Goal: Task Accomplishment & Management: Use online tool/utility

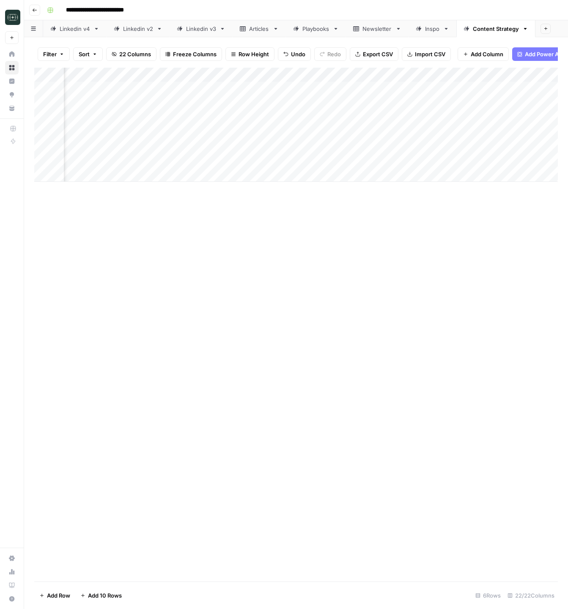
scroll to position [0, 851]
click at [446, 89] on div "Add Column" at bounding box center [295, 125] width 523 height 114
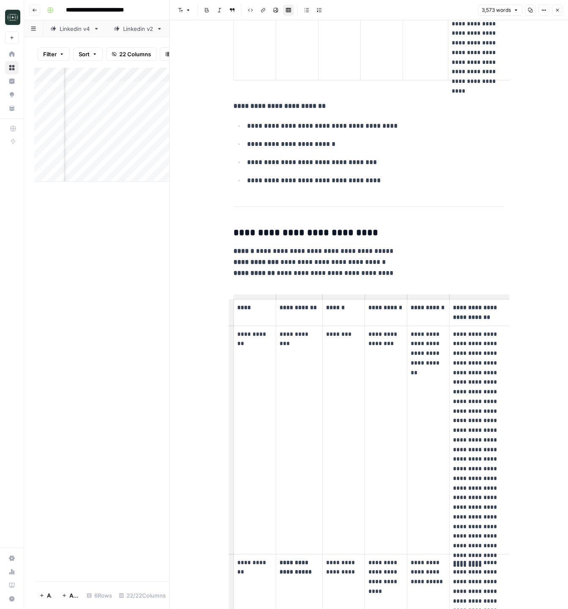
scroll to position [9953, 0]
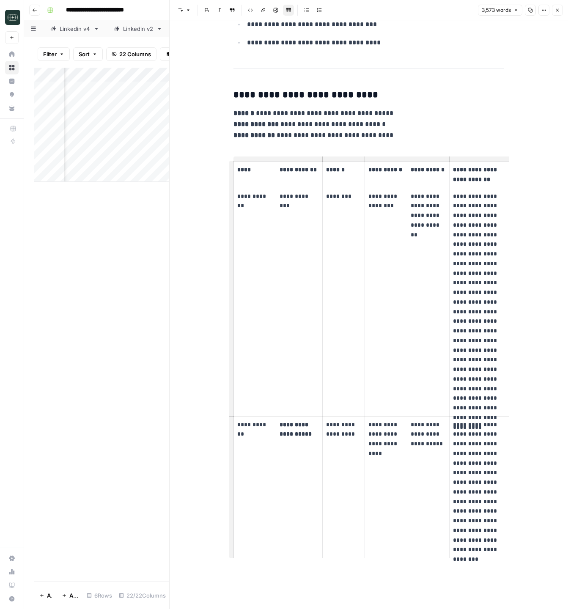
click at [558, 13] on button "Close" at bounding box center [557, 10] width 11 height 11
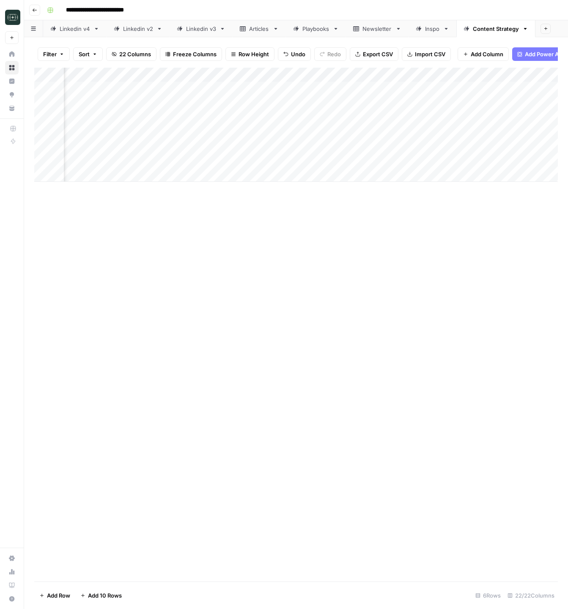
scroll to position [0, 747]
click at [336, 252] on div "Add Column" at bounding box center [295, 325] width 523 height 514
click at [259, 87] on div "Add Column" at bounding box center [295, 125] width 523 height 114
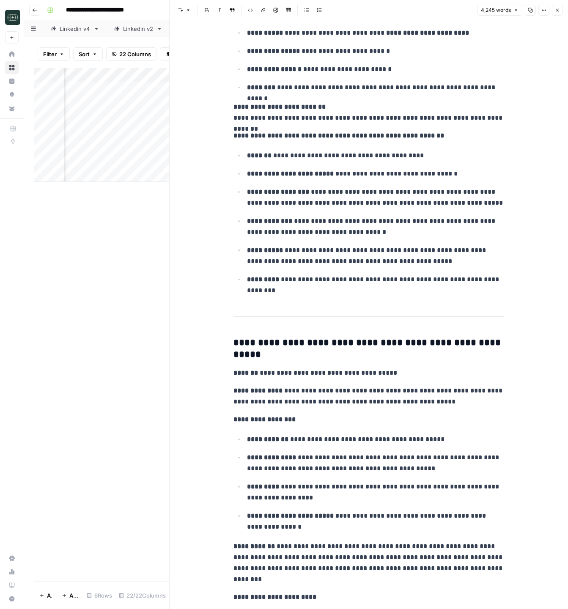
scroll to position [4122, 0]
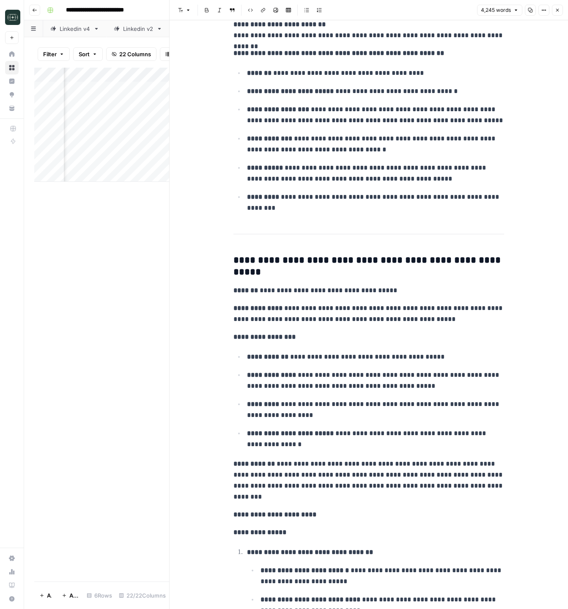
click at [562, 13] on button "Close" at bounding box center [557, 10] width 11 height 11
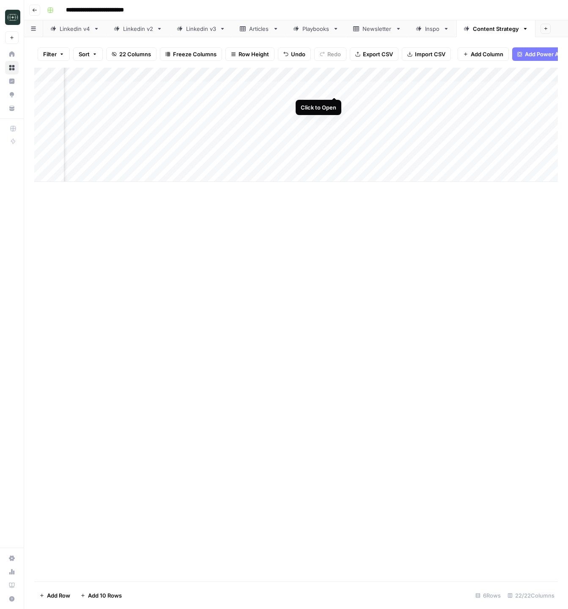
click at [335, 88] on div "Add Column" at bounding box center [295, 125] width 523 height 114
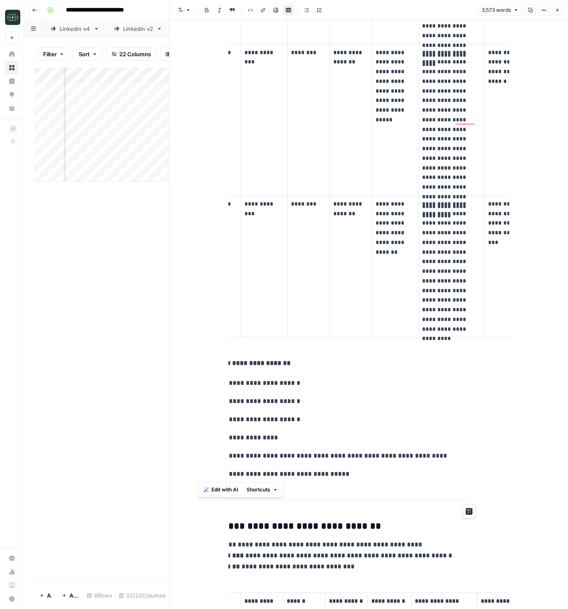
drag, startPoint x: 400, startPoint y: 253, endPoint x: 491, endPoint y: 495, distance: 258.1
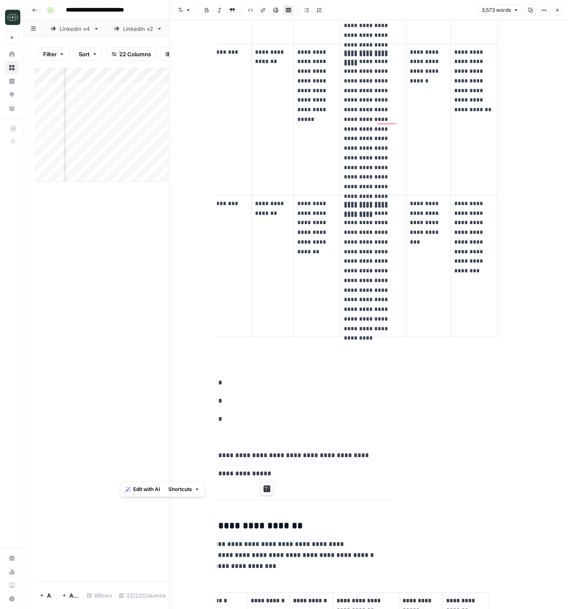
click at [558, 11] on icon "button" at bounding box center [557, 10] width 5 height 5
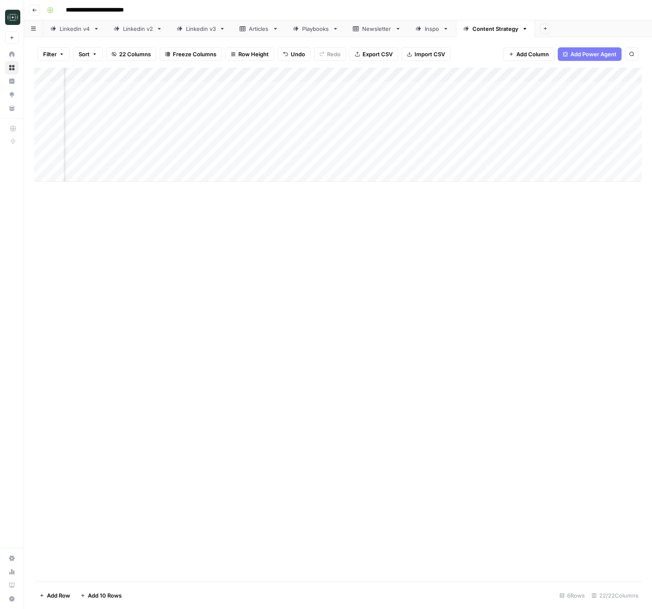
scroll to position [0, 1181]
click at [317, 88] on div "Add Column" at bounding box center [338, 125] width 608 height 114
click at [392, 88] on div "Add Column" at bounding box center [338, 125] width 608 height 114
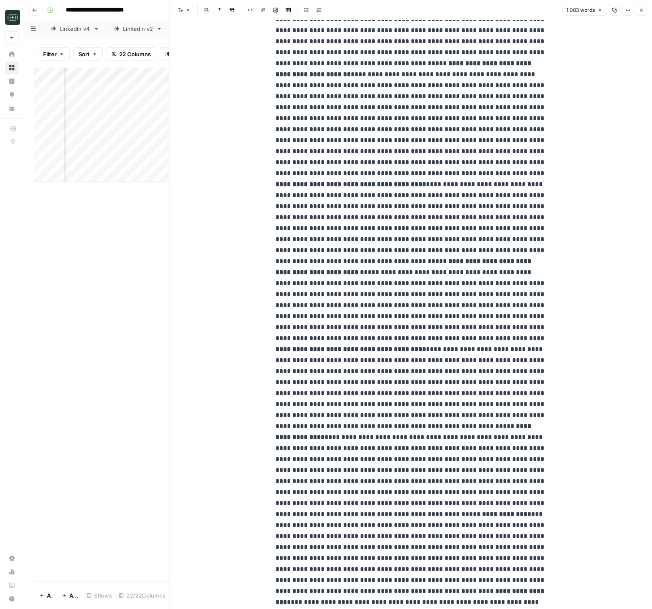
scroll to position [503, 0]
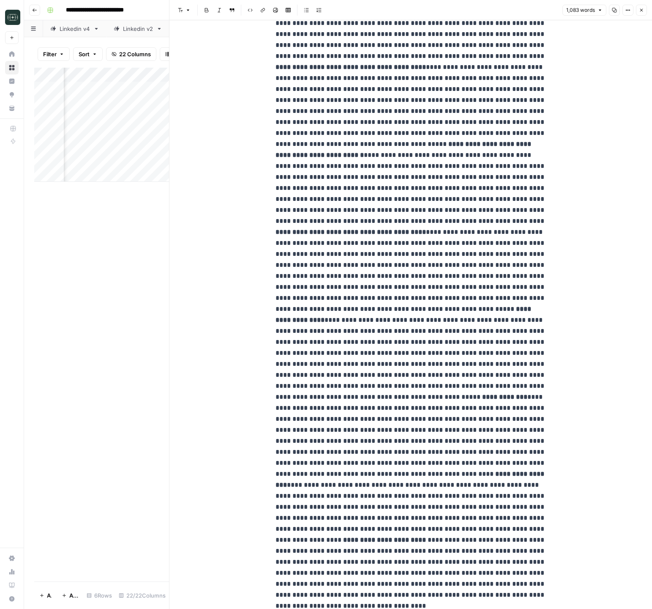
click at [567, 10] on span "Close" at bounding box center [644, 10] width 0 height 0
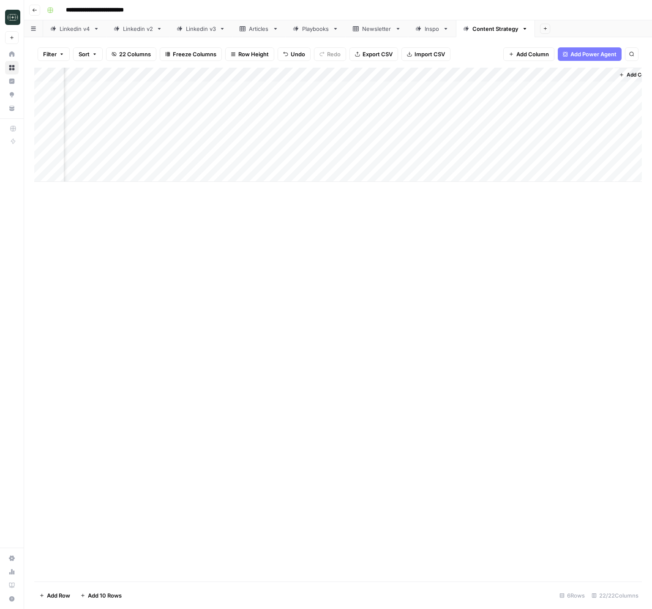
scroll to position [0, 1291]
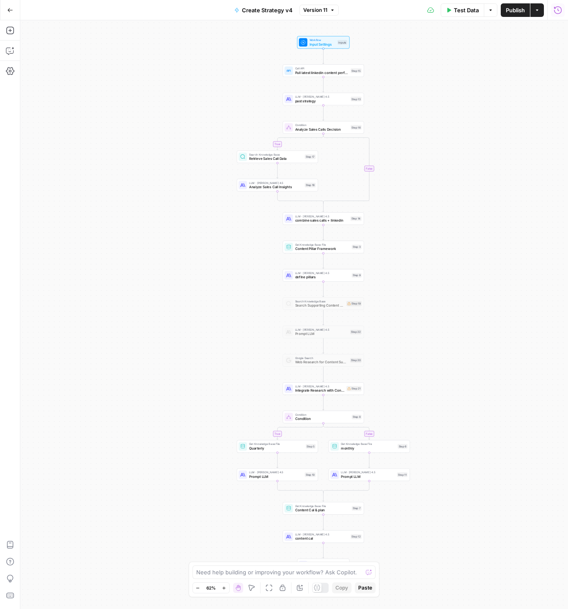
click at [183, 246] on div "true true false false Workflow Input Settings Inputs Call API Pull latest linke…" at bounding box center [293, 314] width 547 height 588
click at [551, 11] on div "Test Data Options Publish Actions Run History" at bounding box center [453, 10] width 229 height 20
click at [554, 11] on icon "button" at bounding box center [558, 10] width 8 height 8
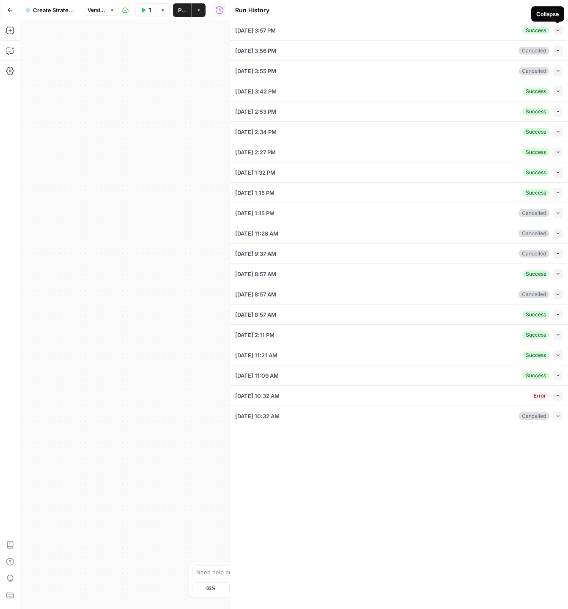
click at [553, 33] on button "Collapse" at bounding box center [558, 30] width 10 height 10
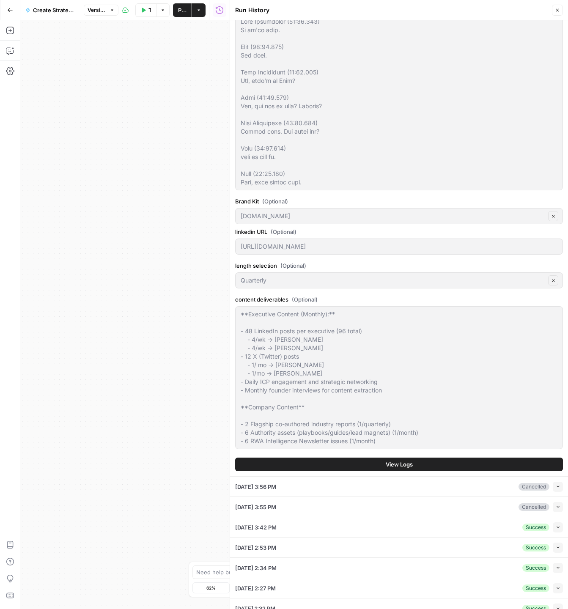
scroll to position [373, 0]
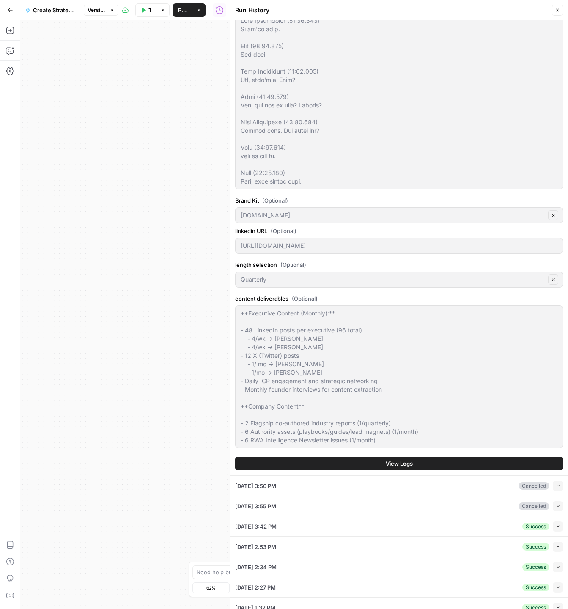
click at [368, 464] on button "View Logs" at bounding box center [399, 464] width 328 height 14
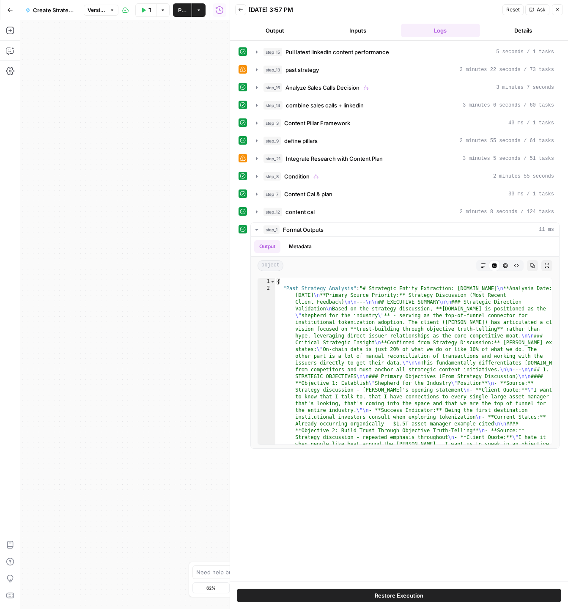
click at [531, 8] on icon "button" at bounding box center [531, 10] width 4 height 4
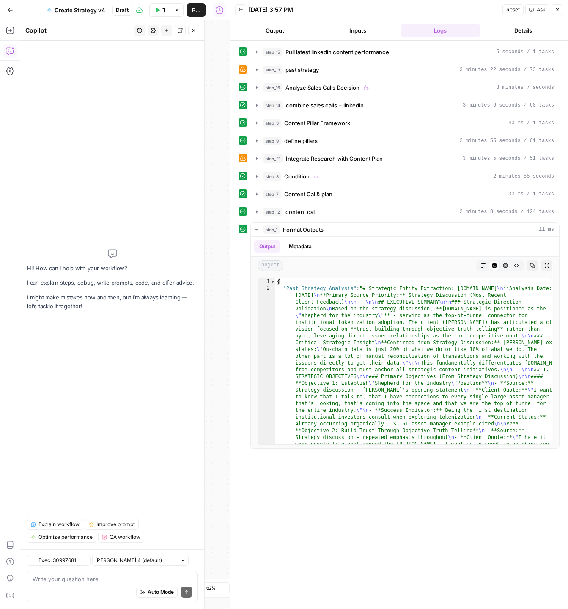
click at [94, 577] on textarea at bounding box center [112, 579] width 159 height 8
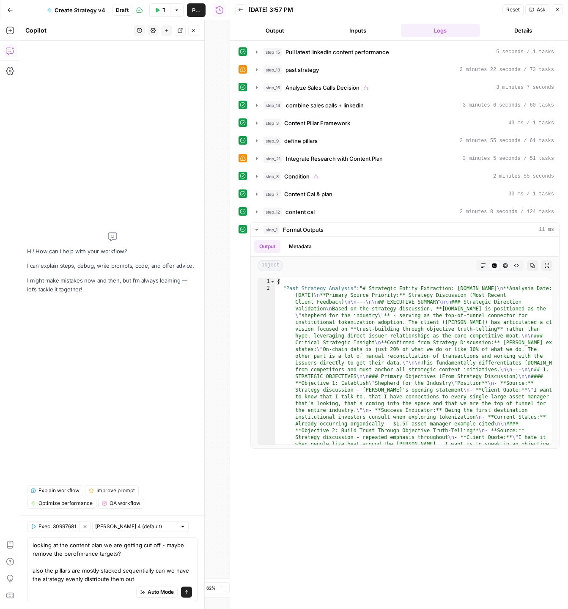
type textarea "looking at the content plan we are getting cut off - maybe remove the perofmran…"
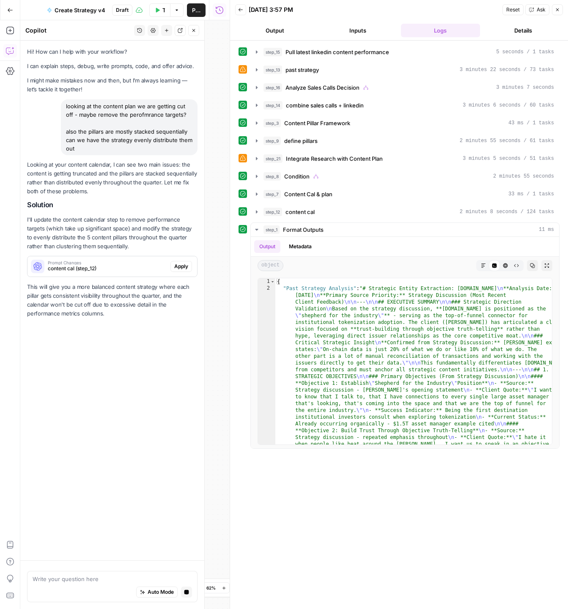
click at [104, 239] on p "I'll update the content calendar step to remove performance targets (which take…" at bounding box center [112, 233] width 170 height 36
click at [140, 265] on span "content cal (step_12)" at bounding box center [107, 269] width 119 height 8
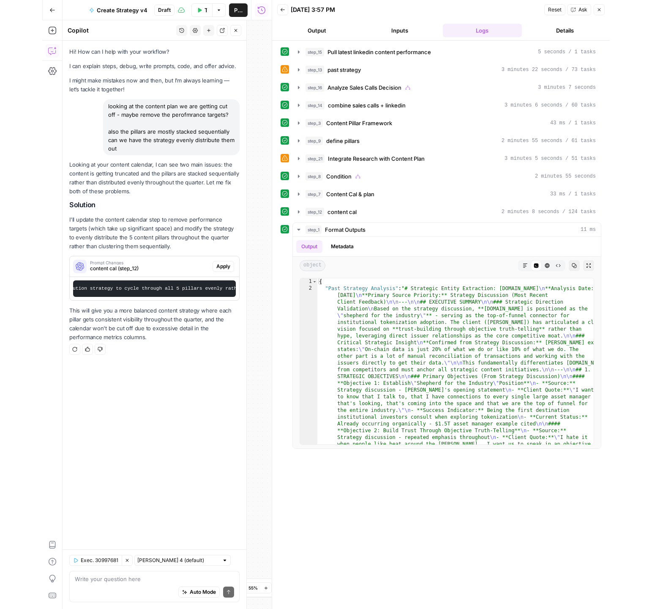
scroll to position [0, 621]
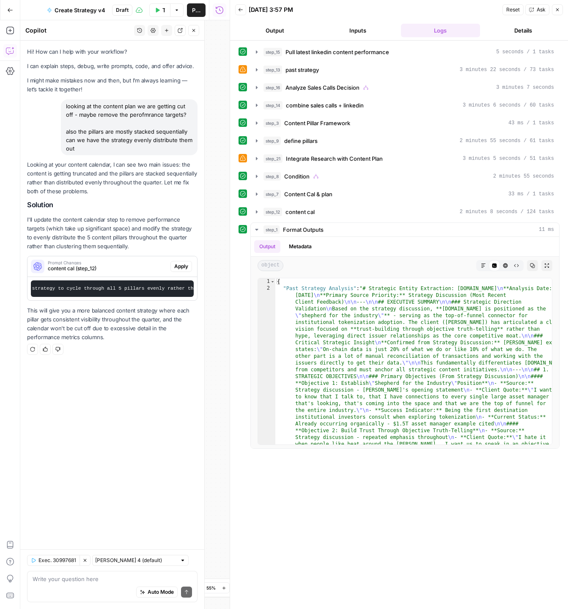
click at [179, 269] on span "Apply" at bounding box center [181, 267] width 14 height 8
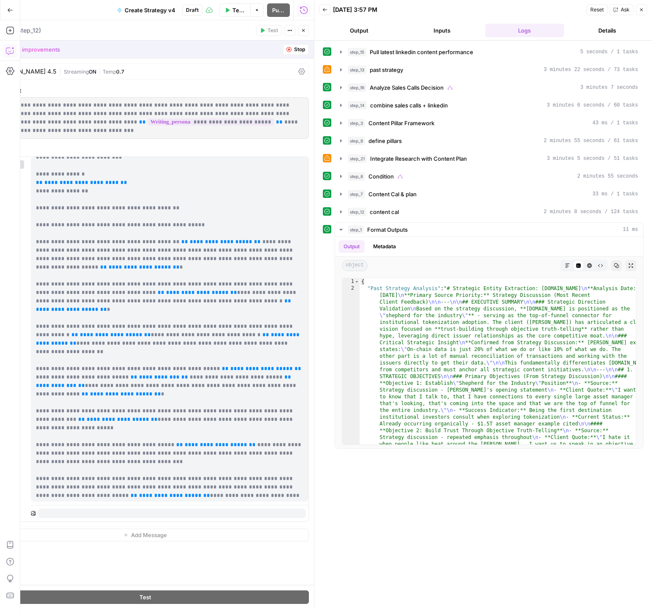
scroll to position [213, 0]
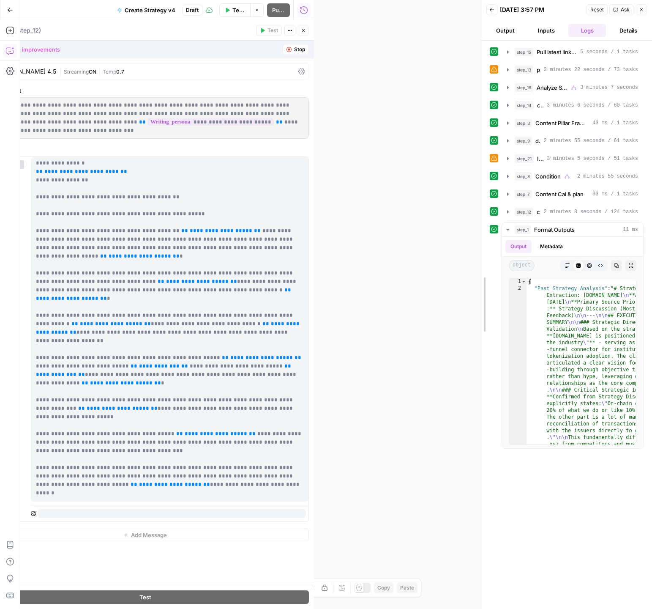
drag, startPoint x: 315, startPoint y: 73, endPoint x: 482, endPoint y: 101, distance: 169.3
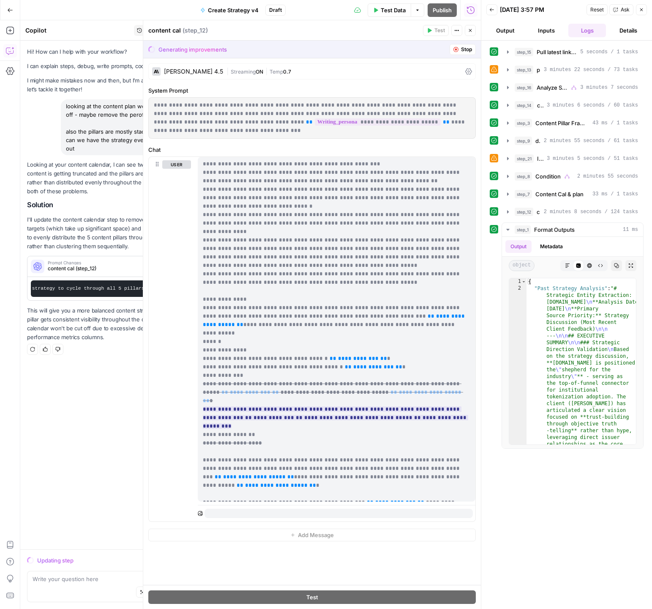
scroll to position [1023, 0]
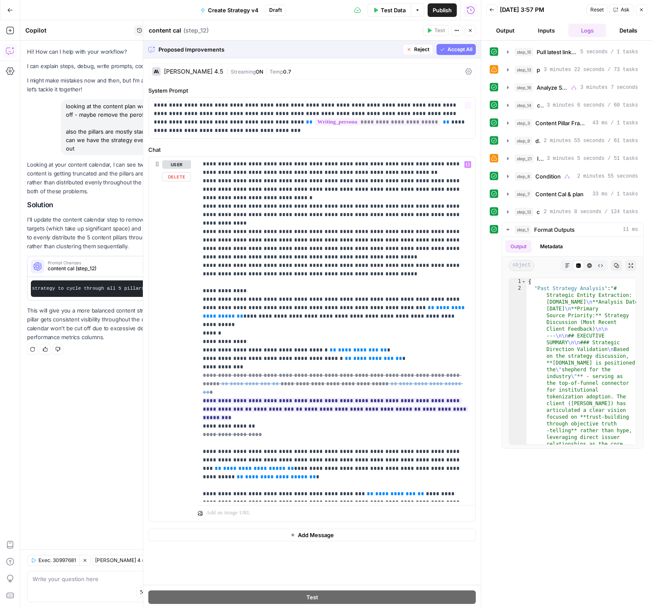
click at [451, 48] on span "Accept All" at bounding box center [460, 50] width 25 height 8
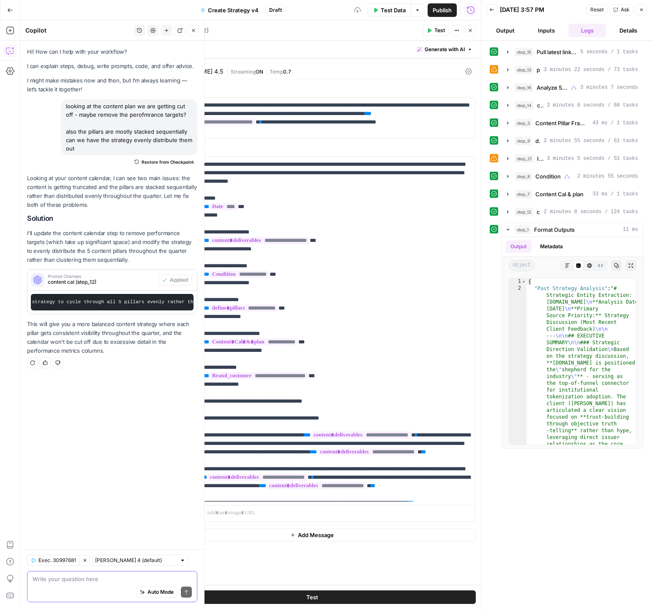
click at [93, 579] on textarea at bounding box center [112, 579] width 159 height 8
type textarea "make sure the pillars brand agnostic"
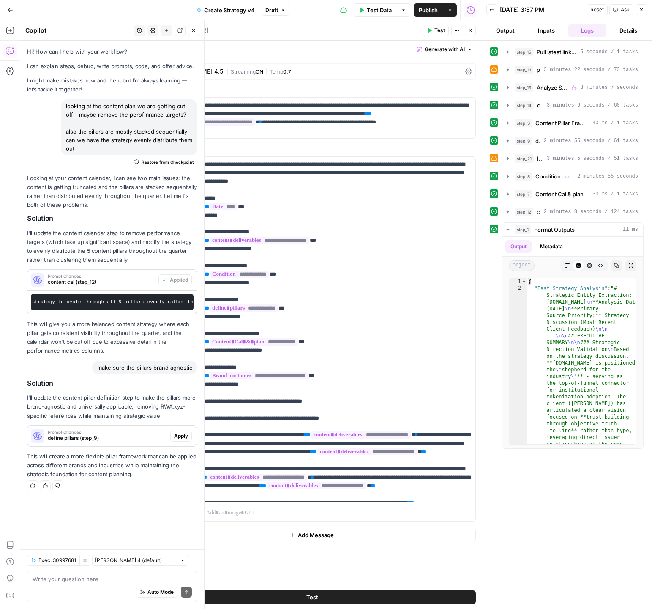
click at [91, 439] on span "define pillars (step_9)" at bounding box center [107, 438] width 119 height 8
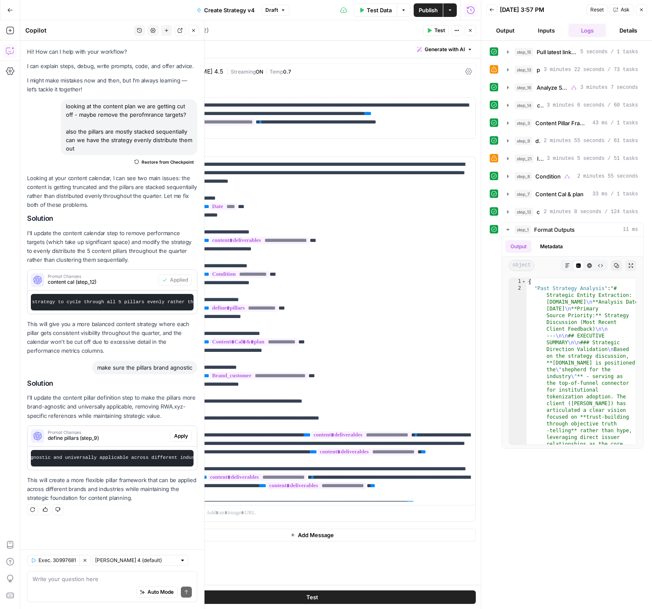
scroll to position [0, 159]
click at [117, 588] on div "Auto Mode Send" at bounding box center [112, 592] width 159 height 19
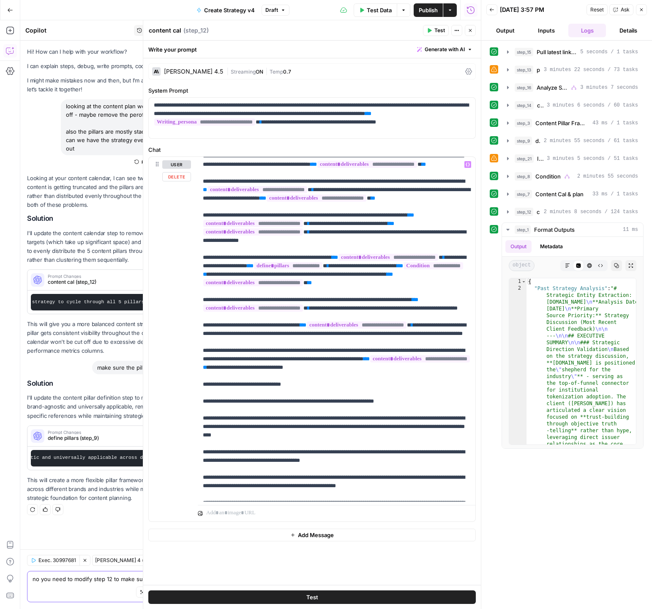
scroll to position [389, 0]
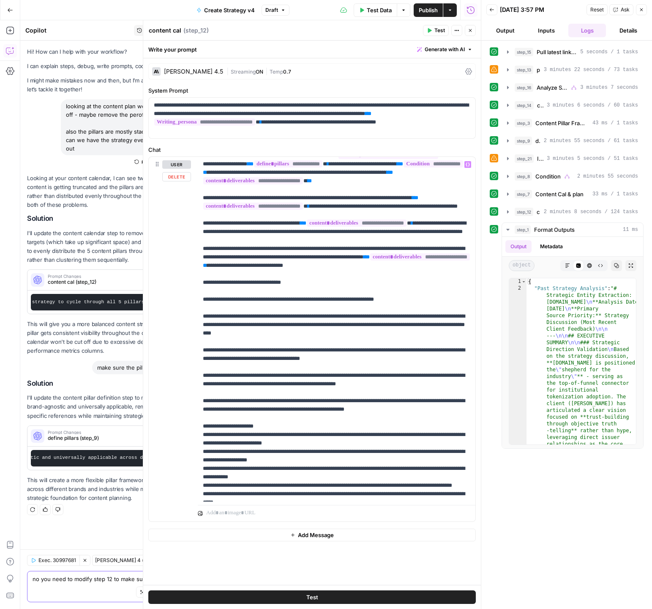
type textarea "no you need to modify step 12 to make sure"
drag, startPoint x: 344, startPoint y: 377, endPoint x: 358, endPoint y: 357, distance: 24.0
click at [358, 357] on p "**********" at bounding box center [337, 473] width 268 height 1404
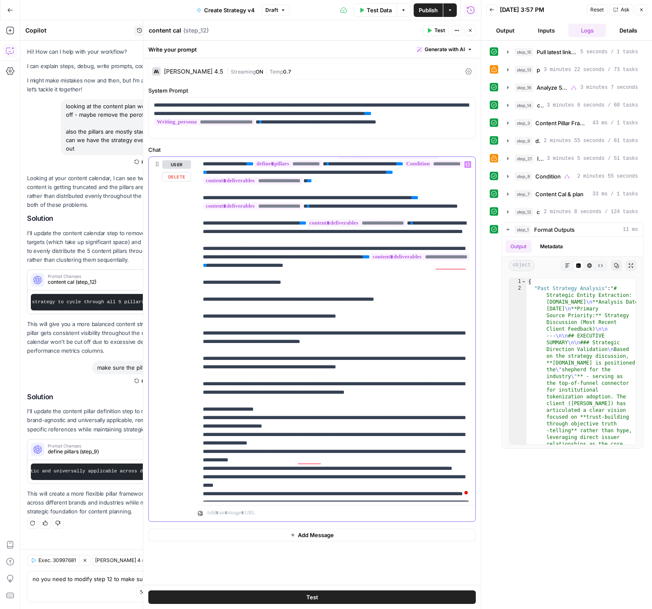
click at [320, 357] on p "**********" at bounding box center [337, 464] width 268 height 1387
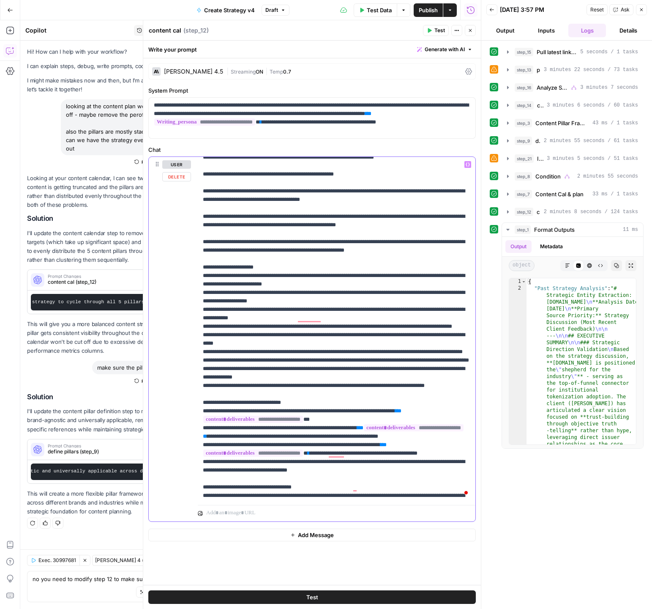
scroll to position [539, 0]
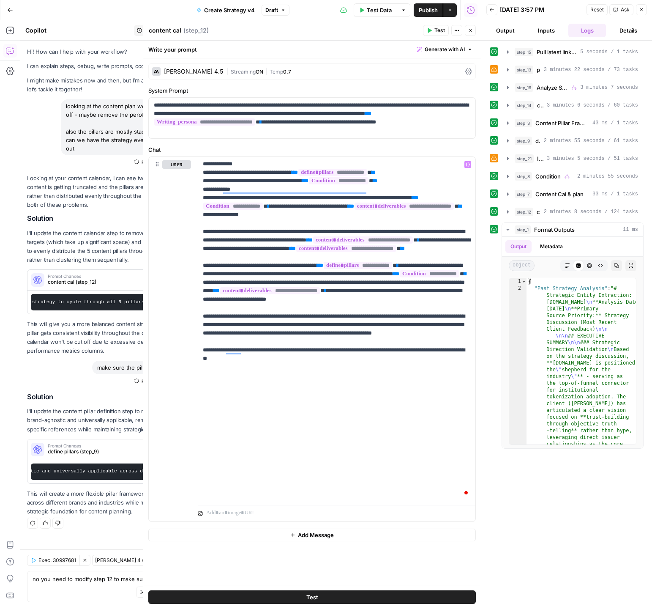
click at [428, 29] on icon "button" at bounding box center [430, 30] width 4 height 5
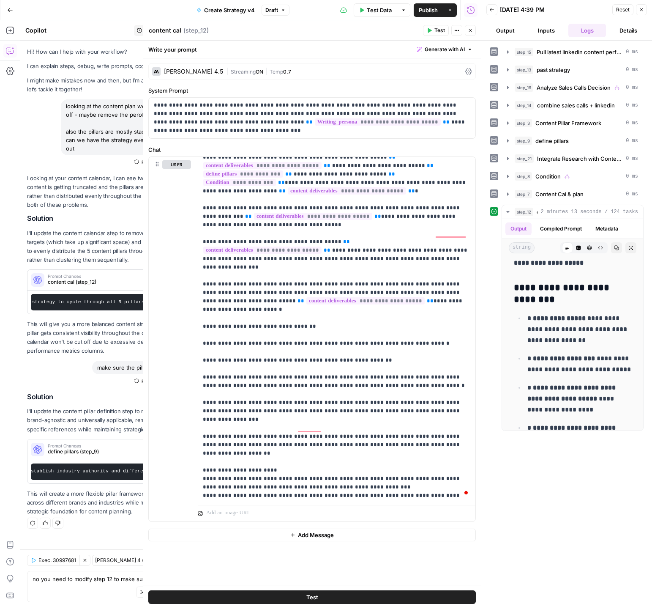
scroll to position [256, 0]
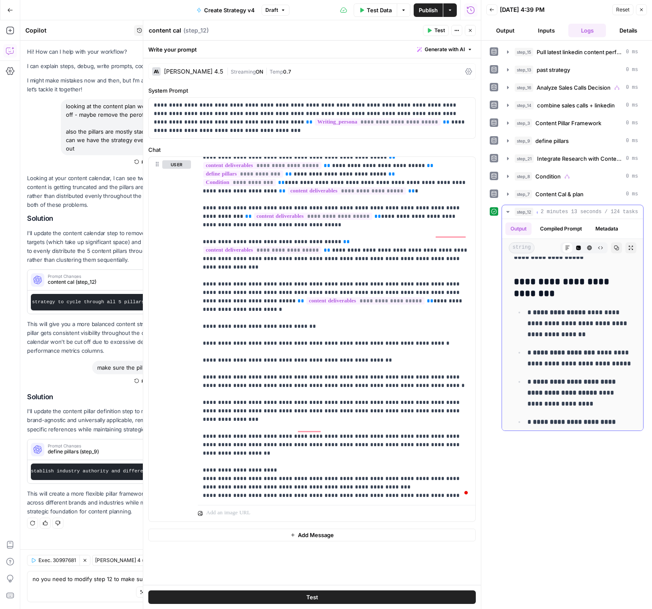
click at [567, 248] on icon "button" at bounding box center [631, 248] width 4 height 4
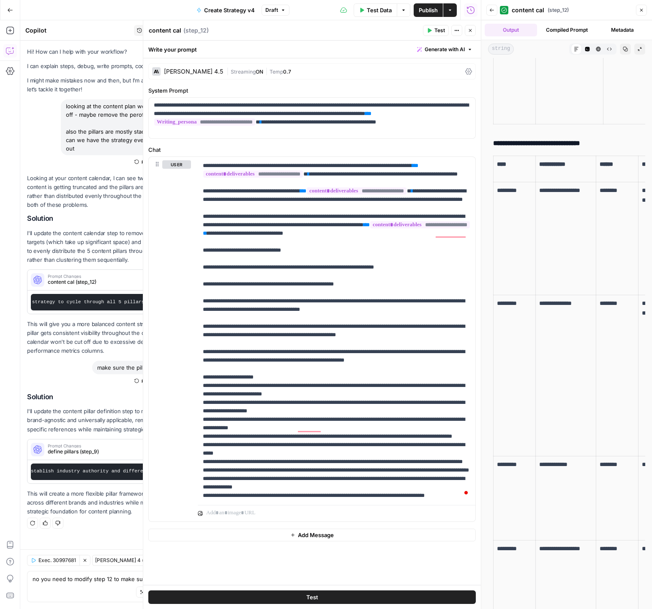
scroll to position [4241, 0]
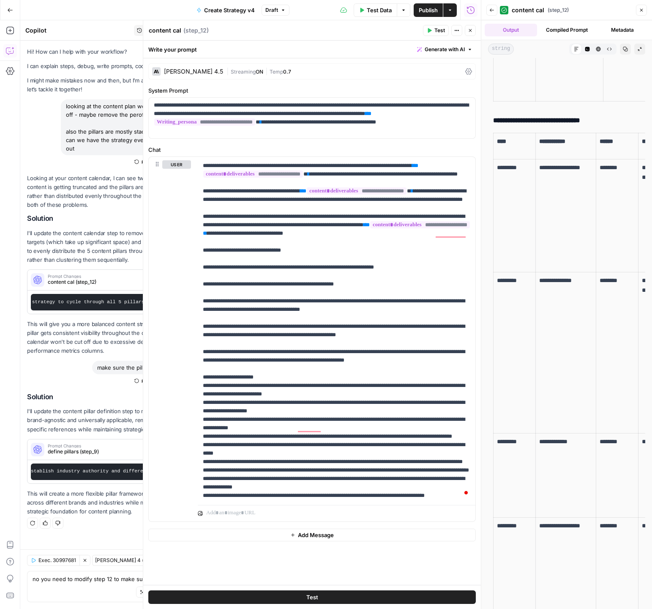
click at [496, 12] on button "Back" at bounding box center [492, 10] width 11 height 11
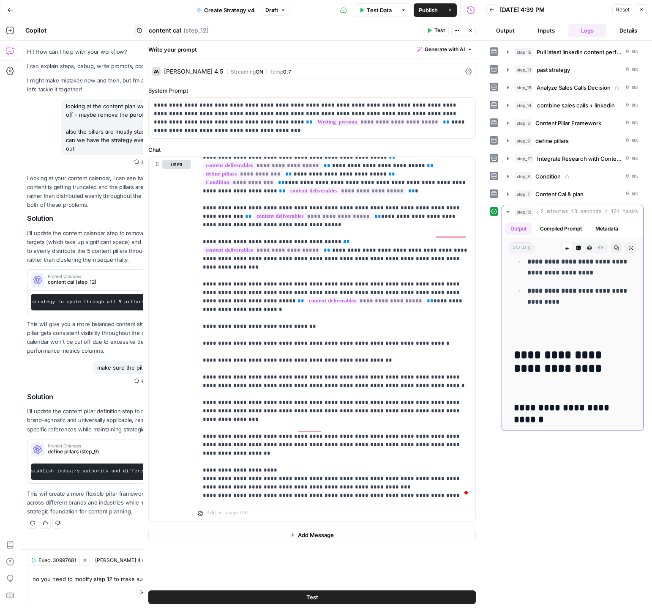
scroll to position [1230, 0]
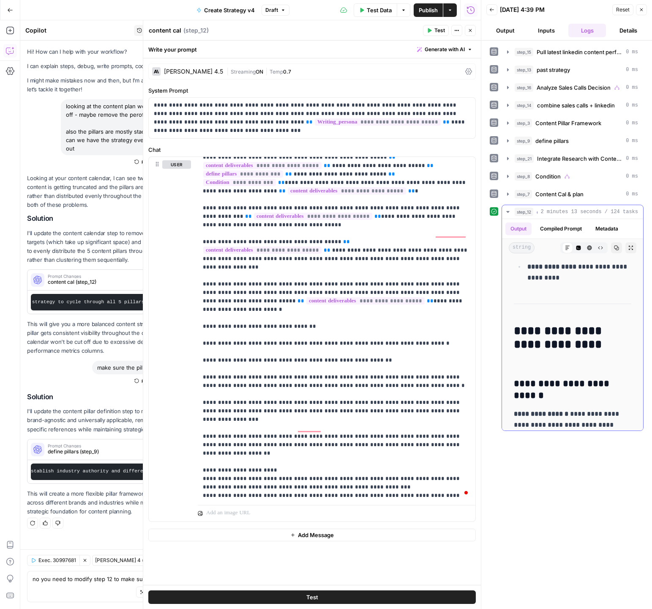
click at [567, 246] on icon "button" at bounding box center [631, 247] width 5 height 5
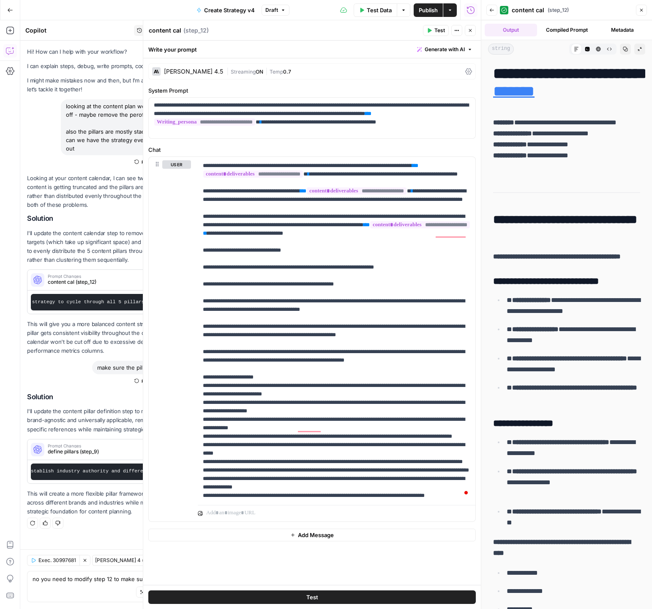
click at [567, 16] on div "Back content cal ( step_12 ) Close" at bounding box center [567, 10] width 161 height 14
click at [567, 11] on button "Close" at bounding box center [641, 10] width 11 height 11
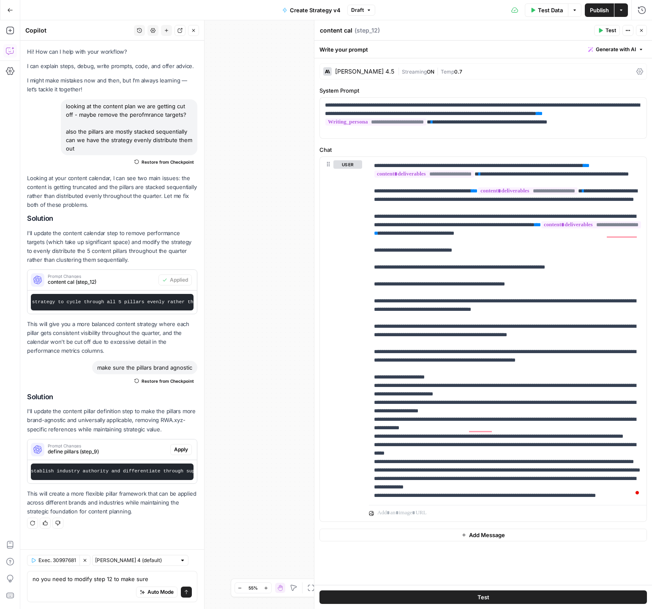
click at [567, 30] on span "Close" at bounding box center [644, 30] width 0 height 0
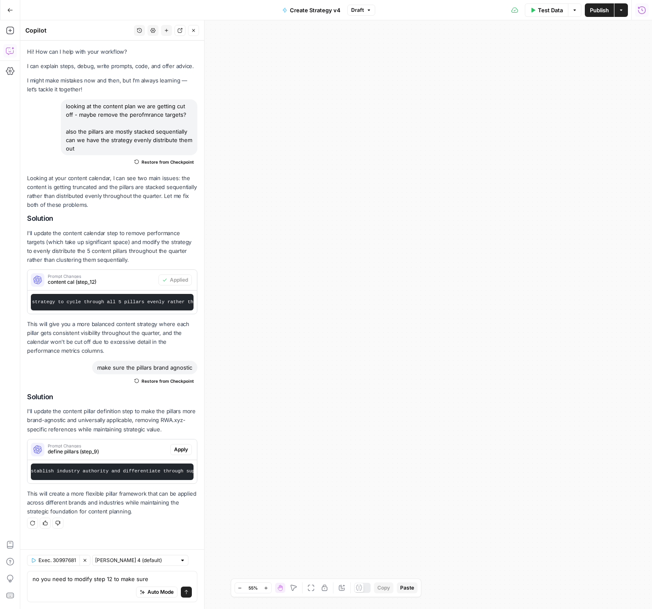
click at [567, 9] on icon "button" at bounding box center [642, 10] width 8 height 8
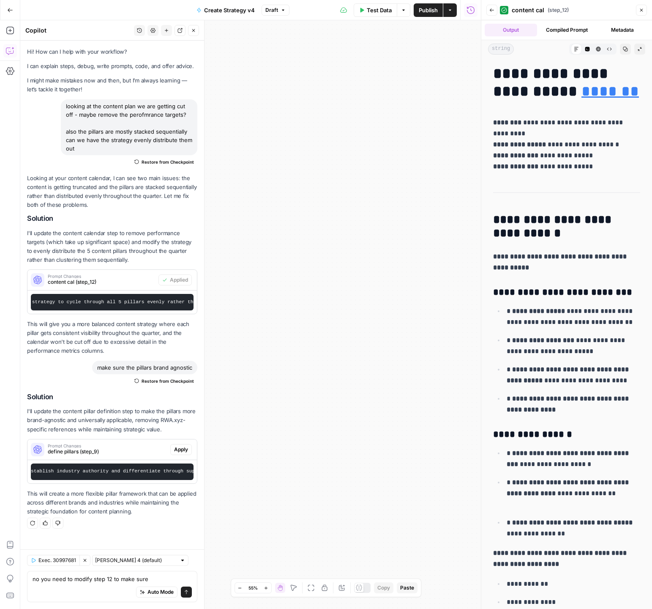
click at [494, 11] on icon "button" at bounding box center [492, 10] width 5 height 5
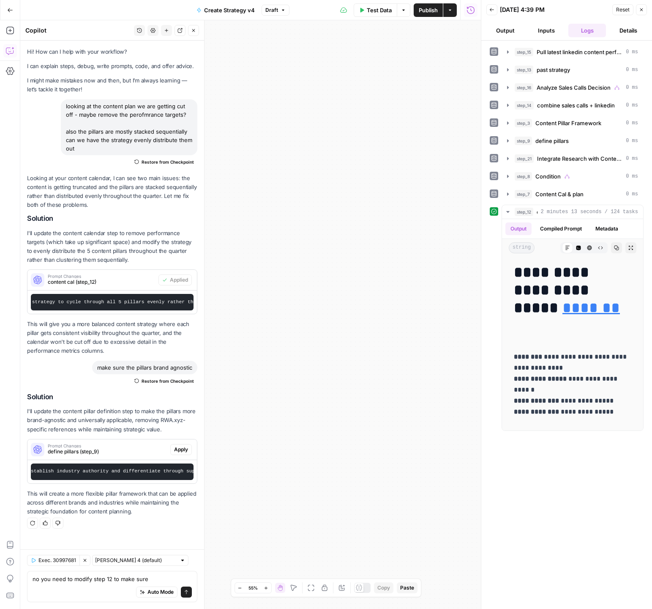
click at [492, 8] on icon "button" at bounding box center [492, 9] width 5 height 5
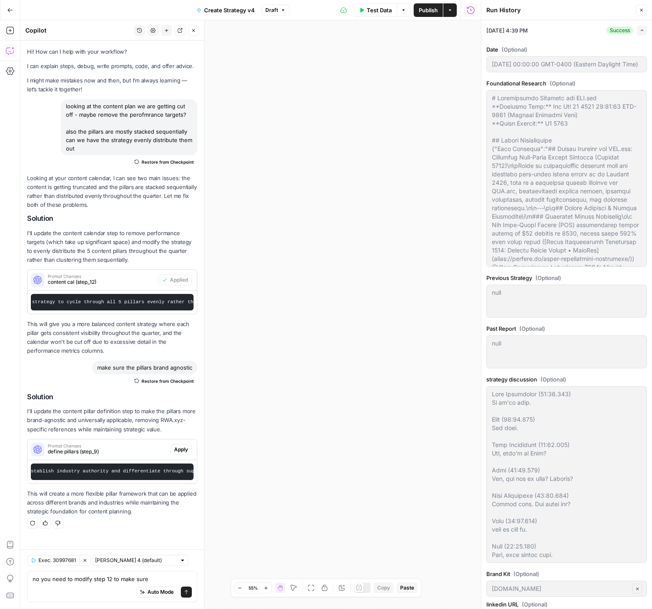
click at [567, 14] on button "Close" at bounding box center [641, 10] width 11 height 11
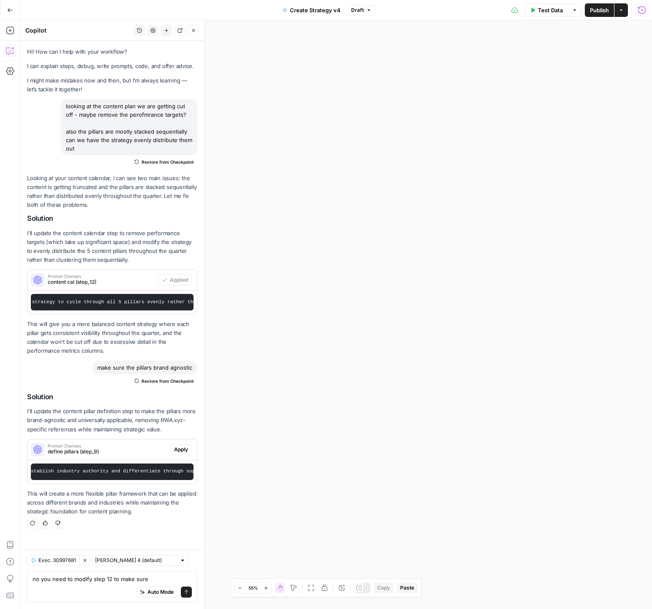
click at [567, 13] on icon "button" at bounding box center [642, 10] width 8 height 8
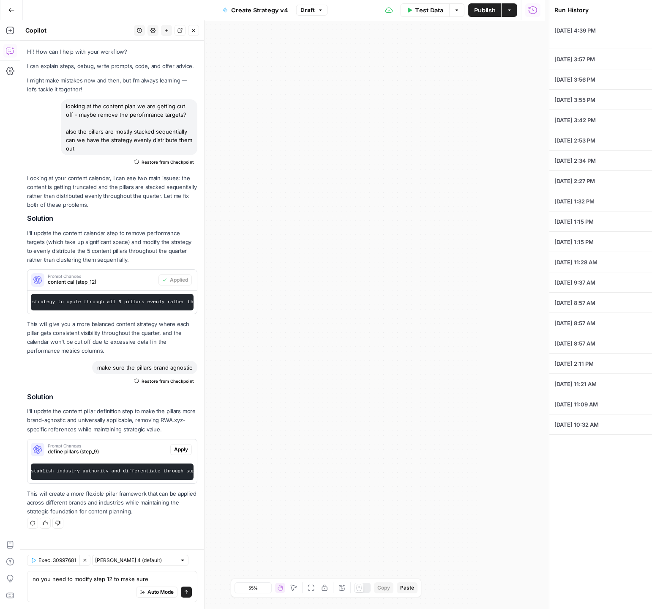
type textarea "# Foundational Research for RWA.xyz **Research Date:** Mon Oct 06 2025 00:00:00…"
type textarea "null"
type textarea "Will Leatherman (00:03.471) So we're done. Adam (00:03.554) Hey guys. Will Leat…"
type textarea "**Executive Content (Monthly):** - 48 LinkedIn posts per executive (96 total) -…"
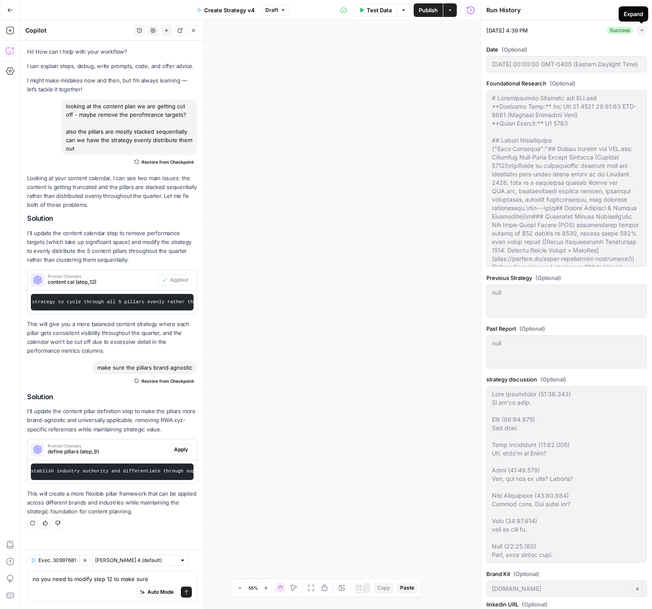
click at [567, 31] on icon "button" at bounding box center [642, 30] width 5 height 5
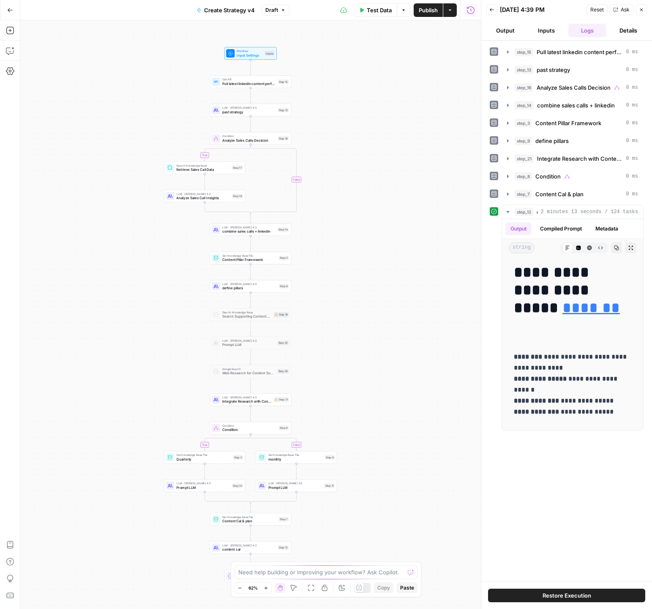
click at [640, 12] on button "Close" at bounding box center [641, 9] width 11 height 11
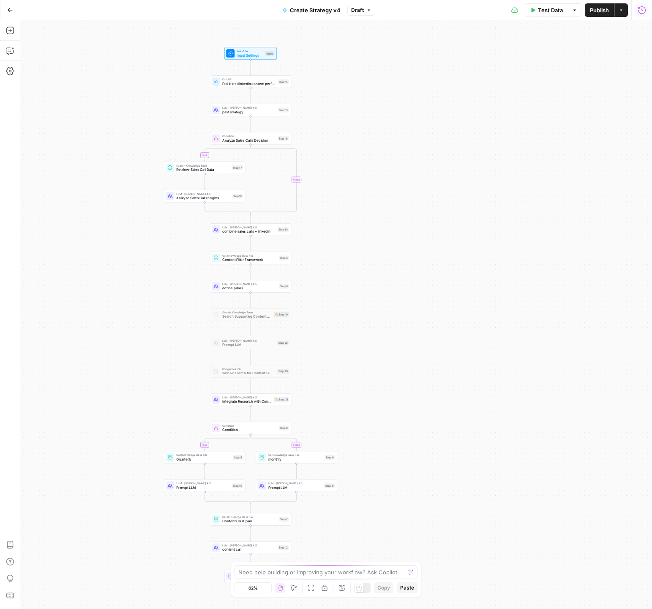
click at [640, 12] on icon "button" at bounding box center [642, 10] width 8 height 8
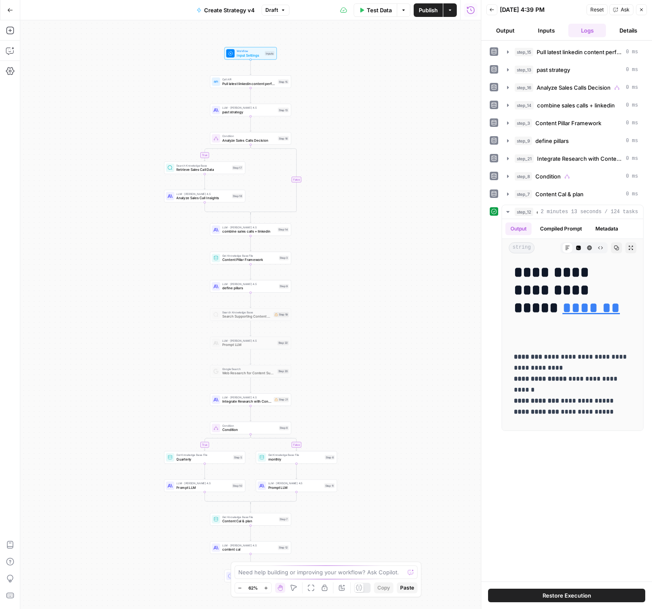
click at [493, 9] on icon "button" at bounding box center [492, 9] width 5 height 5
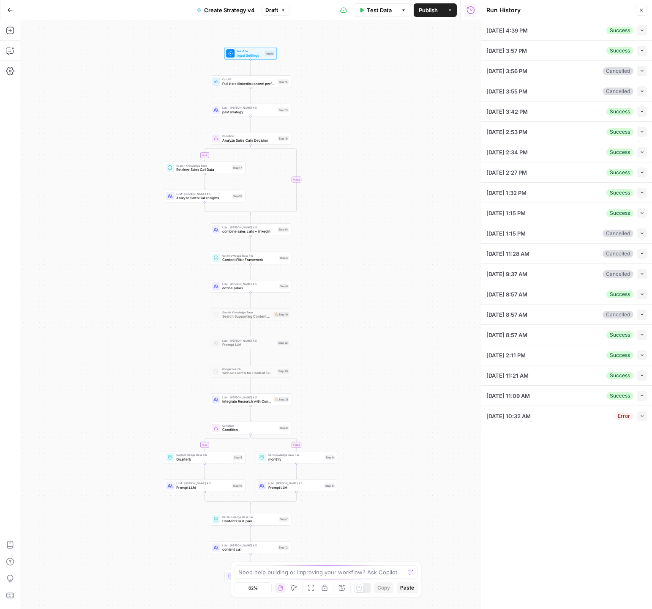
click at [644, 30] on icon "button" at bounding box center [642, 30] width 5 height 5
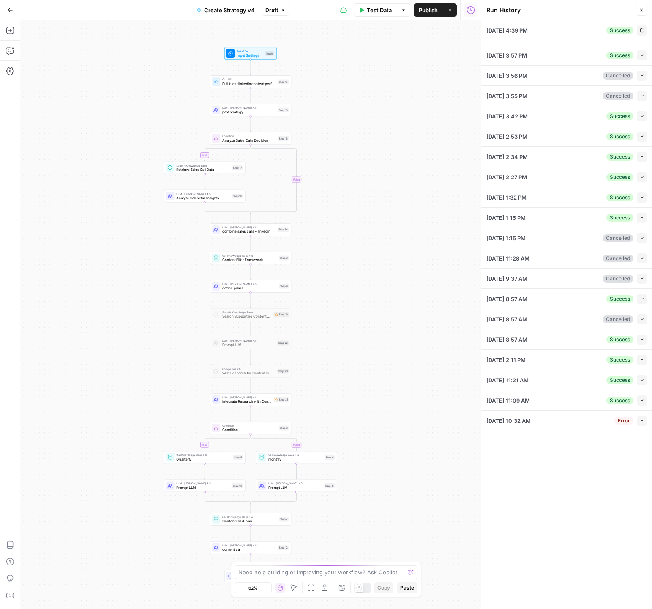
type textarea "# Loremipsumdo Sitametc adi ELI.sed **Doeiusmo Temp:** Inc Utl 99 0484 50:93:00…"
type textarea "null"
type textarea "[PERSON_NAME] (00:03.471) So we're done. [PERSON_NAME] (00:03.554) Hey guys. [P…"
type textarea "**Executive Content (Monthly):** - 48 LinkedIn posts per executive (96 total) -…"
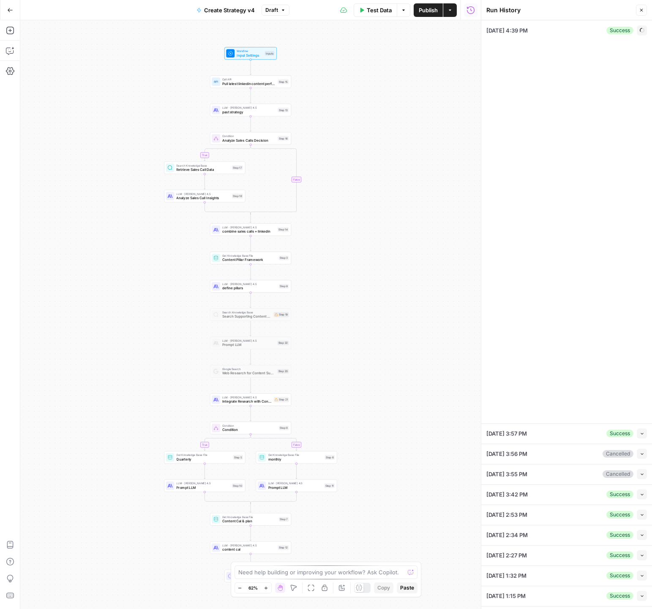
type input "[DOMAIN_NAME]"
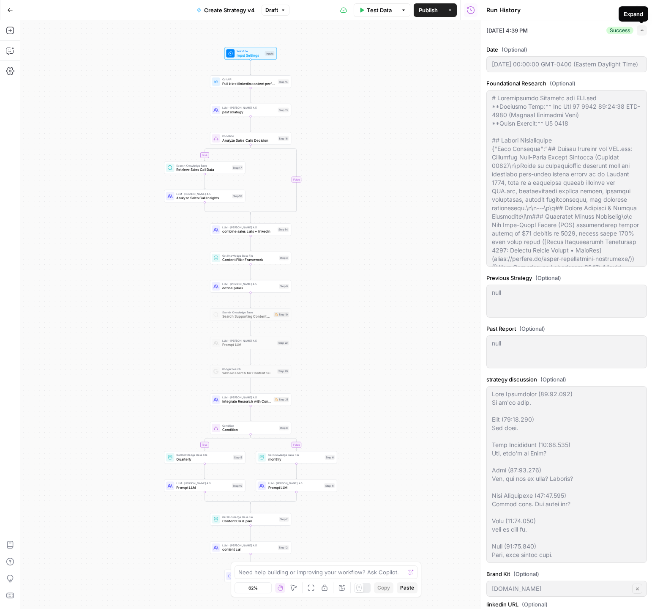
click at [645, 32] on button "Expand" at bounding box center [642, 30] width 10 height 10
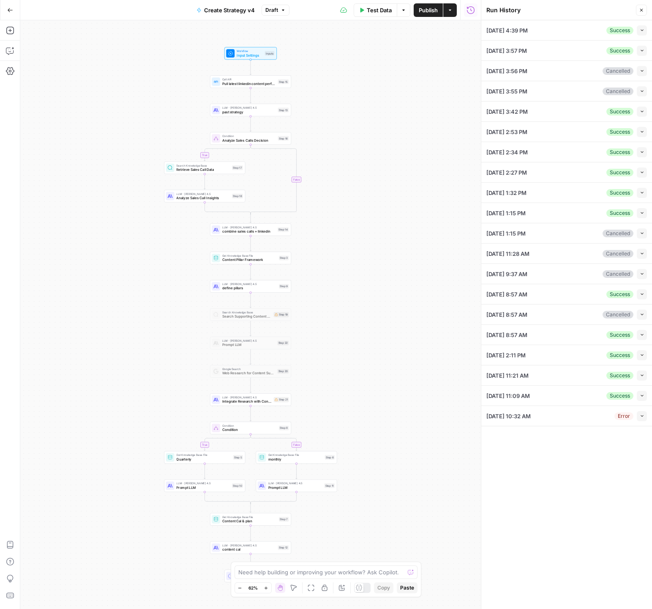
click at [641, 51] on icon "button" at bounding box center [642, 50] width 5 height 5
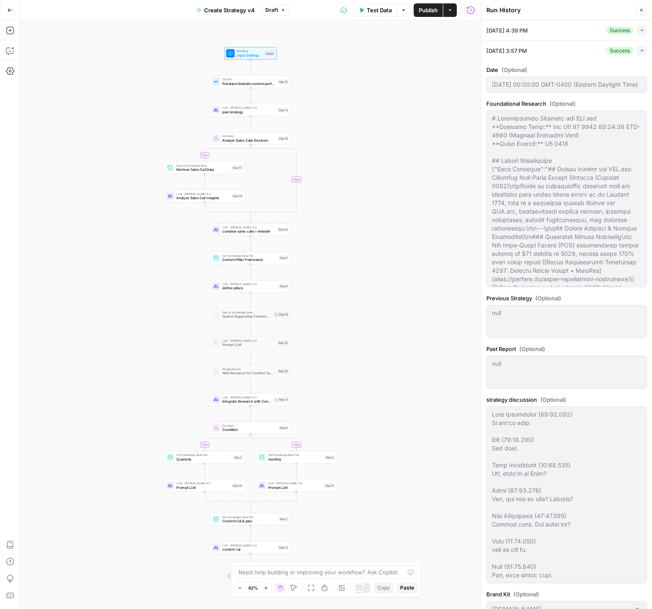
click at [641, 51] on icon "button" at bounding box center [642, 50] width 5 height 5
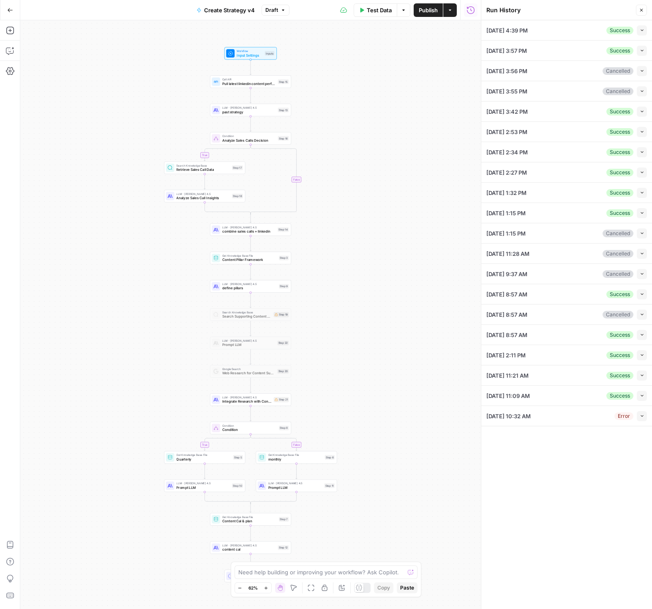
click at [430, 12] on span "Publish" at bounding box center [428, 10] width 19 height 8
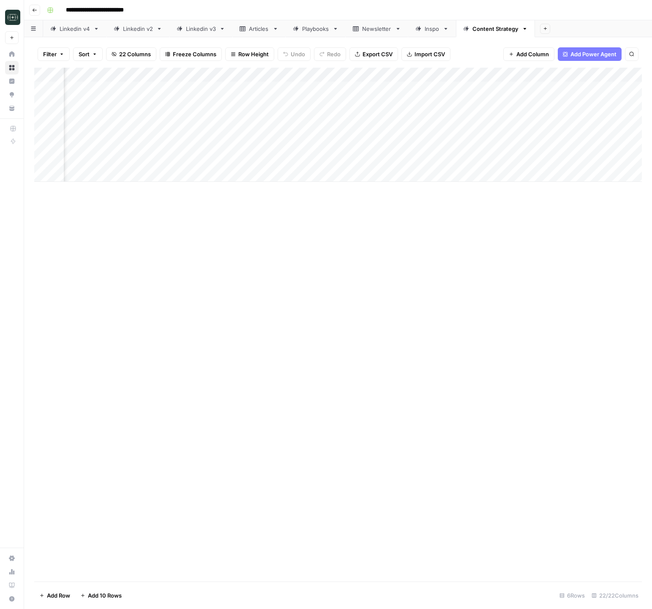
scroll to position [0, 674]
click at [588, 90] on div "Add Column" at bounding box center [338, 125] width 608 height 114
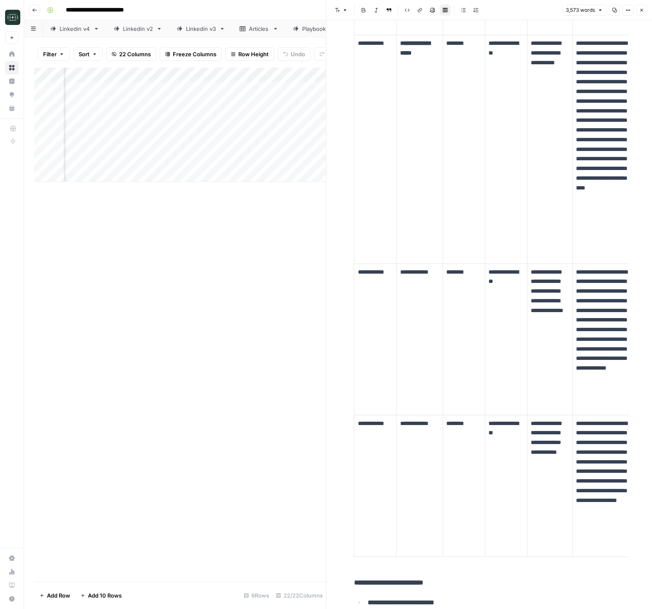
scroll to position [2068, 0]
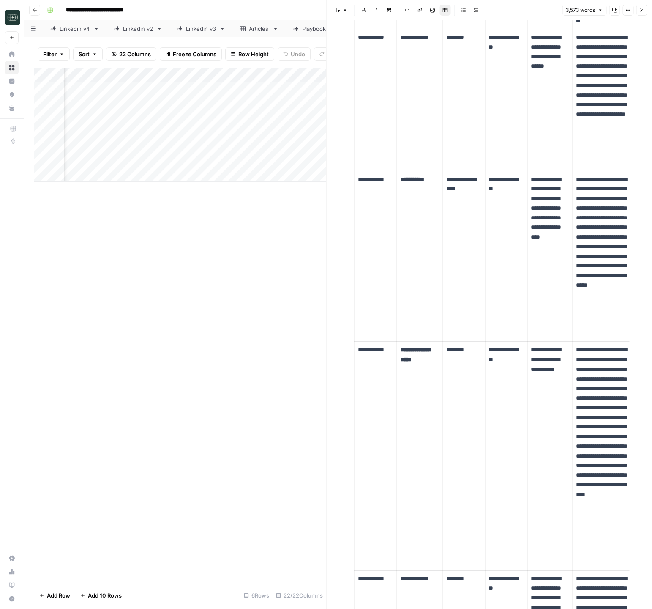
click at [643, 9] on icon "button" at bounding box center [641, 10] width 5 height 5
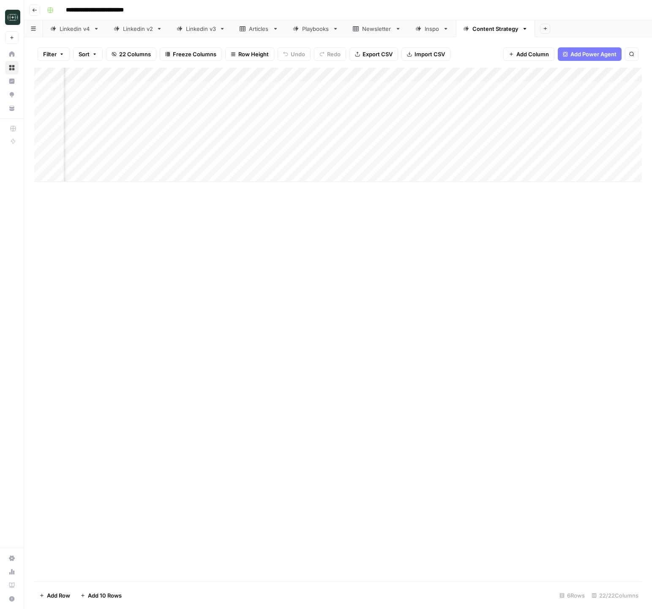
click at [241, 88] on div "Add Column" at bounding box center [338, 125] width 608 height 114
click at [217, 90] on div "Add Column" at bounding box center [338, 125] width 608 height 114
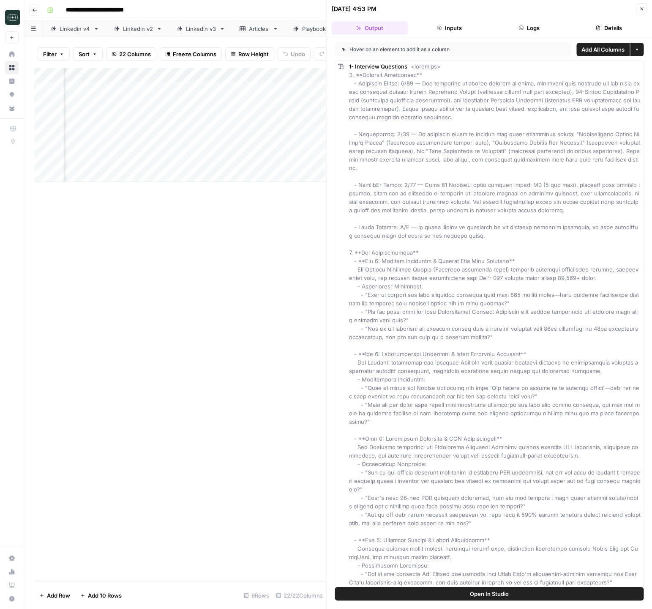
click at [639, 10] on button "Close" at bounding box center [641, 8] width 11 height 11
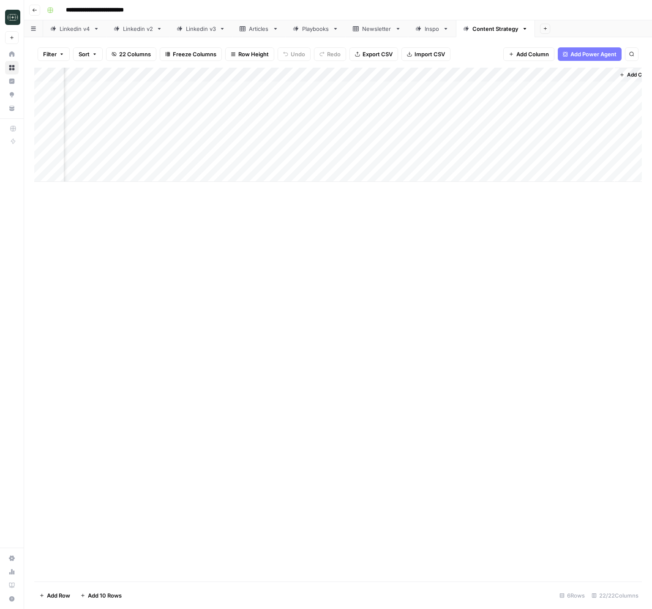
click at [218, 74] on div "Add Column" at bounding box center [338, 125] width 608 height 114
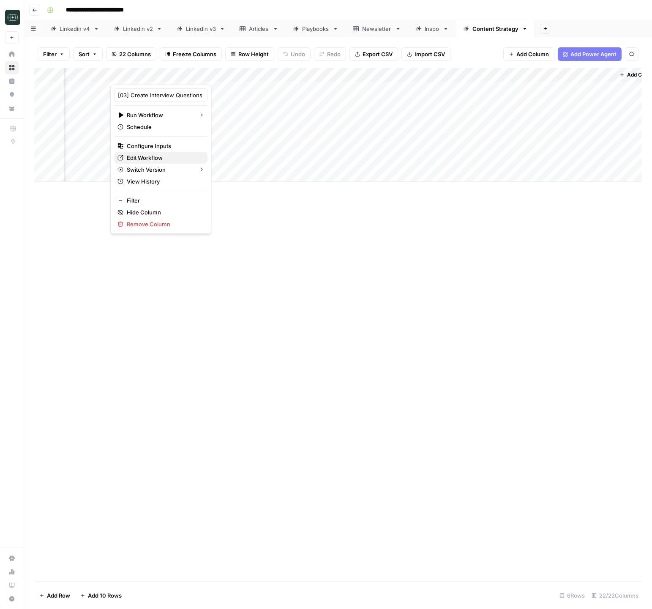
click at [149, 158] on span "Edit Workflow" at bounding box center [164, 157] width 74 height 8
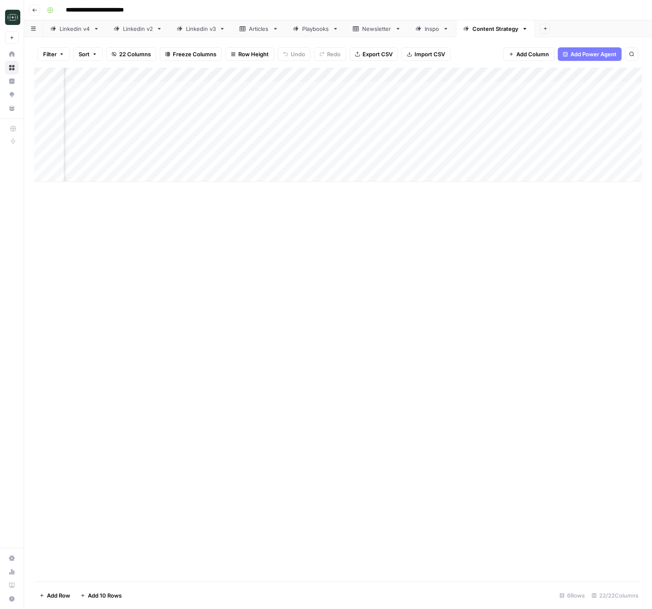
scroll to position [0, 581]
click at [325, 89] on div "Add Column" at bounding box center [338, 125] width 608 height 114
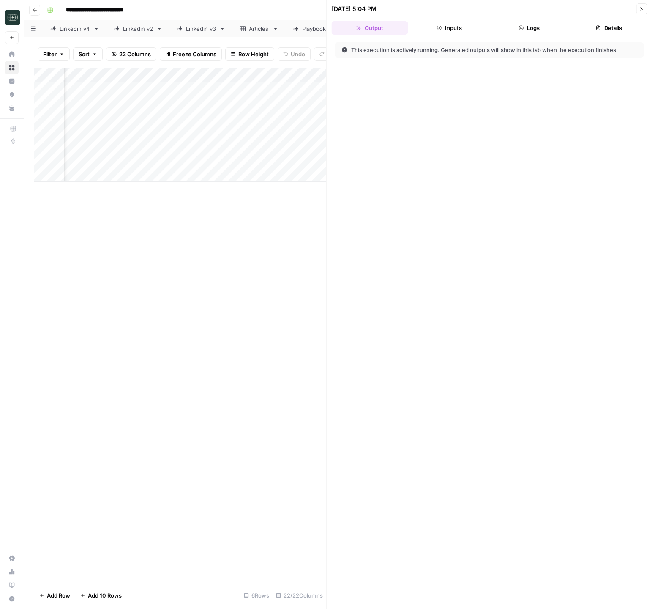
click at [549, 27] on button "Logs" at bounding box center [529, 28] width 77 height 14
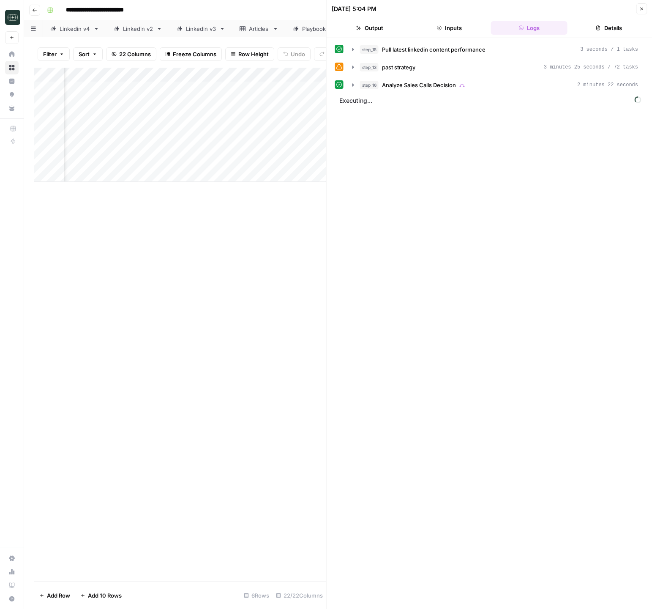
drag, startPoint x: 644, startPoint y: 11, endPoint x: 590, endPoint y: 13, distance: 54.6
click at [644, 11] on button "Close" at bounding box center [641, 8] width 11 height 11
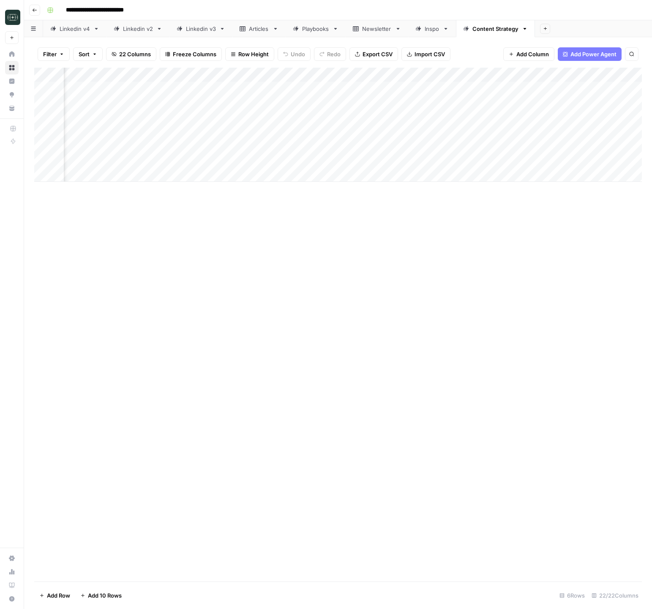
click at [326, 77] on div "Add Column" at bounding box center [338, 125] width 608 height 114
click at [296, 154] on span "Edit Workflow" at bounding box center [307, 157] width 74 height 8
click at [376, 89] on div "Add Column" at bounding box center [338, 125] width 608 height 114
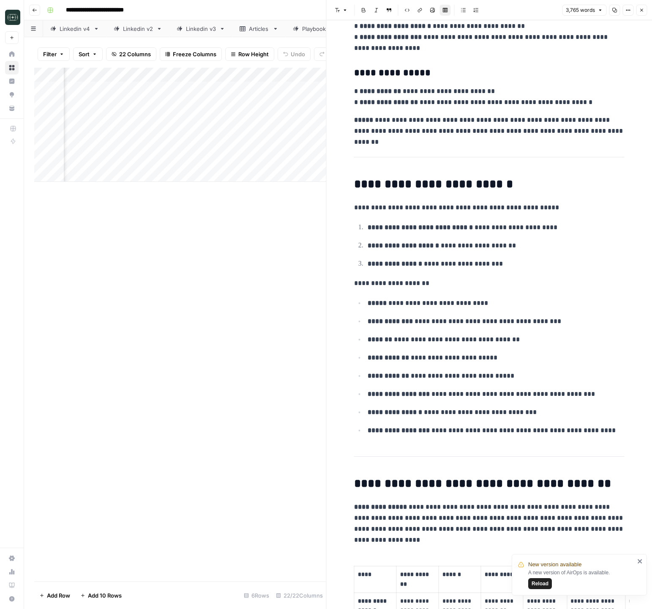
scroll to position [557, 0]
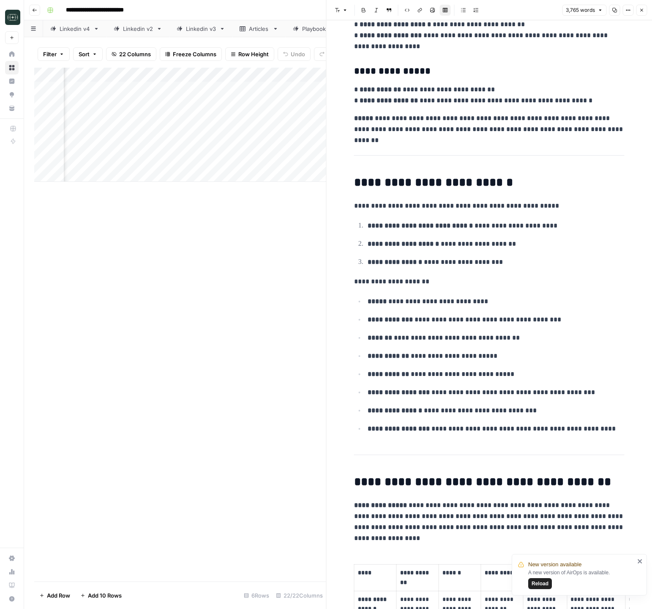
click at [640, 11] on icon "button" at bounding box center [641, 10] width 5 height 5
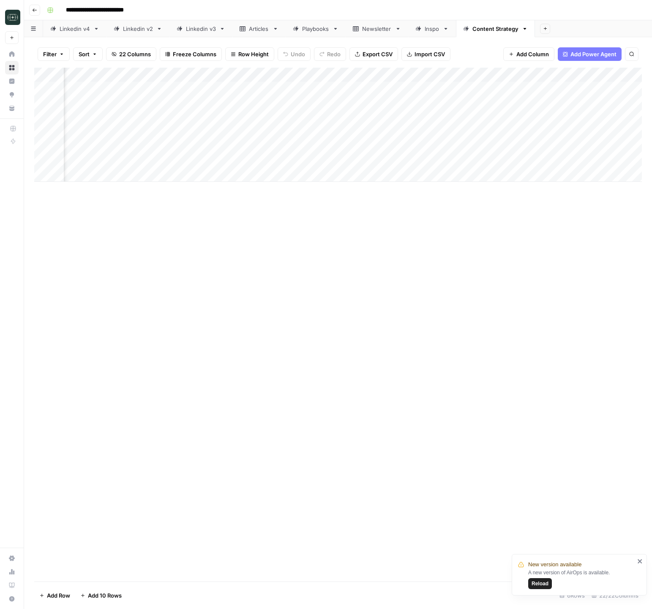
scroll to position [0, 1133]
click at [364, 89] on div "Add Column" at bounding box center [338, 125] width 608 height 114
click at [355, 89] on div "Add Column" at bounding box center [338, 125] width 608 height 114
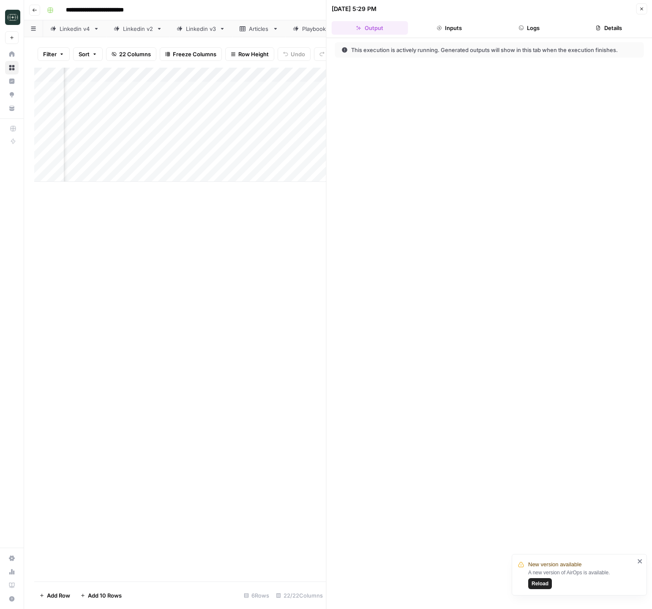
click at [533, 19] on header "10/09/25 at 5:29 PM Close Output Inputs Logs Details" at bounding box center [490, 19] width 326 height 38
click at [531, 25] on button "Logs" at bounding box center [529, 28] width 77 height 14
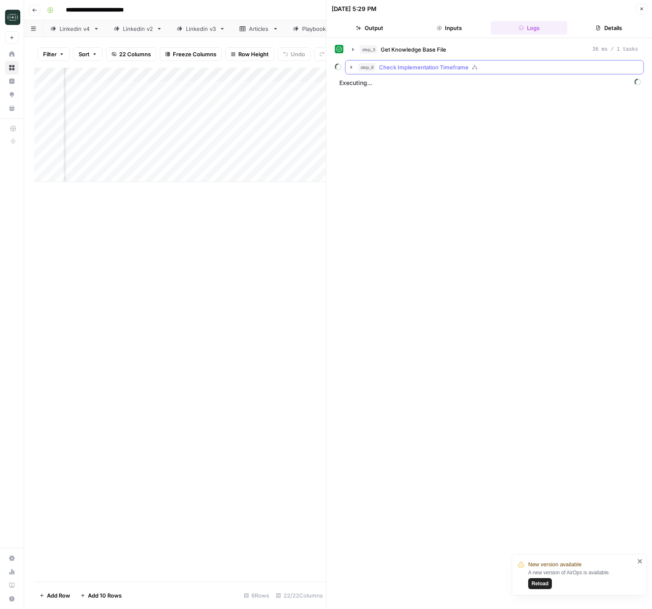
click at [350, 68] on icon "button" at bounding box center [351, 67] width 7 height 7
click at [366, 84] on button "step_8 Prompt LLM 3 minutes 9 seconds / 141 tasks" at bounding box center [501, 85] width 272 height 14
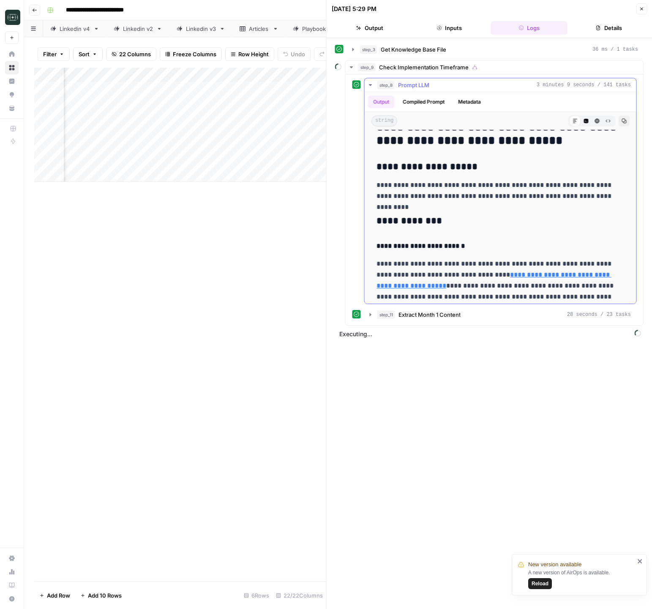
scroll to position [889, 0]
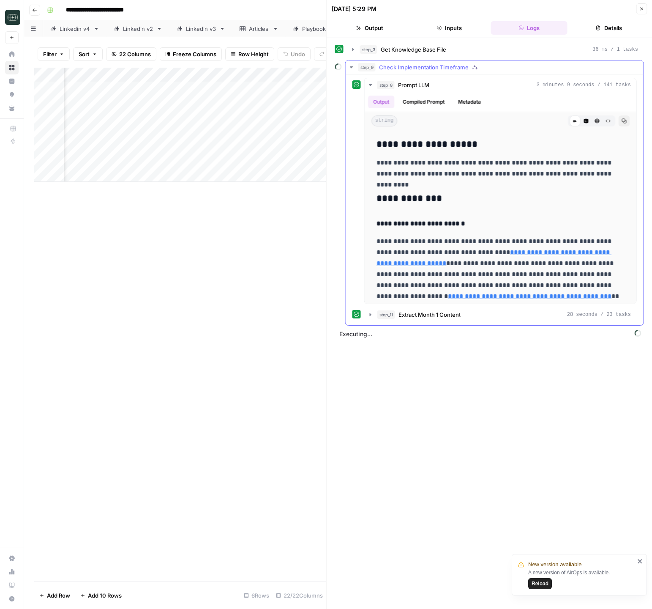
click at [353, 67] on icon "button" at bounding box center [351, 67] width 3 height 2
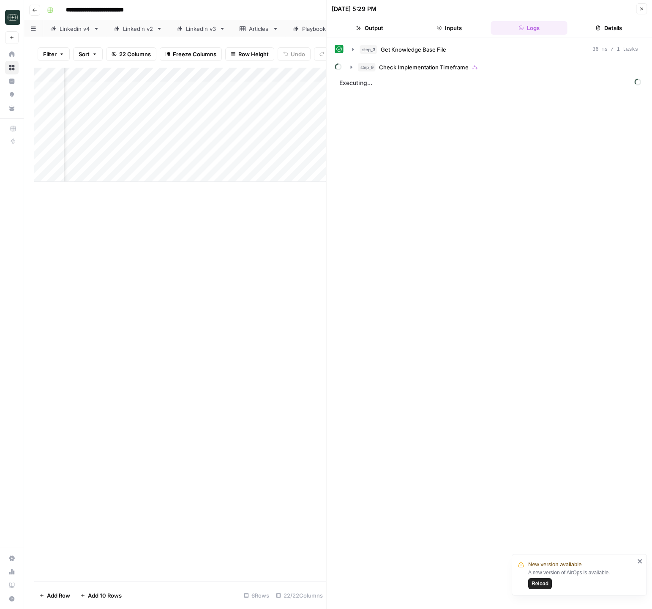
click at [210, 274] on div "Add Column" at bounding box center [180, 325] width 292 height 514
click at [352, 70] on icon "button" at bounding box center [351, 67] width 7 height 7
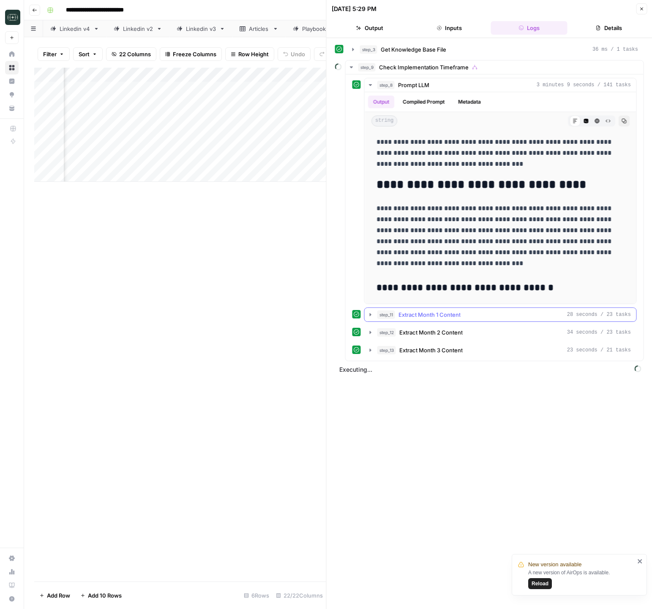
click at [372, 317] on icon "button" at bounding box center [370, 314] width 7 height 7
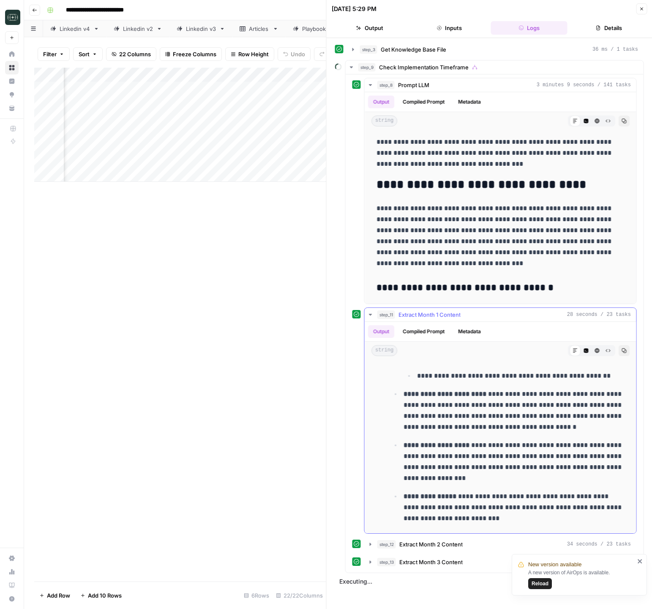
scroll to position [425, 0]
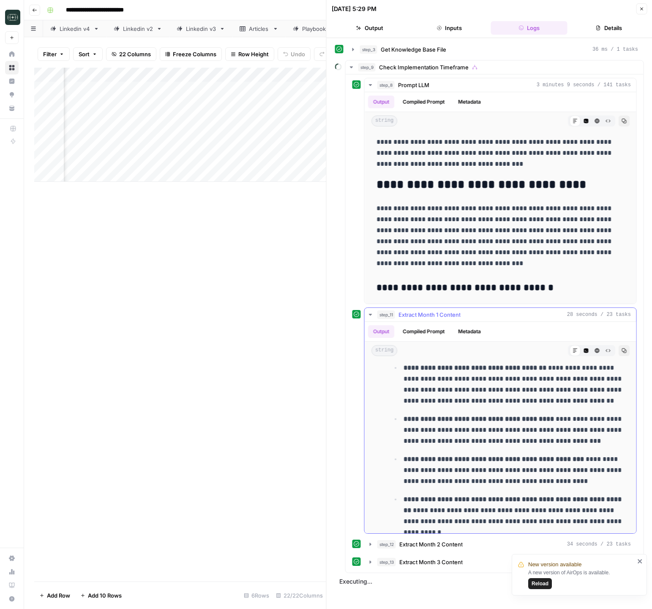
click at [372, 318] on button "step_11 Extract Month 1 Content 28 seconds / 23 tasks" at bounding box center [501, 315] width 272 height 14
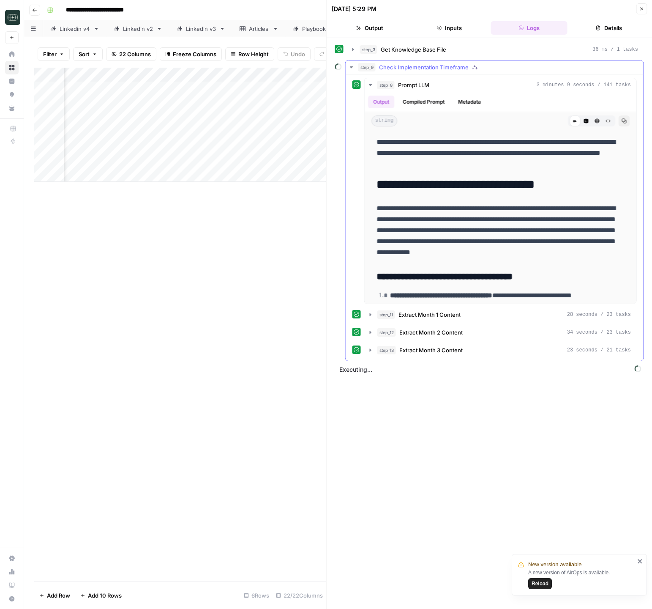
click at [350, 64] on icon "button" at bounding box center [351, 67] width 7 height 7
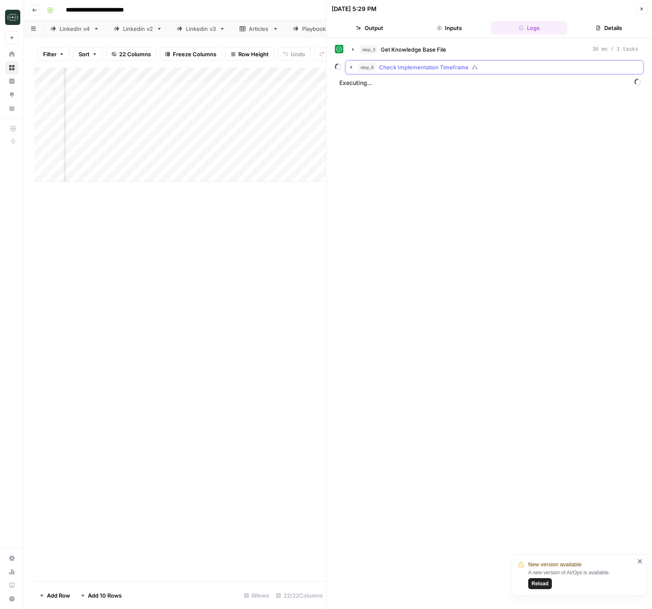
click at [350, 66] on icon "button" at bounding box center [351, 67] width 7 height 7
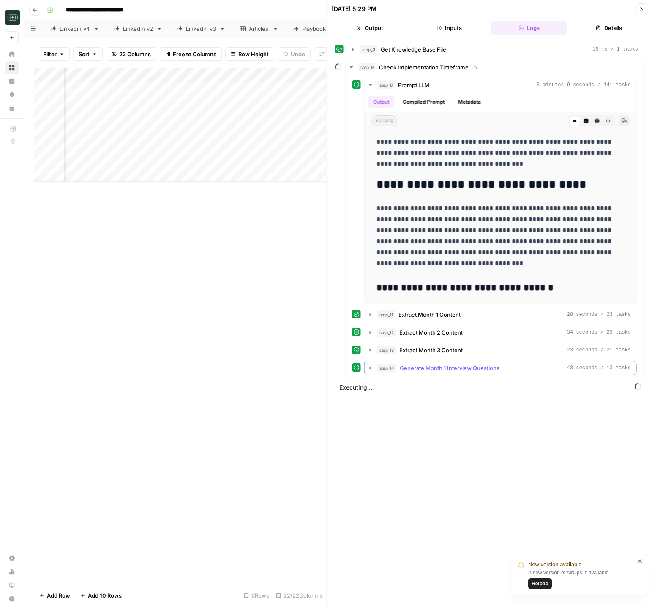
click at [373, 368] on icon "button" at bounding box center [370, 367] width 7 height 7
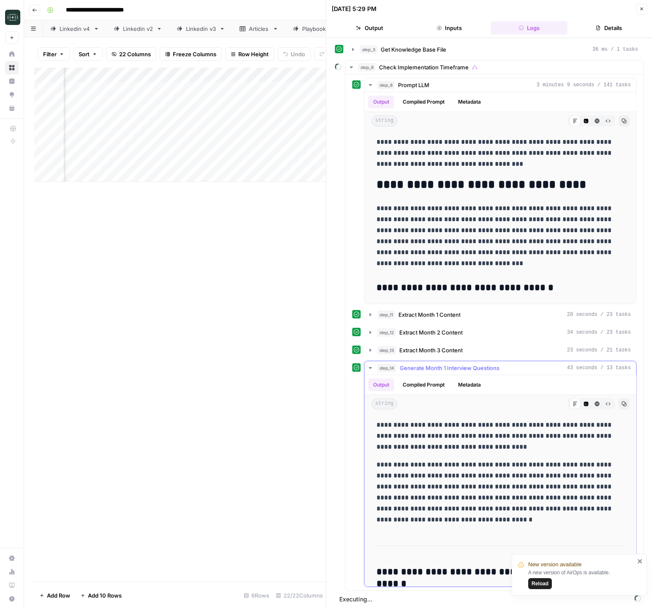
click at [624, 404] on icon "button" at bounding box center [624, 404] width 5 height 5
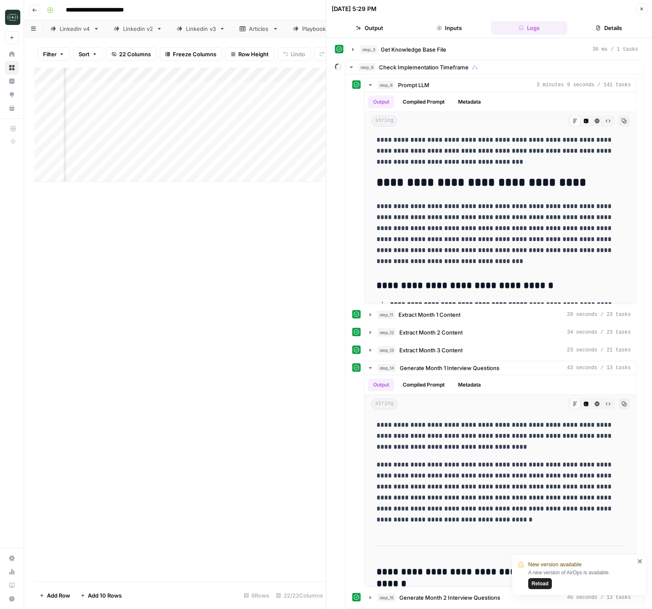
click at [646, 11] on button "Close" at bounding box center [641, 8] width 11 height 11
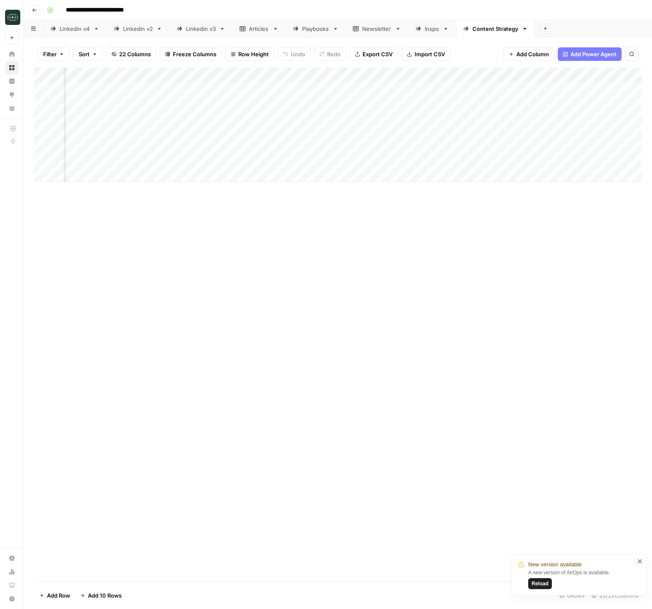
scroll to position [0, 912]
click at [383, 87] on div "Add Column" at bounding box center [338, 125] width 608 height 114
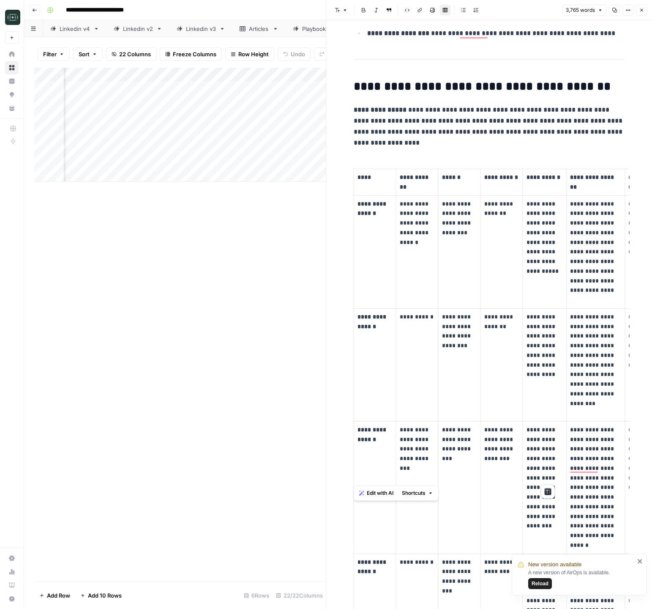
scroll to position [1210, 0]
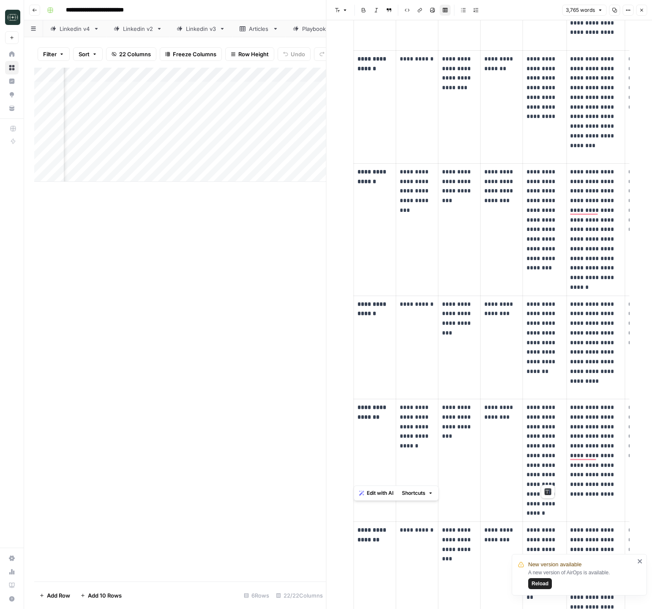
drag, startPoint x: 353, startPoint y: 44, endPoint x: 526, endPoint y: 486, distance: 475.1
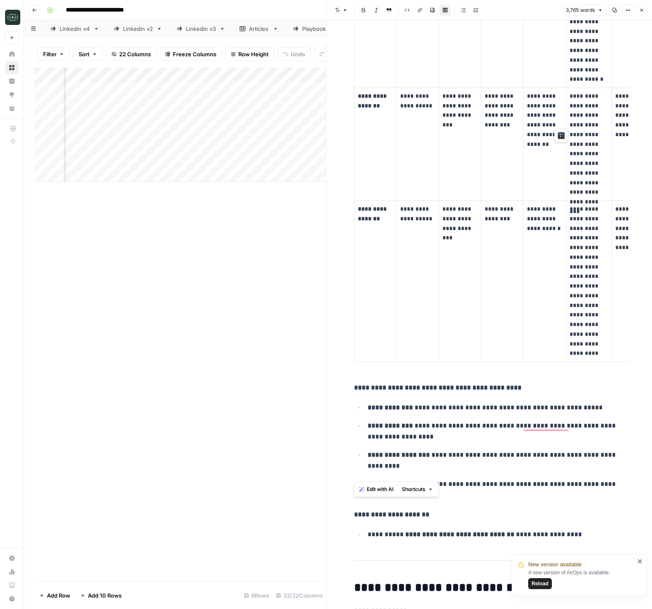
scroll to position [0, 0]
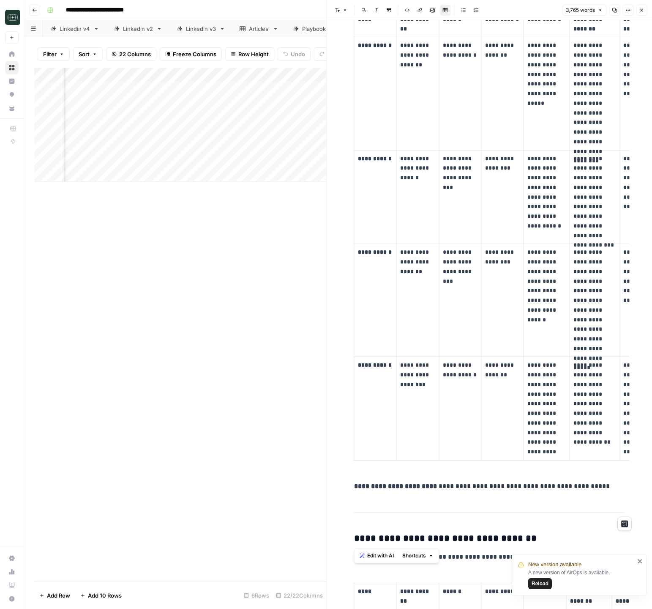
drag, startPoint x: 356, startPoint y: 208, endPoint x: 609, endPoint y: 513, distance: 396.2
click at [407, 347] on td "**********" at bounding box center [418, 300] width 43 height 113
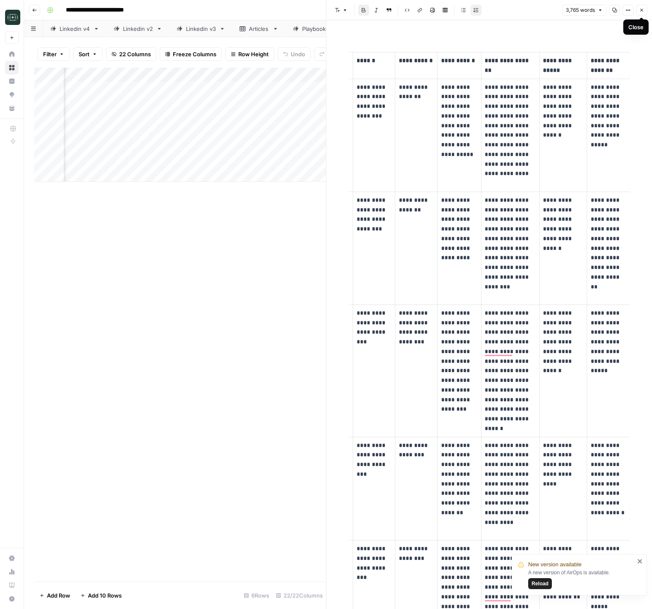
click at [640, 10] on icon "button" at bounding box center [641, 10] width 5 height 5
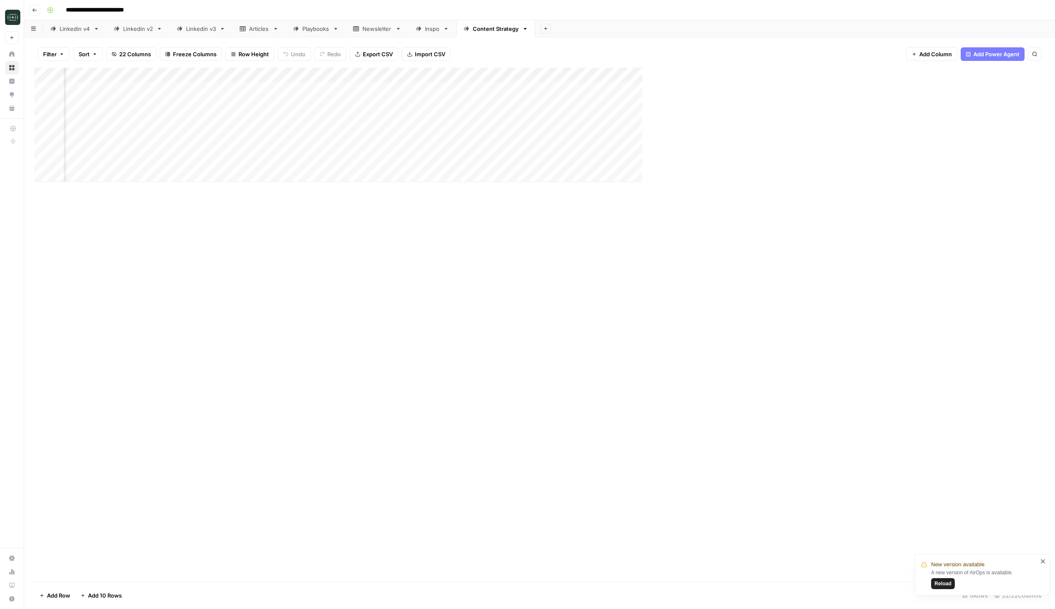
scroll to position [0, 888]
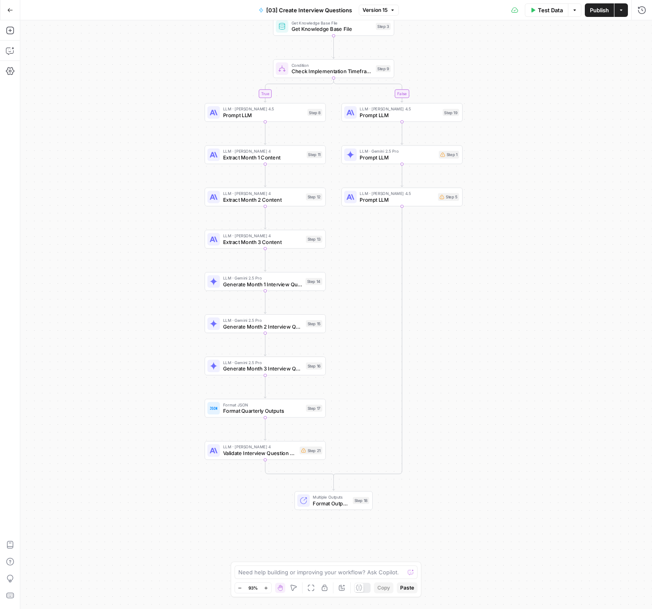
drag, startPoint x: 135, startPoint y: 214, endPoint x: 133, endPoint y: 145, distance: 69.4
click at [133, 141] on div "true false Workflow Input Settings Inputs Get Knowledge Base File Get Knowledge…" at bounding box center [336, 314] width 632 height 588
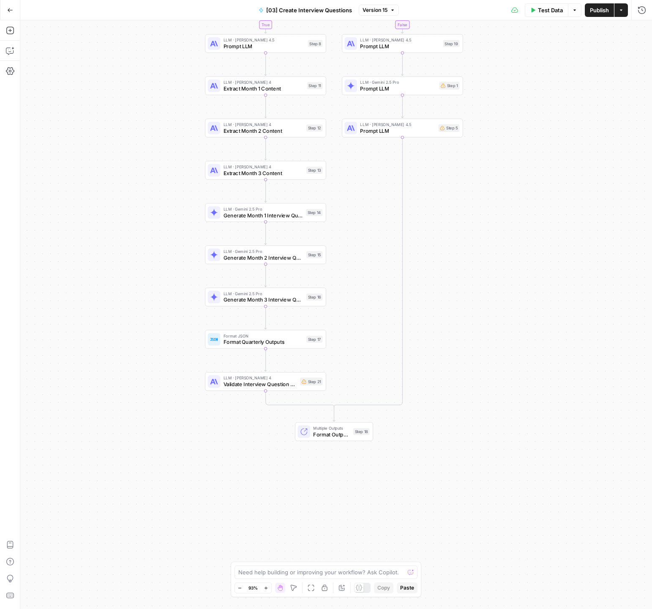
drag, startPoint x: 138, startPoint y: 234, endPoint x: 138, endPoint y: 180, distance: 54.1
click at [138, 180] on div "true false Workflow Input Settings Inputs Get Knowledge Base File Get Knowledge…" at bounding box center [336, 314] width 632 height 588
click at [642, 13] on icon "button" at bounding box center [642, 10] width 8 height 8
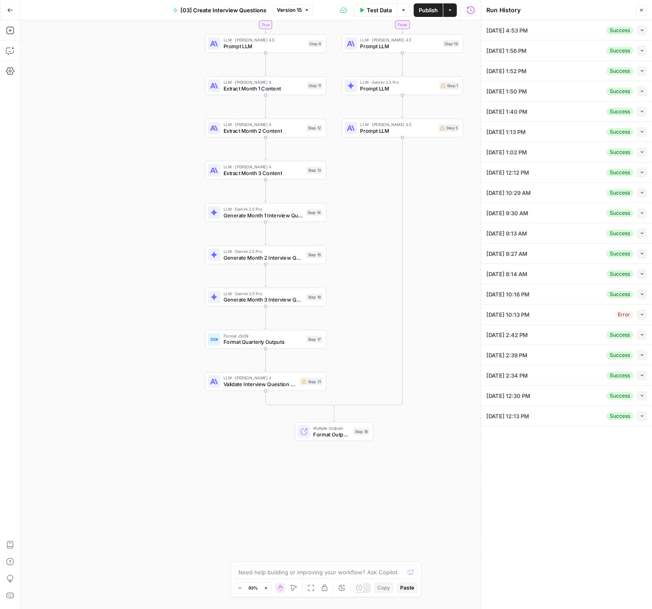
click at [646, 30] on button "Collapse" at bounding box center [642, 30] width 10 height 10
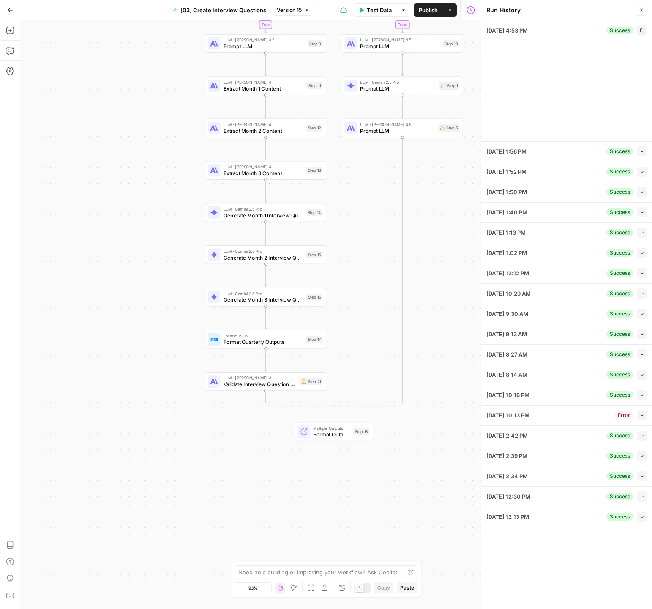
type input "Rev Leasing"
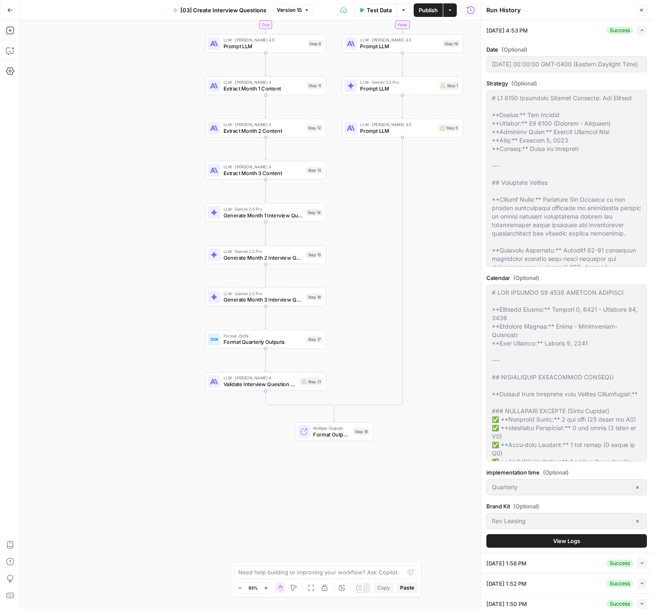
click at [564, 544] on span "View Logs" at bounding box center [566, 540] width 27 height 8
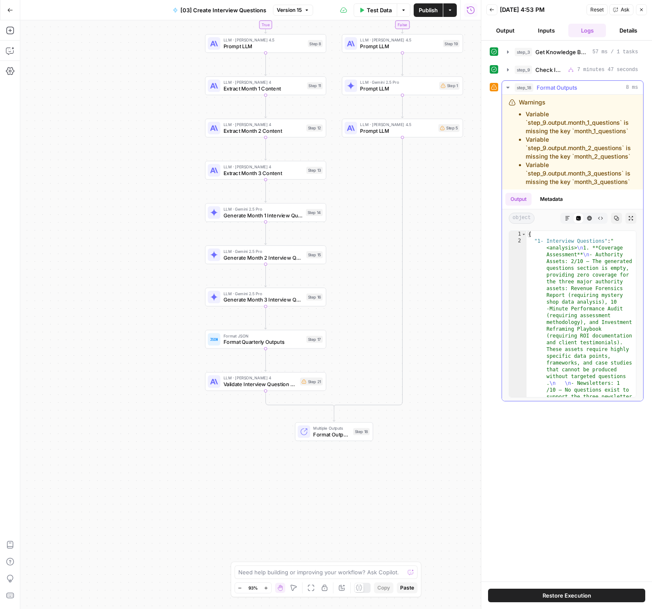
click at [570, 217] on icon "button" at bounding box center [567, 218] width 5 height 5
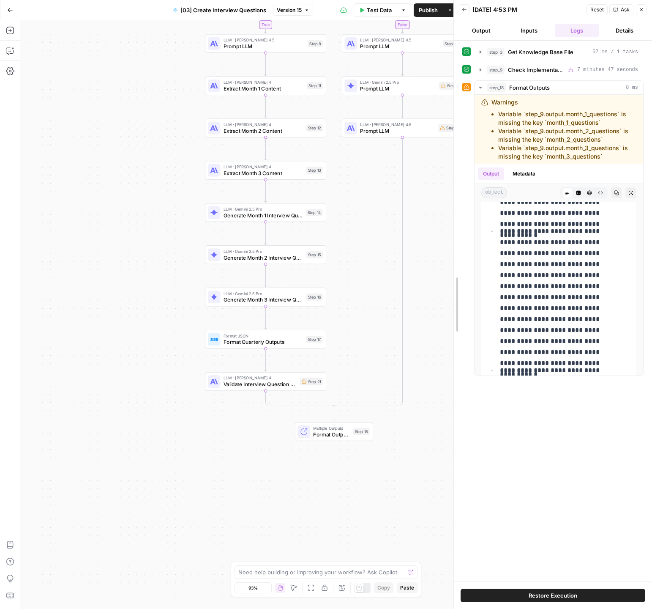
scroll to position [259, 0]
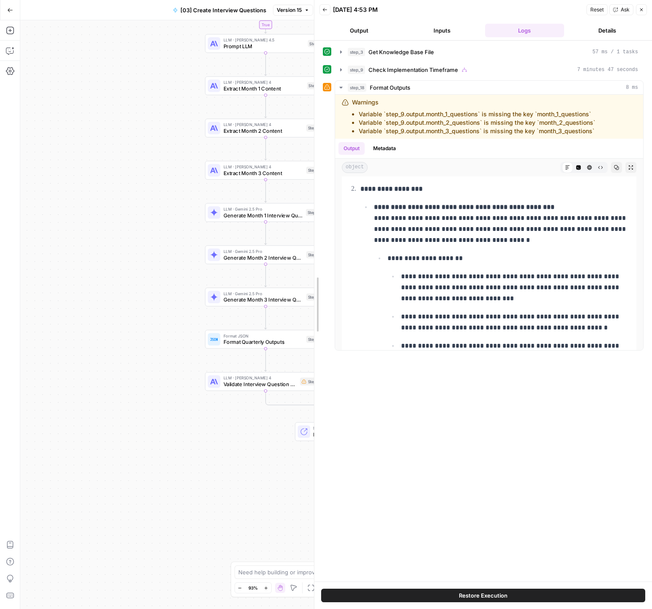
drag, startPoint x: 482, startPoint y: 352, endPoint x: 298, endPoint y: 369, distance: 184.7
click at [298, 369] on body "Catalyst New Home Browse Insights Opportunities Your Data Recent Grids Will Per…" at bounding box center [326, 304] width 652 height 609
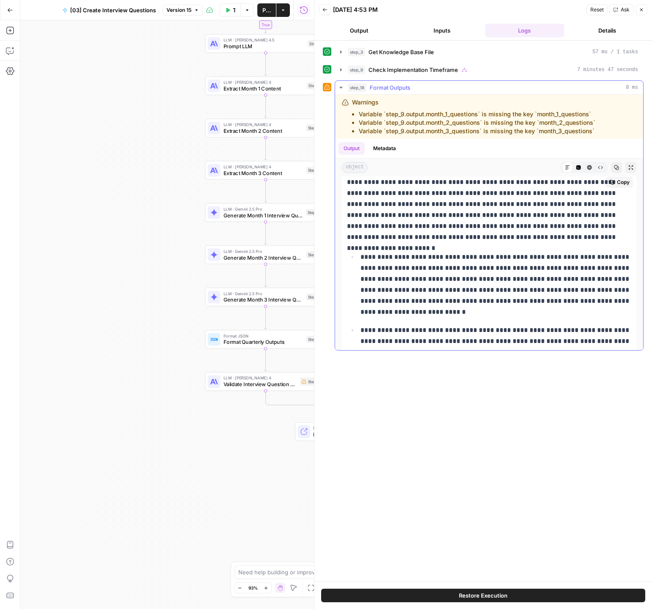
scroll to position [25, 0]
click at [641, 11] on icon "button" at bounding box center [641, 9] width 5 height 5
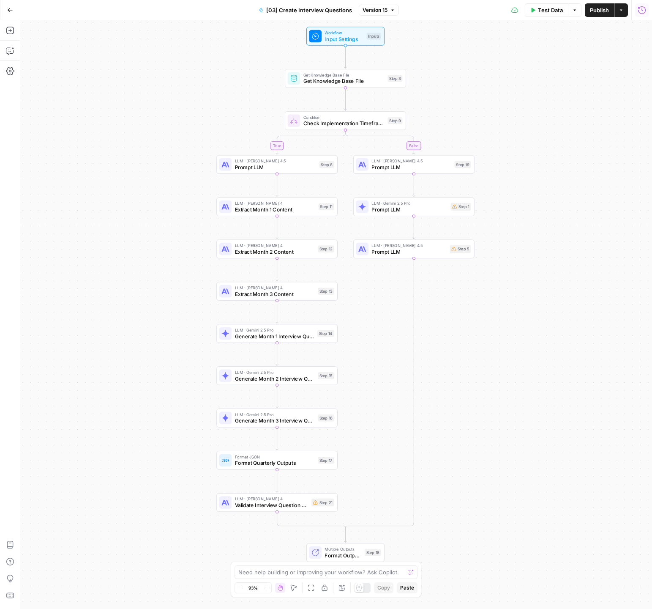
drag, startPoint x: 114, startPoint y: 153, endPoint x: 126, endPoint y: 274, distance: 121.4
click at [126, 274] on div "true false Workflow Input Settings Inputs Get Knowledge Base File Get Knowledge…" at bounding box center [336, 314] width 632 height 588
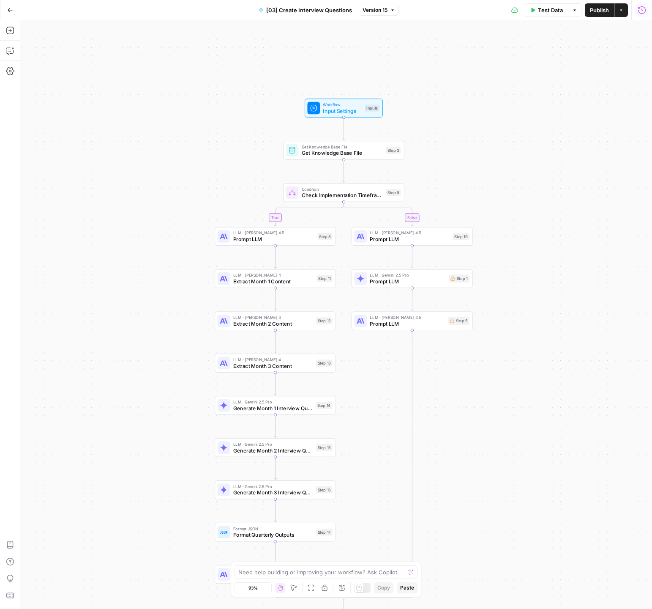
click at [145, 263] on div "true false Workflow Input Settings Inputs Get Knowledge Base File Get Knowledge…" at bounding box center [336, 314] width 632 height 588
click at [560, 10] on span "Test Data" at bounding box center [550, 10] width 25 height 8
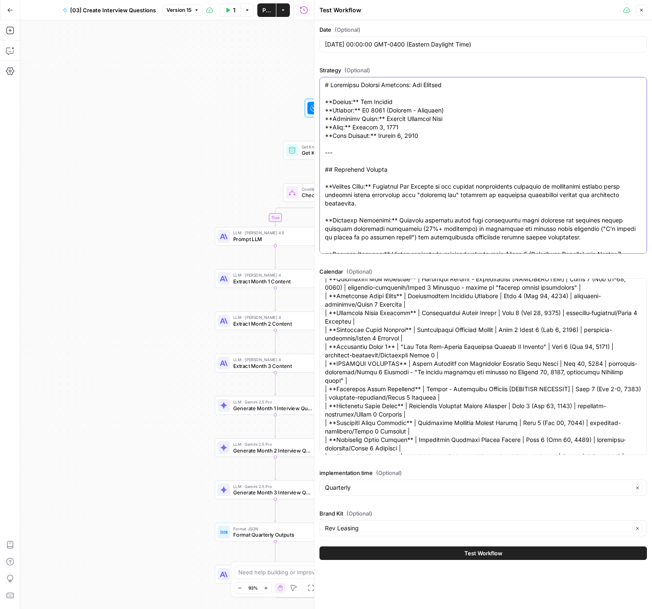
scroll to position [0, 0]
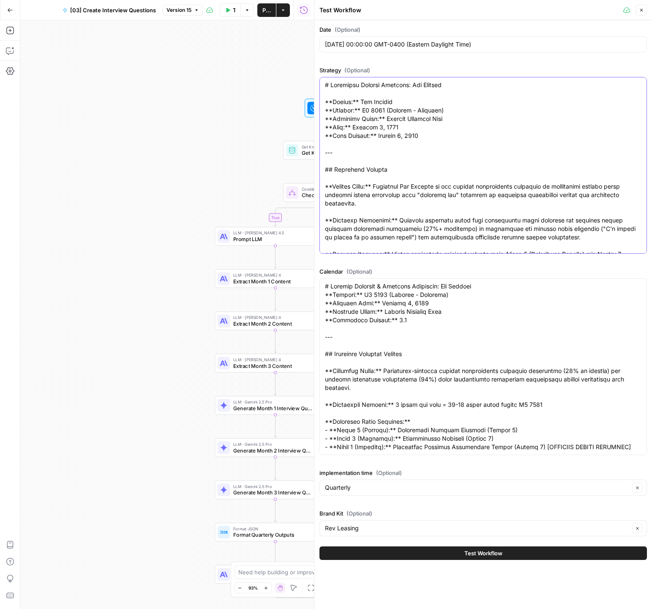
paste textarea "REV LEASING Q4 2025 CONTENT CALENDAR **Planning Period:** October 9, 2025 - Dec…"
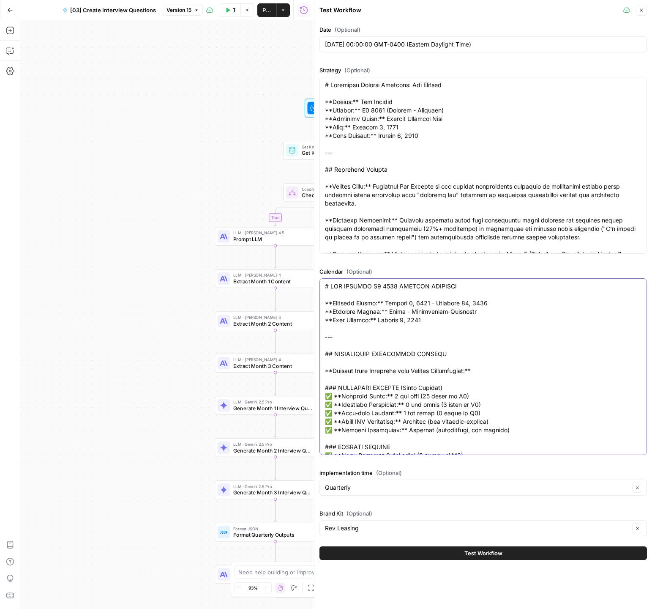
scroll to position [3758, 0]
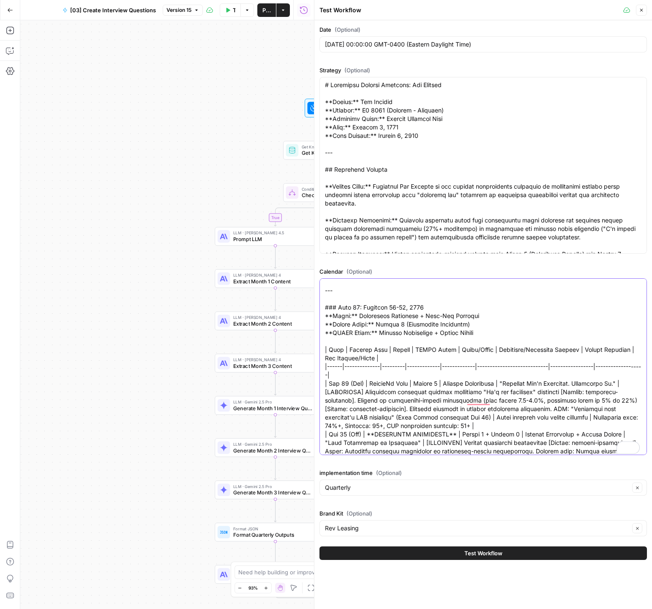
type textarea "# REV LEASING Q4 2025 CONTENT CALENDAR **Planning Period:** October 9, 2025 - D…"
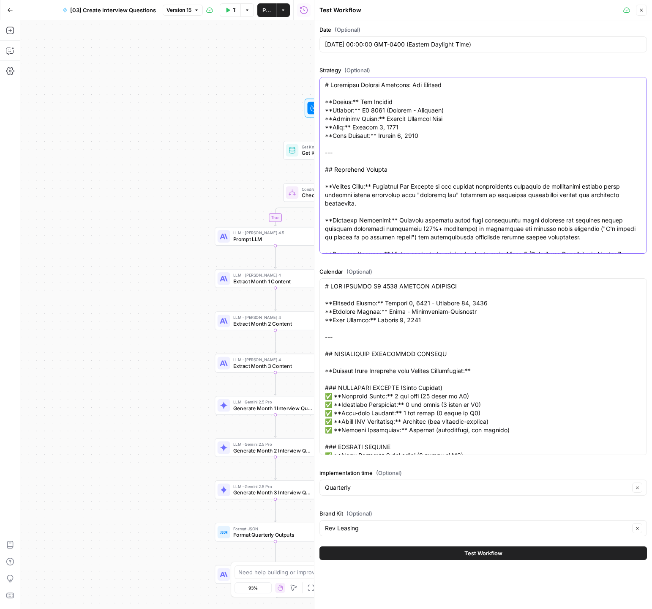
paste textarea "4 2025 Quarterly Content Strategy: Rev Leasing **Client:** Rev Leasing **Quarte…"
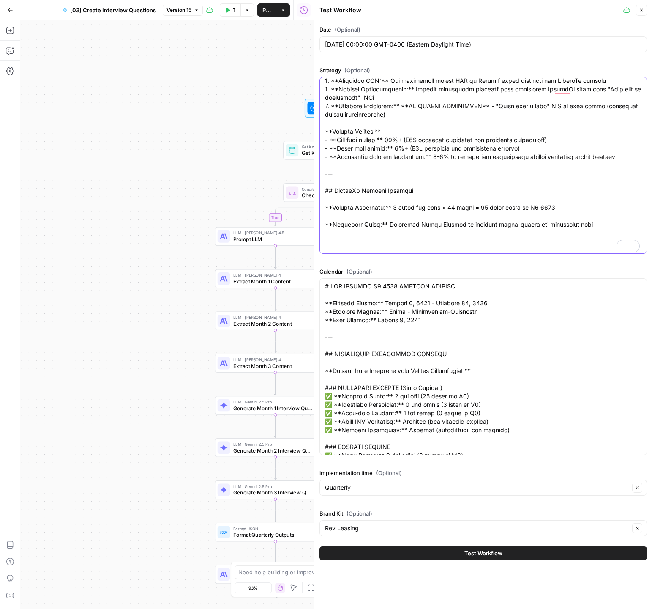
type textarea "# Q4 2025 Quarterly Content Strategy: Rev Leasing **Client:** Rev Leasing **Qua…"
click at [400, 555] on button "Test Workflow" at bounding box center [484, 553] width 328 height 14
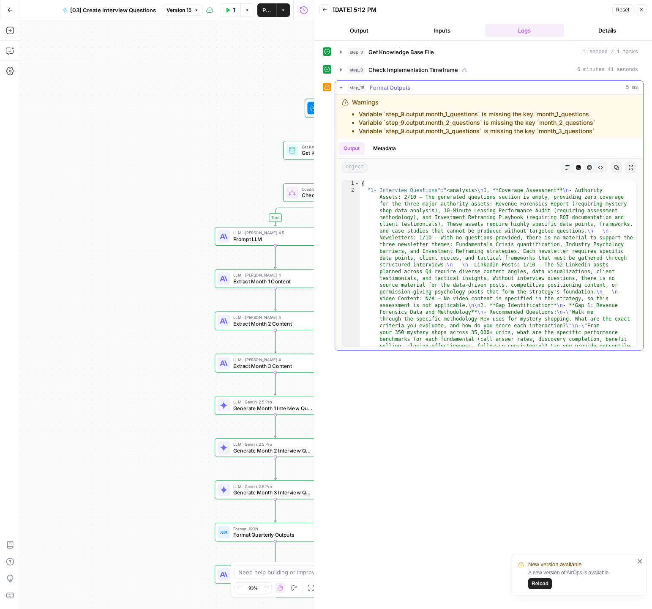
click at [565, 169] on icon "button" at bounding box center [567, 167] width 5 height 5
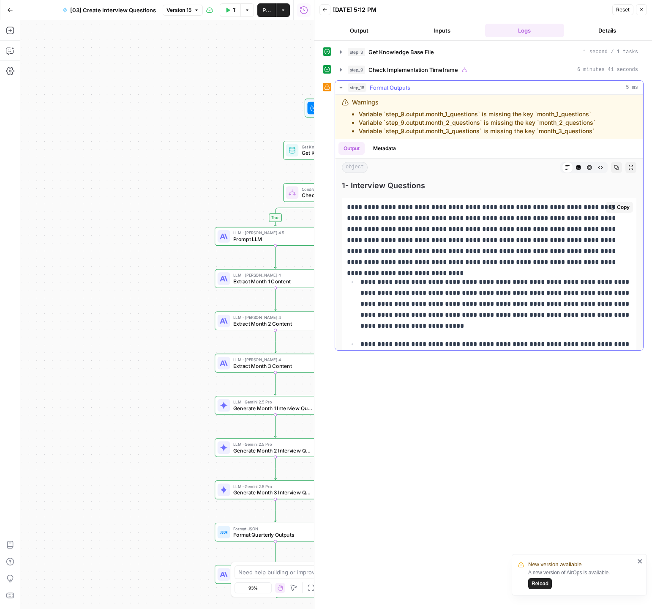
click at [594, 245] on p "**********" at bounding box center [489, 235] width 285 height 66
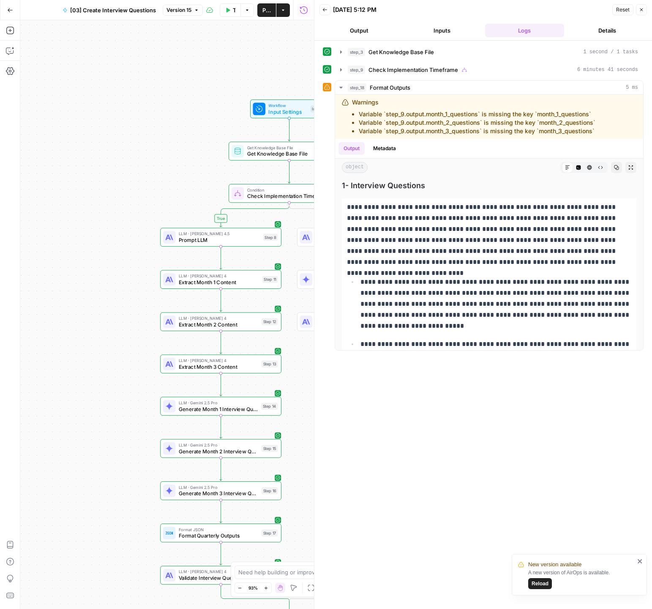
drag, startPoint x: 130, startPoint y: 211, endPoint x: 68, endPoint y: 216, distance: 61.9
click at [68, 216] on div "true false Workflow Input Settings Inputs Get Knowledge Base File Get Knowledge…" at bounding box center [167, 314] width 294 height 588
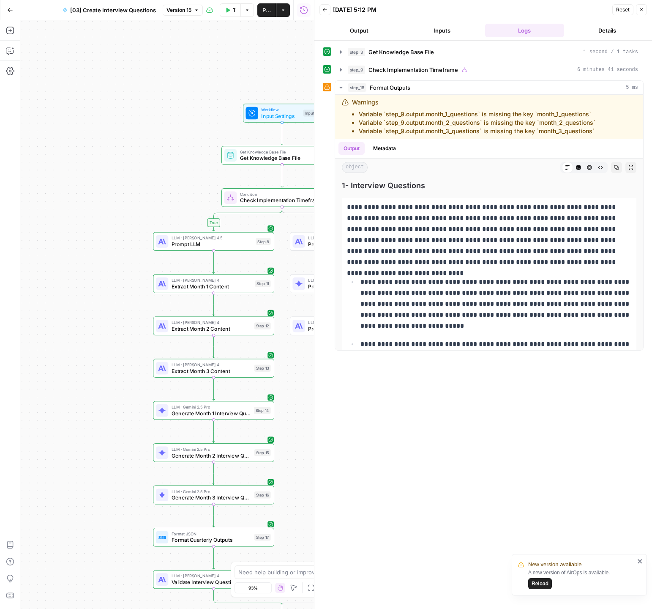
click at [323, 10] on icon "button" at bounding box center [325, 9] width 5 height 5
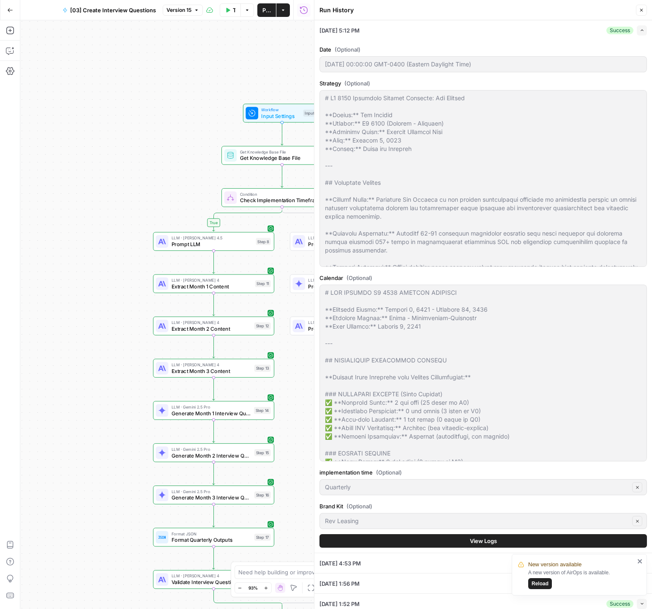
click at [643, 11] on icon "button" at bounding box center [641, 10] width 5 height 5
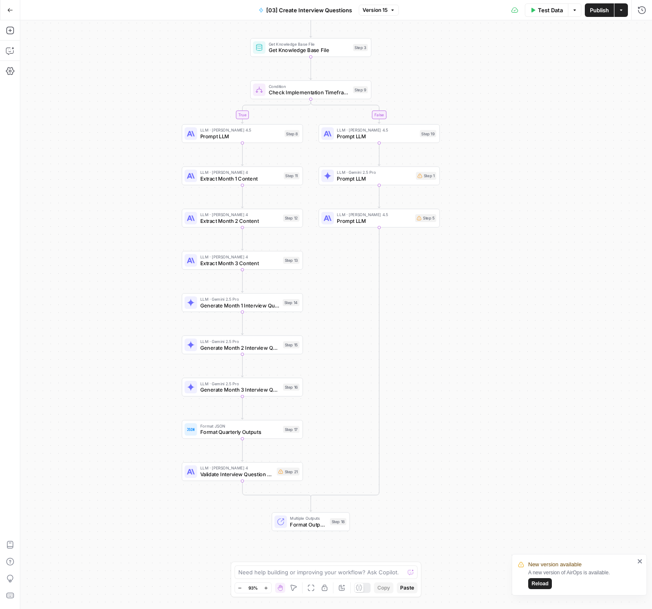
drag, startPoint x: 574, startPoint y: 317, endPoint x: 602, endPoint y: 209, distance: 111.6
click at [602, 209] on div "true false Workflow Input Settings Inputs Get Knowledge Base File Get Knowledge…" at bounding box center [336, 314] width 632 height 588
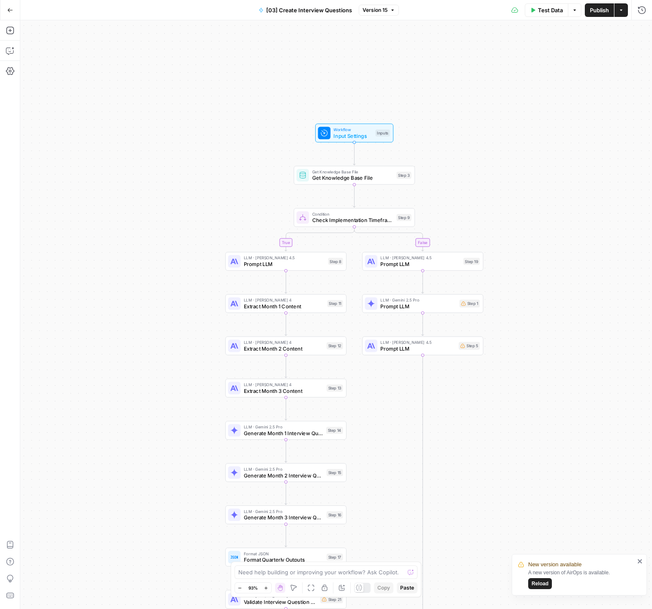
drag, startPoint x: 512, startPoint y: 100, endPoint x: 641, endPoint y: 5, distance: 160.6
click at [566, 256] on div "true false Workflow Input Settings Inputs Get Knowledge Base File Get Knowledge…" at bounding box center [336, 314] width 632 height 588
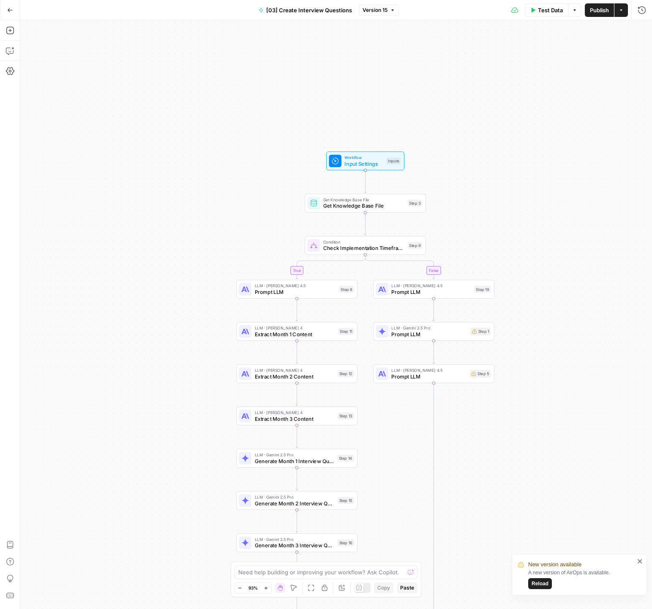
click at [634, 15] on div "Test Data Options Publish Actions Run History" at bounding box center [526, 10] width 254 height 20
click at [639, 11] on icon "button" at bounding box center [642, 10] width 8 height 8
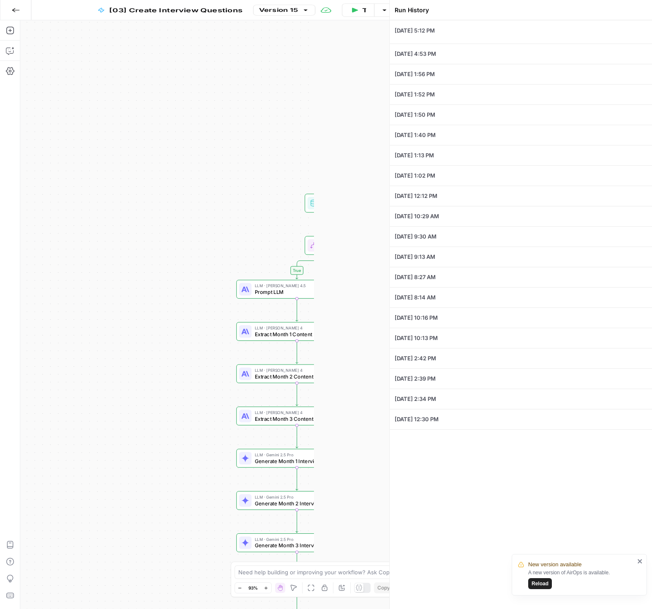
type textarea "# Q4 2025 Quarterly Content Strategy: Rev Leasing **Client:** Rev Leasing **Qua…"
type textarea "# REV LEASING Q4 2025 CONTENT CALENDAR **Planning Period:** October 9, 2025 - D…"
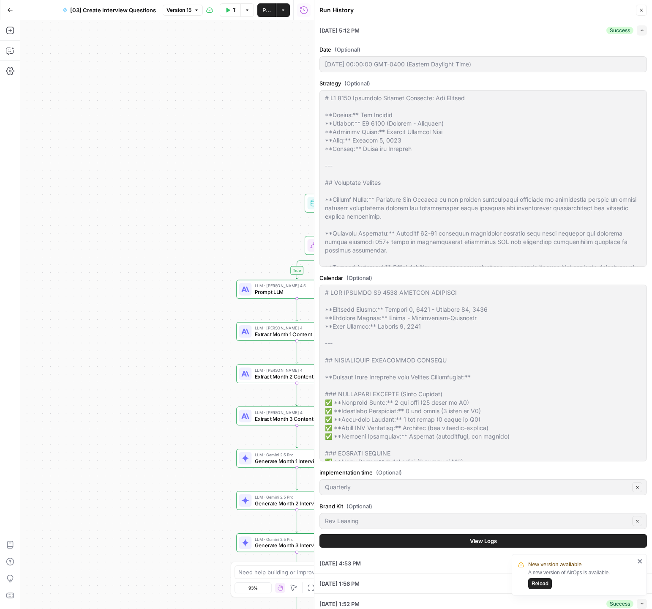
click at [403, 539] on button "View Logs" at bounding box center [484, 541] width 328 height 14
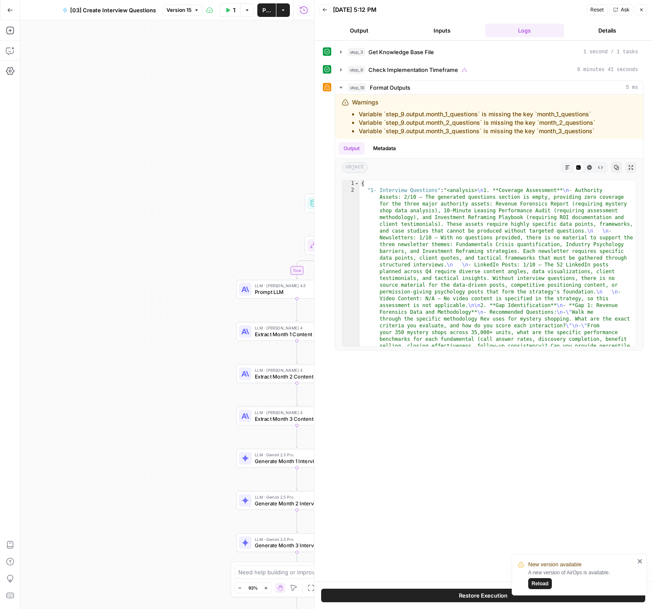
click at [623, 8] on span "Ask" at bounding box center [625, 10] width 9 height 8
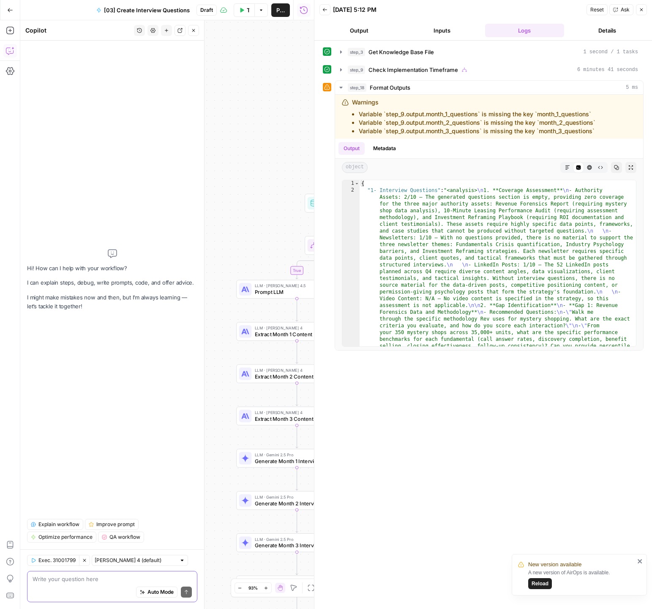
click at [99, 583] on div "Auto Mode Send" at bounding box center [112, 592] width 159 height 19
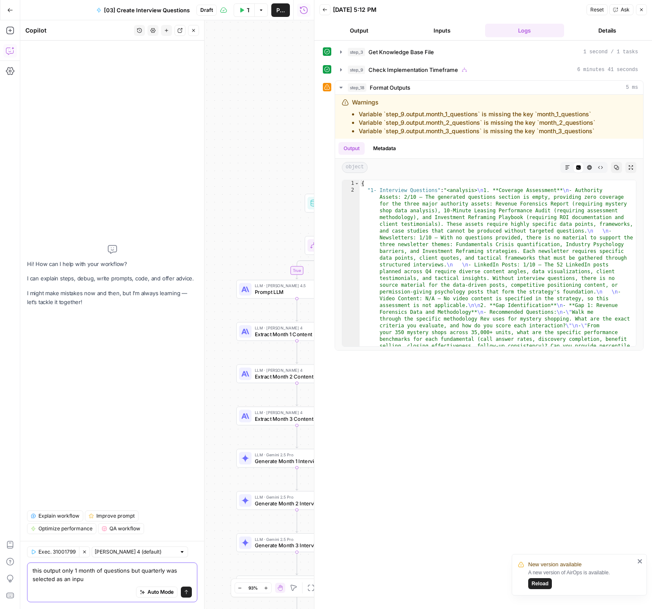
type textarea "this output only 1 month of questions but quarterly was selected as an input"
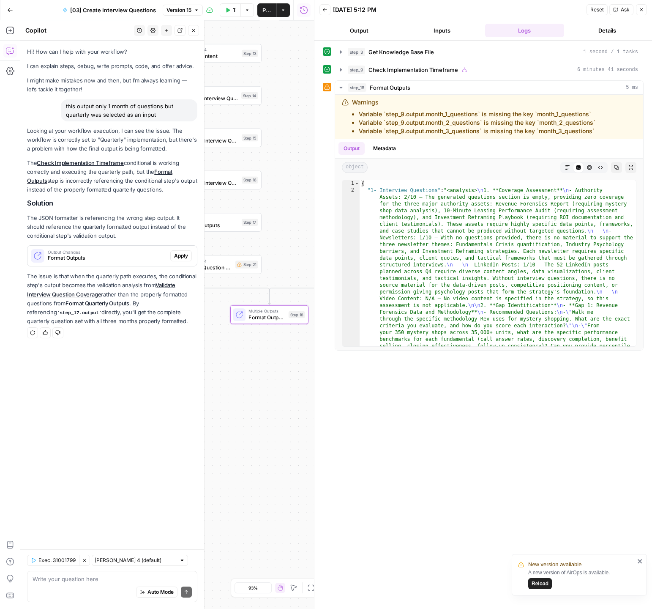
click at [185, 257] on span "Apply" at bounding box center [181, 256] width 14 height 8
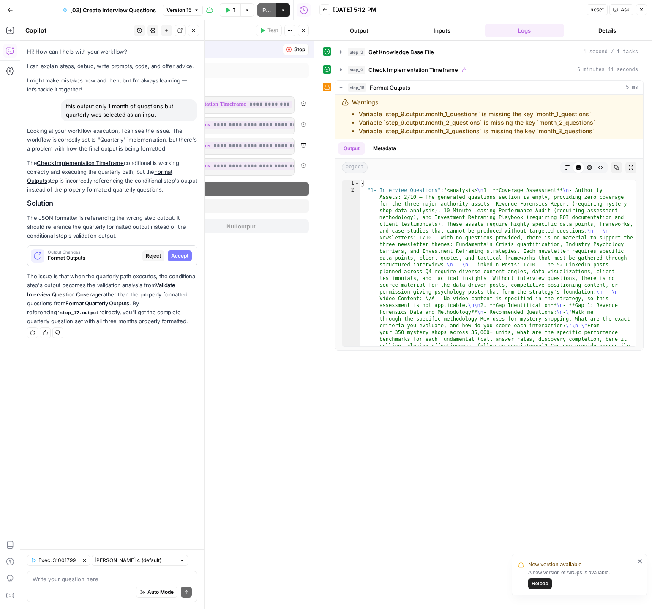
click at [184, 258] on span "Accept" at bounding box center [179, 256] width 17 height 8
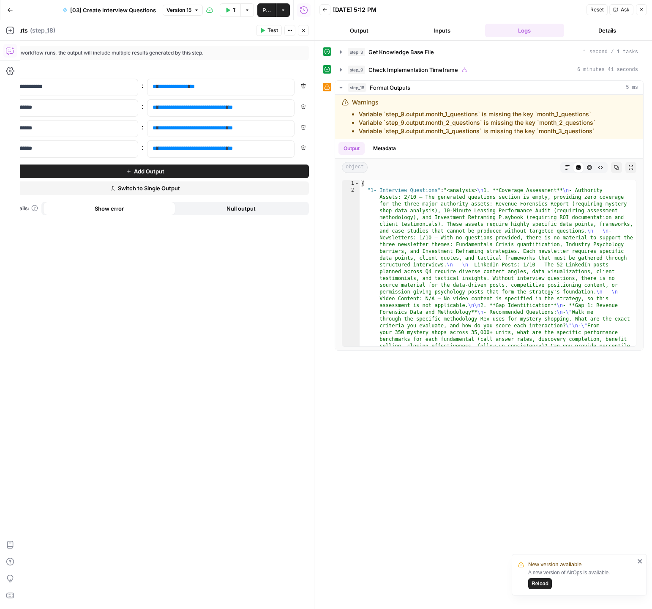
click at [270, 26] on button "Test" at bounding box center [269, 30] width 26 height 11
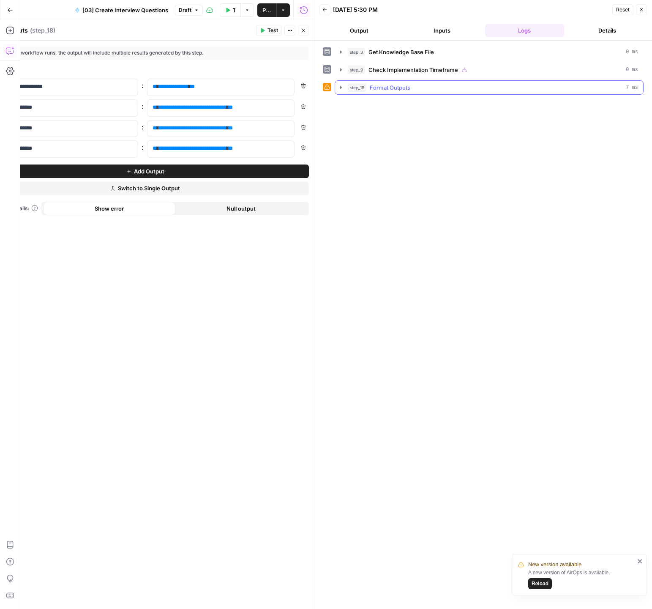
click at [342, 89] on icon "button" at bounding box center [341, 87] width 7 height 7
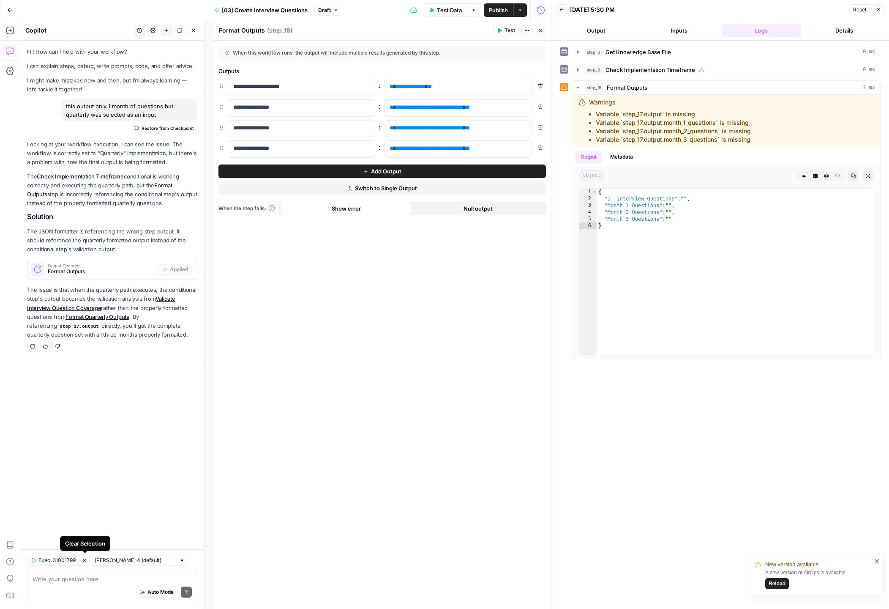
click at [87, 561] on icon "button" at bounding box center [84, 560] width 5 height 5
click at [94, 587] on div "Auto Mode Send" at bounding box center [112, 592] width 159 height 19
type textarea "that didnt work eiterh"
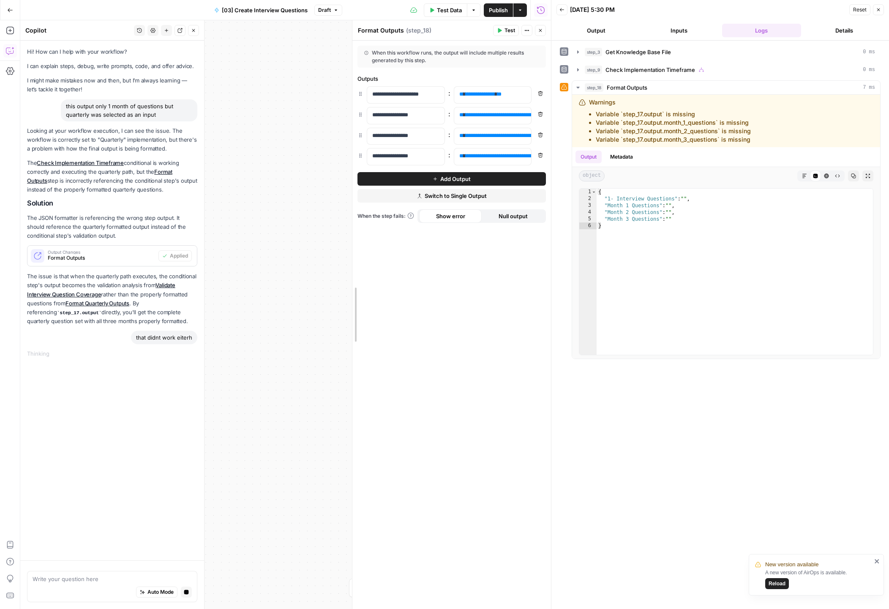
drag, startPoint x: 216, startPoint y: 278, endPoint x: 350, endPoint y: 296, distance: 135.2
click at [109, 511] on div "Hi! How can I help with your workflow? I can explain steps, debug, write prompt…" at bounding box center [112, 301] width 184 height 520
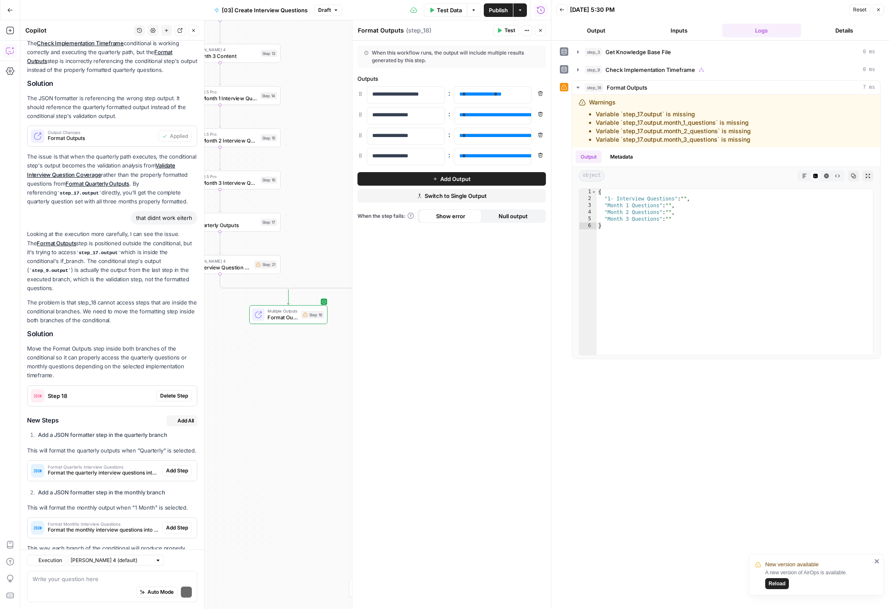
scroll to position [174, 0]
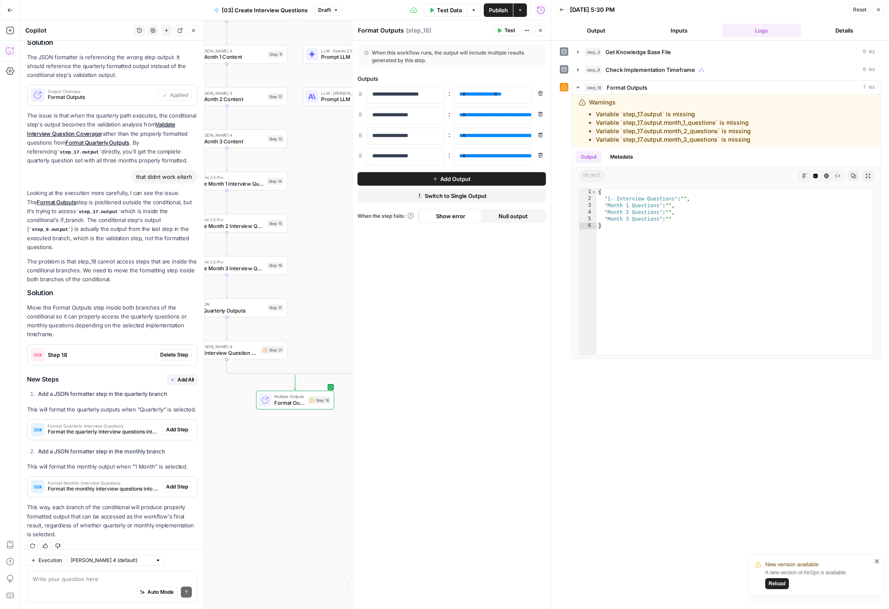
drag, startPoint x: 289, startPoint y: 400, endPoint x: 297, endPoint y: 444, distance: 44.3
click at [297, 444] on div "true false Workflow Input Settings Inputs Get Knowledge Base File Get Knowledge…" at bounding box center [285, 314] width 531 height 588
click at [174, 351] on span "Delete Step" at bounding box center [174, 355] width 28 height 8
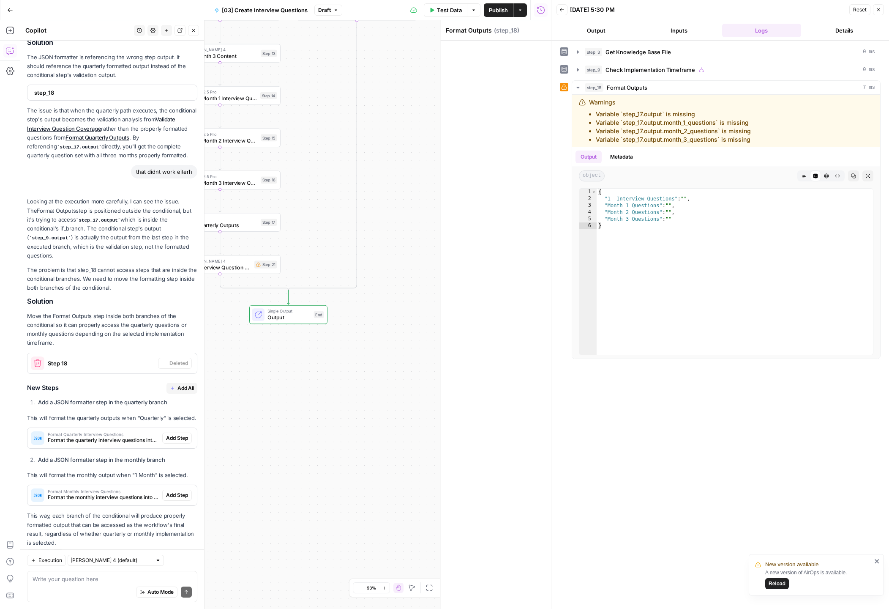
scroll to position [183, 0]
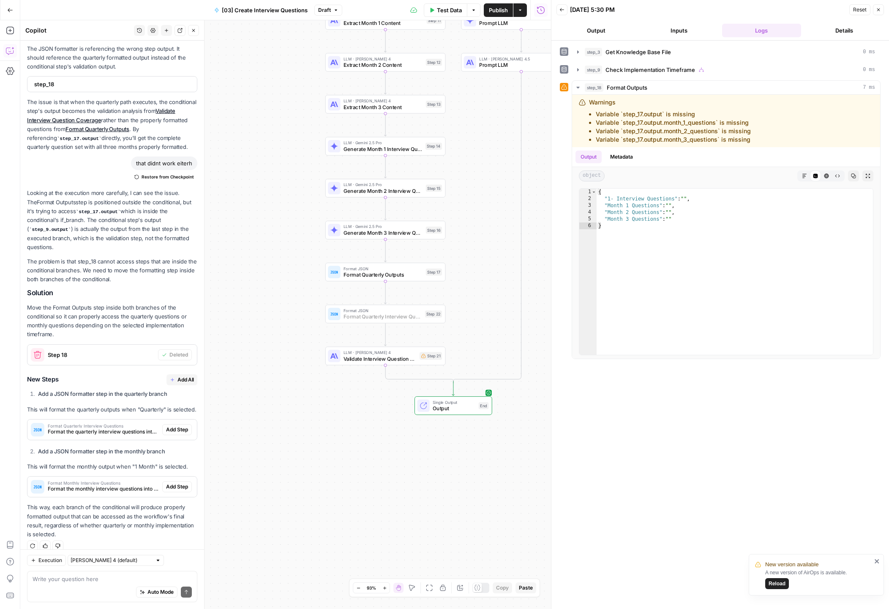
click at [181, 426] on span "Add Step" at bounding box center [177, 430] width 22 height 8
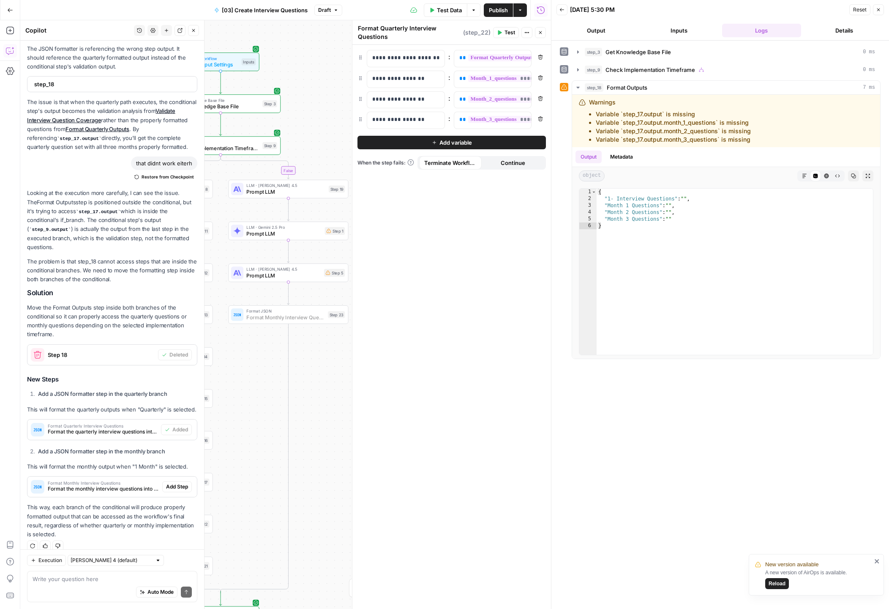
click at [177, 482] on button "Add Step" at bounding box center [177, 486] width 30 height 11
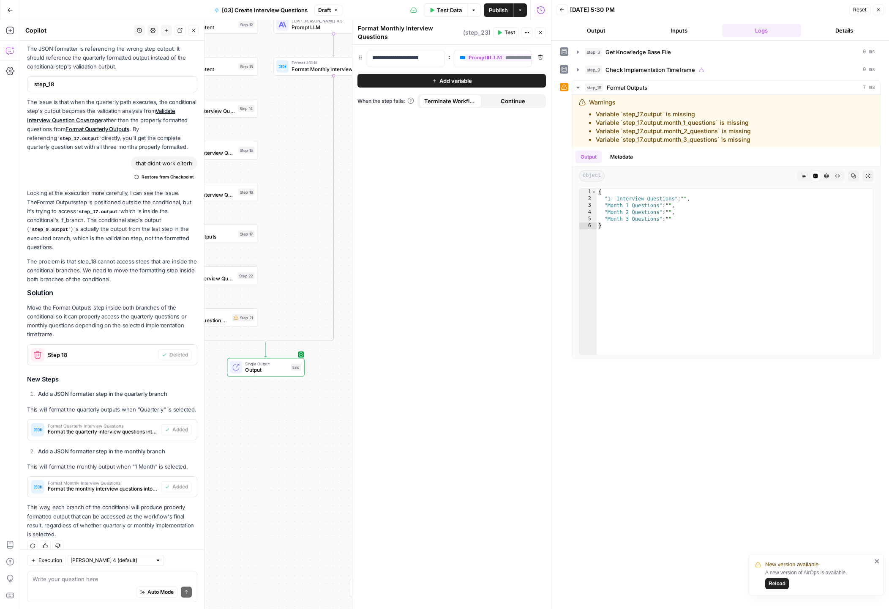
drag, startPoint x: 301, startPoint y: 544, endPoint x: 302, endPoint y: 334, distance: 209.7
click at [347, 295] on div "true false Workflow Input Settings Inputs Get Knowledge Base File Get Knowledge…" at bounding box center [285, 314] width 531 height 588
click at [268, 365] on span "Output" at bounding box center [267, 369] width 43 height 8
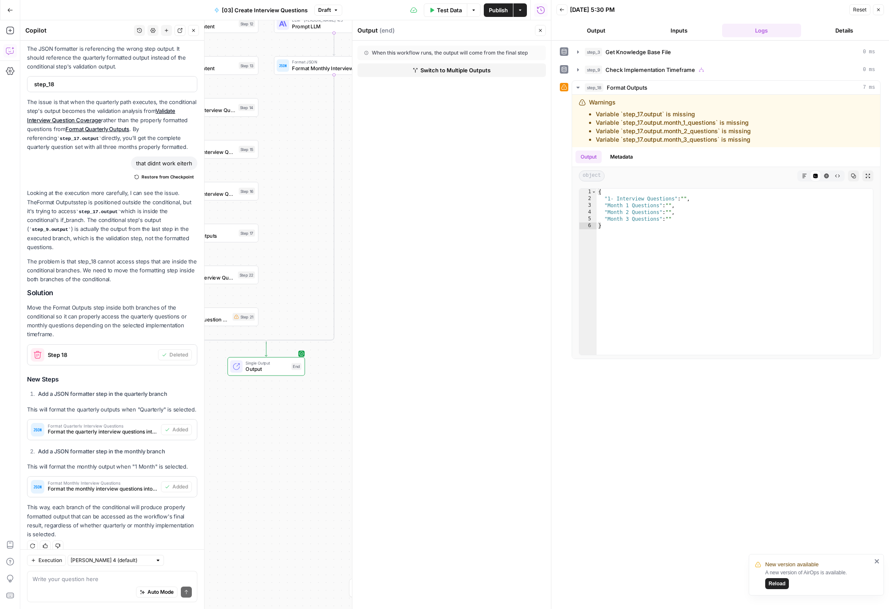
click at [542, 34] on button "Close" at bounding box center [540, 30] width 11 height 11
click at [262, 370] on span "Output" at bounding box center [267, 369] width 43 height 8
click at [332, 432] on div "true false Workflow Input Settings Inputs Get Knowledge Base File Get Knowledge…" at bounding box center [285, 314] width 531 height 588
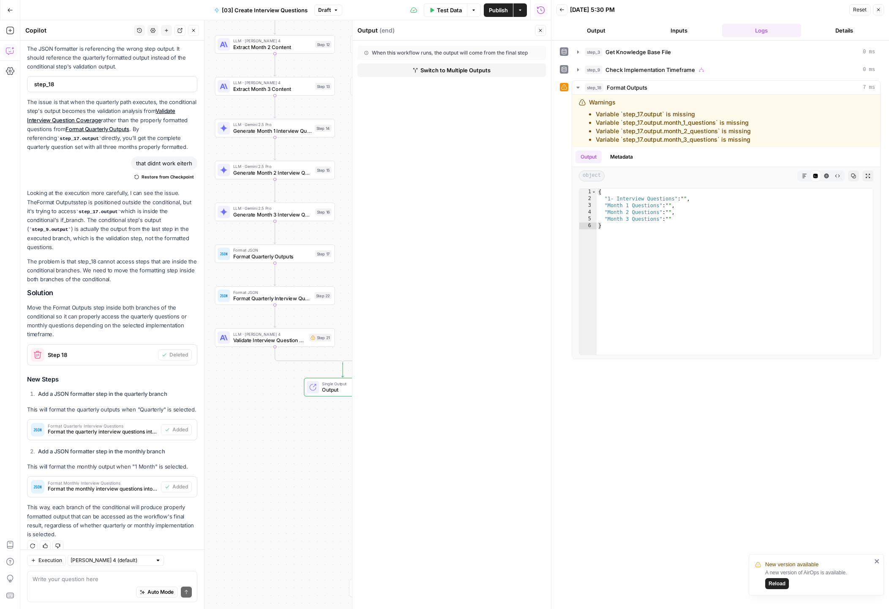
click at [277, 340] on span "Validate Interview Question Coverage" at bounding box center [269, 340] width 73 height 8
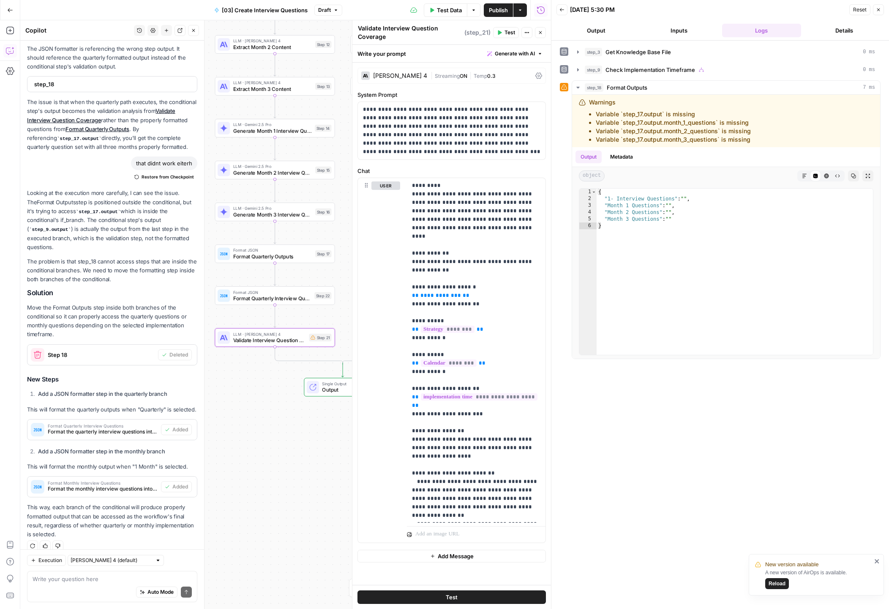
click at [505, 33] on span "Test" at bounding box center [510, 33] width 11 height 8
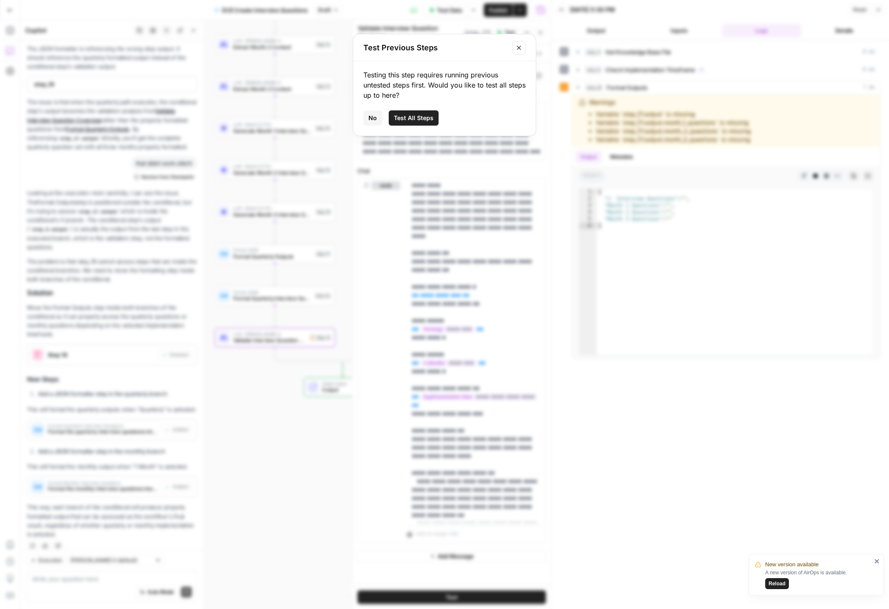
click at [430, 116] on div "Testing this step requires running previous untested steps first. Would you lik…" at bounding box center [444, 98] width 183 height 74
click at [429, 121] on span "Test All Steps" at bounding box center [414, 118] width 40 height 8
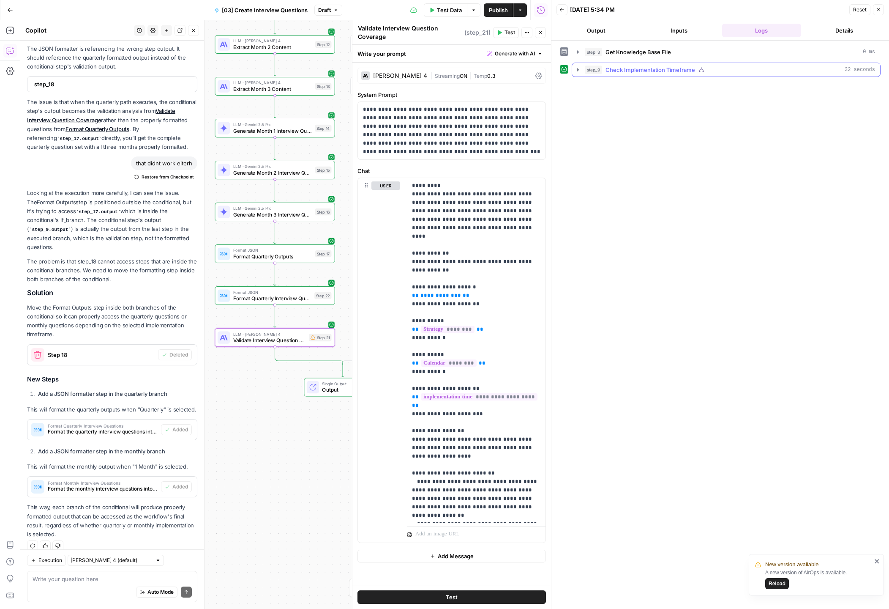
click at [581, 71] on icon "button" at bounding box center [578, 69] width 7 height 7
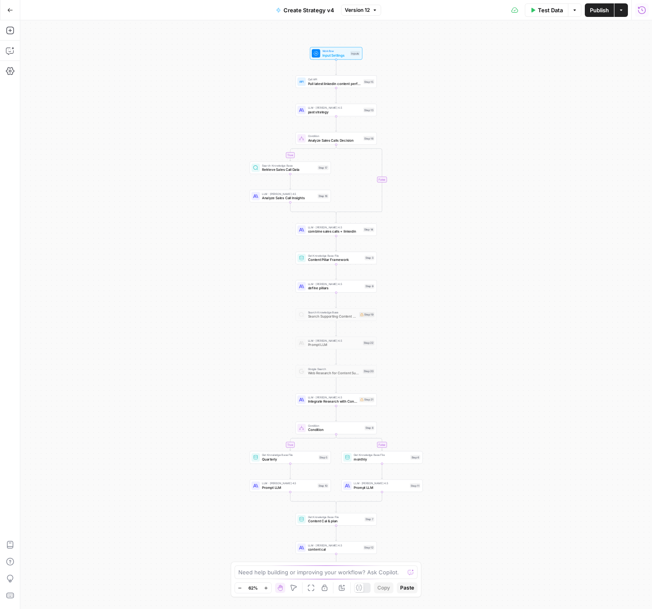
click at [643, 14] on icon "button" at bounding box center [642, 10] width 8 height 8
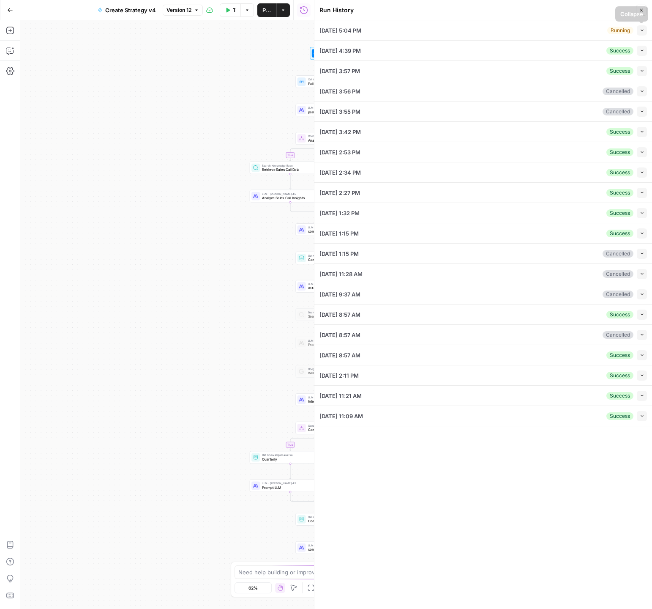
click at [641, 53] on button "Collapse" at bounding box center [642, 51] width 10 height 10
type input "[DATE] 00:00:00 GMT-0400 (Eastern Daylight Time)"
type input "[URL][DOMAIN_NAME]"
type input "Quarterly"
type textarea "# Loremipsumdo Sitametc adi ELI.sed **Doeiusmo Temp:** Inc Utl 27 7914 82:52:91…"
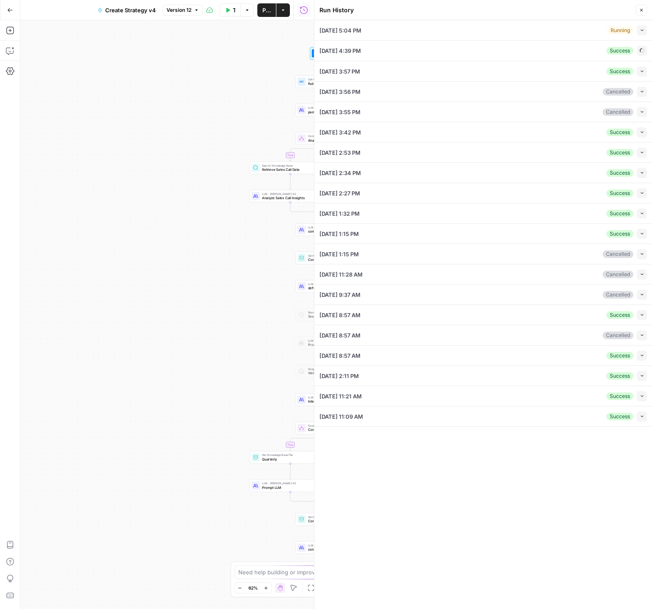
type textarea "null"
type textarea "[PERSON_NAME] (00:03.471) So we're done. [PERSON_NAME] (00:03.554) Hey guys. [P…"
type textarea "**Executive Content (Monthly):** - 48 LinkedIn posts per executive (96 total) -…"
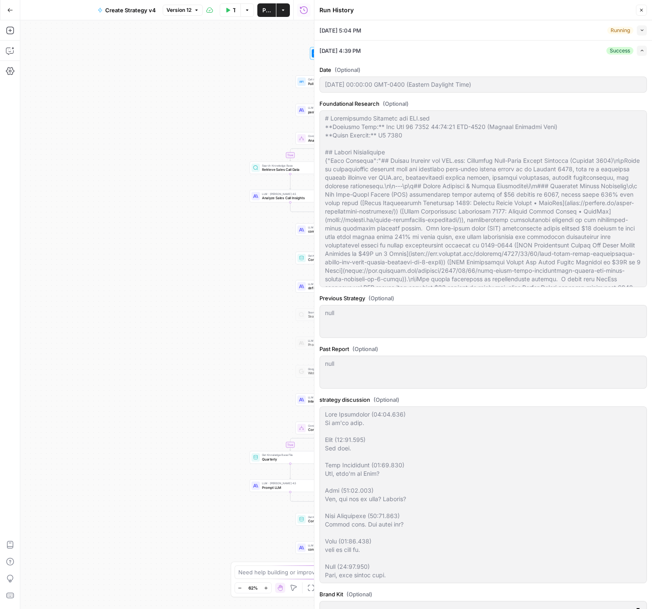
type input "[DOMAIN_NAME]"
click at [642, 52] on icon "button" at bounding box center [642, 50] width 5 height 5
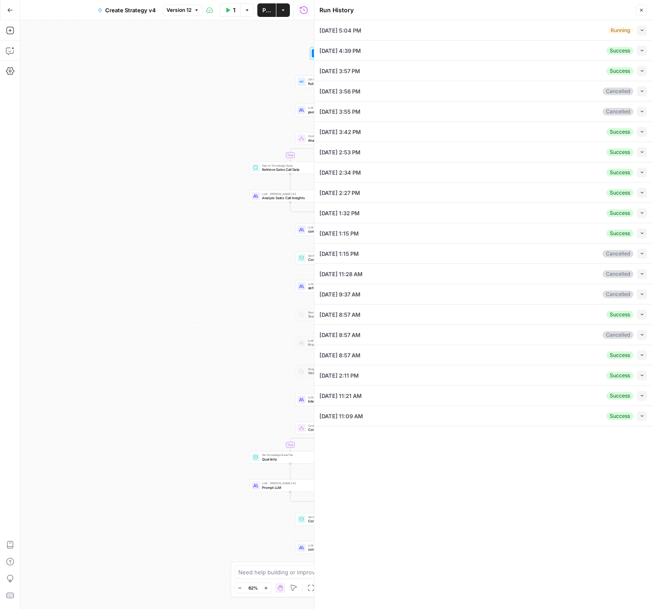
click at [642, 70] on icon "button" at bounding box center [642, 70] width 5 height 5
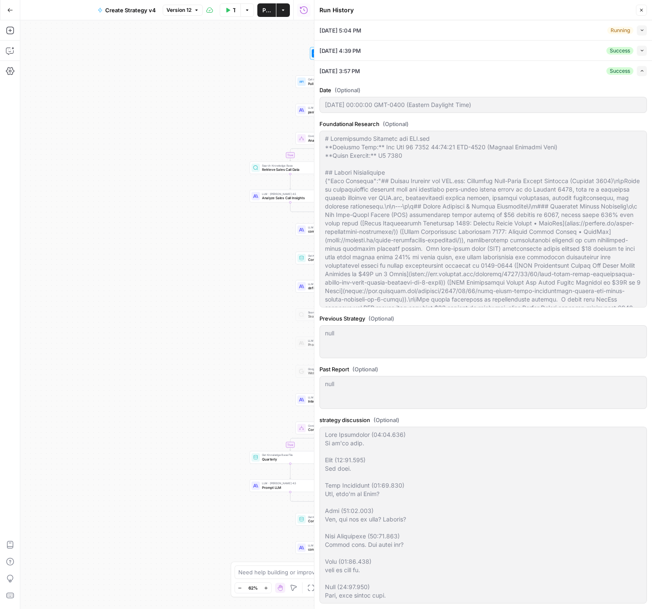
click at [642, 70] on icon "button" at bounding box center [642, 71] width 3 height 2
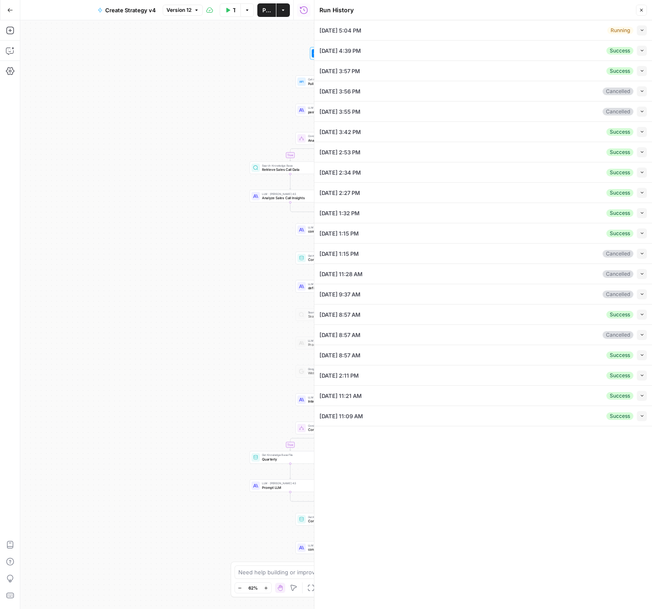
click at [643, 131] on icon "button" at bounding box center [642, 131] width 5 height 5
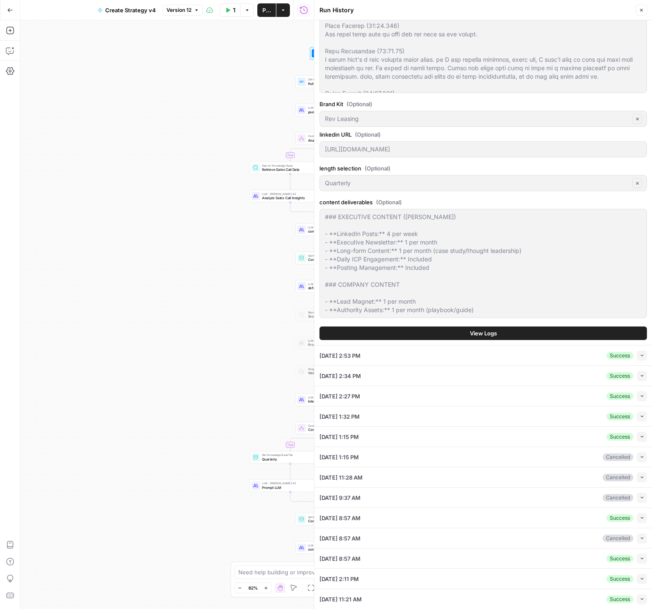
scroll to position [732, 0]
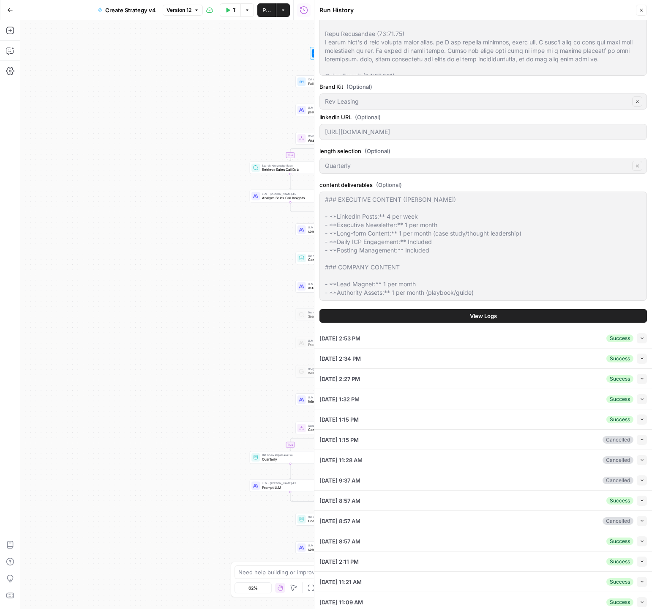
click at [493, 319] on span "View Logs" at bounding box center [483, 316] width 27 height 8
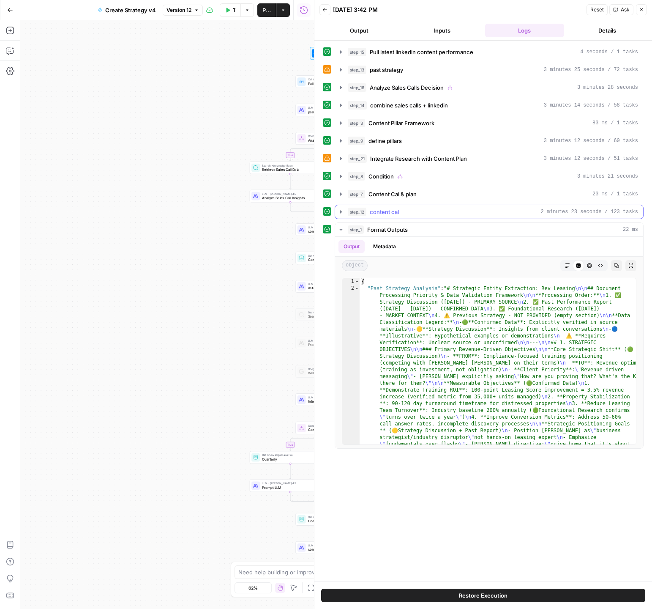
click at [341, 213] on icon "button" at bounding box center [341, 211] width 7 height 7
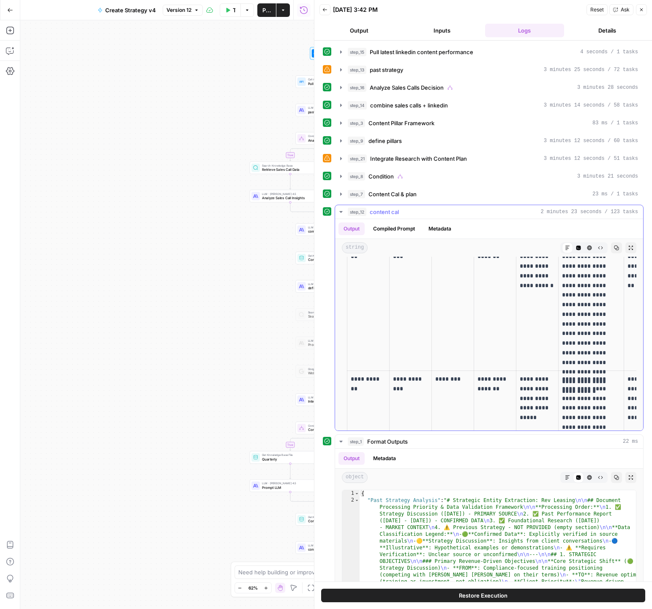
scroll to position [537, 0]
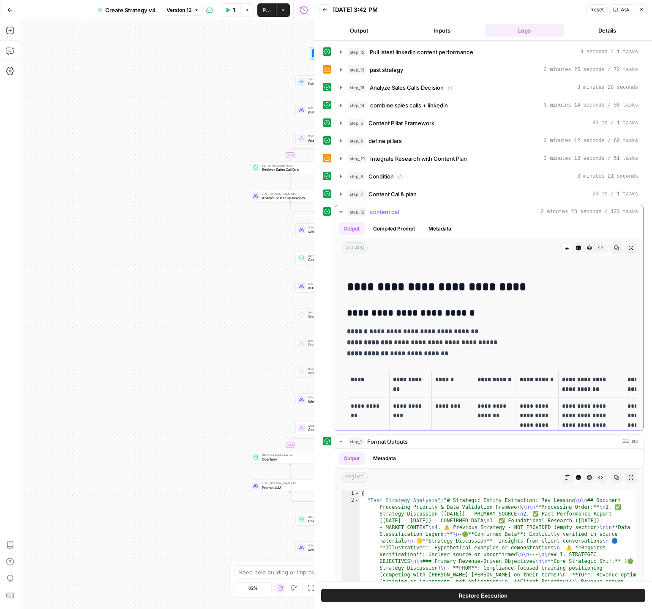
click at [614, 251] on button "Copy" at bounding box center [616, 247] width 11 height 11
click at [567, 478] on icon "button" at bounding box center [568, 477] width 4 height 4
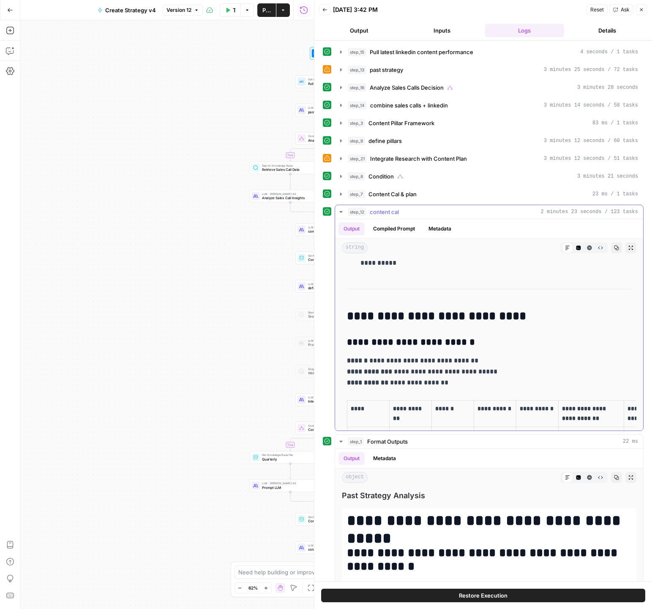
scroll to position [505, 0]
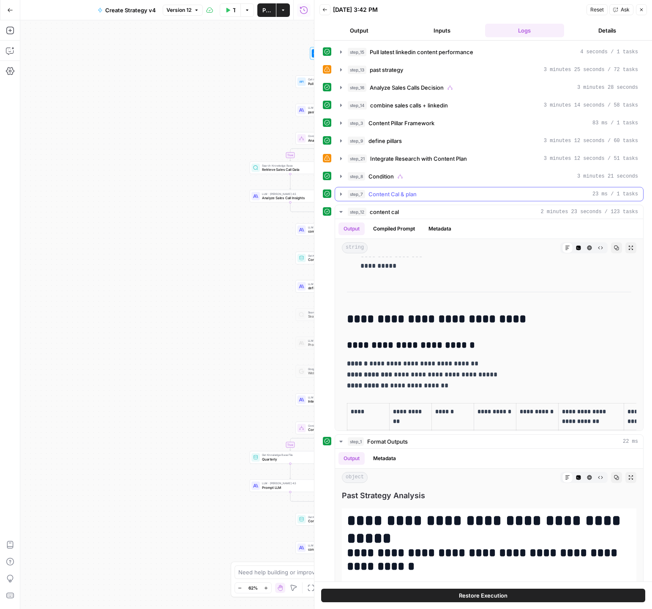
click at [343, 196] on icon "button" at bounding box center [341, 194] width 7 height 7
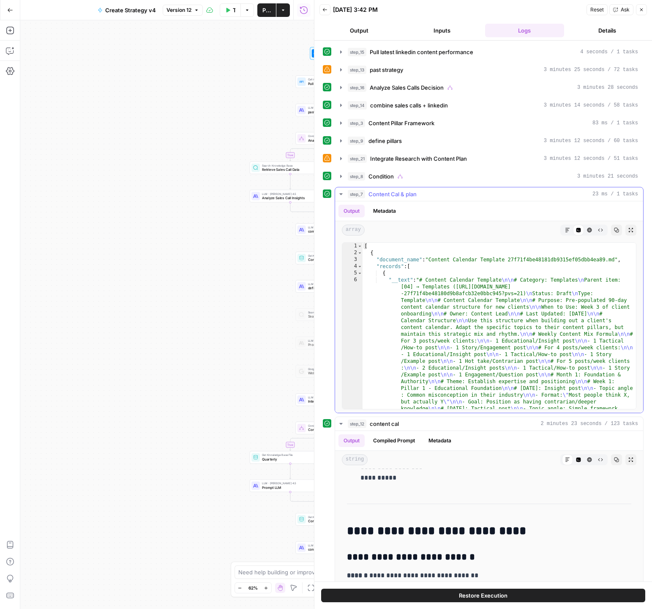
click at [340, 197] on icon "button" at bounding box center [341, 194] width 7 height 7
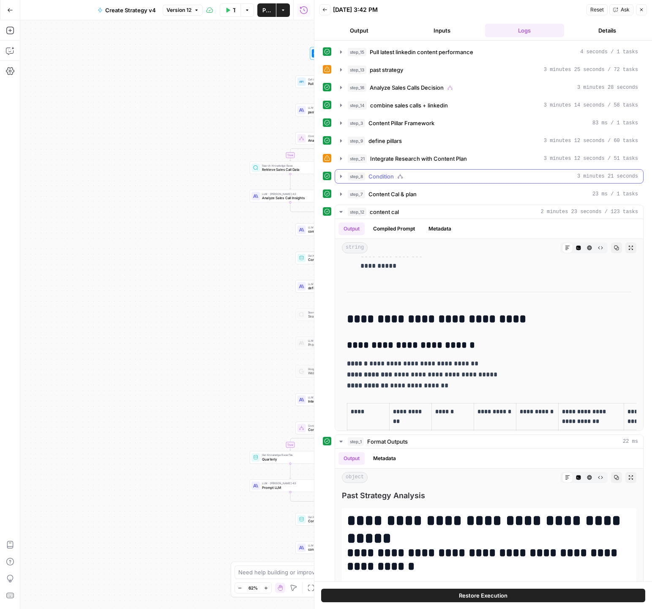
click at [340, 180] on button "step_8 Condition 3 minutes 21 seconds" at bounding box center [489, 177] width 308 height 14
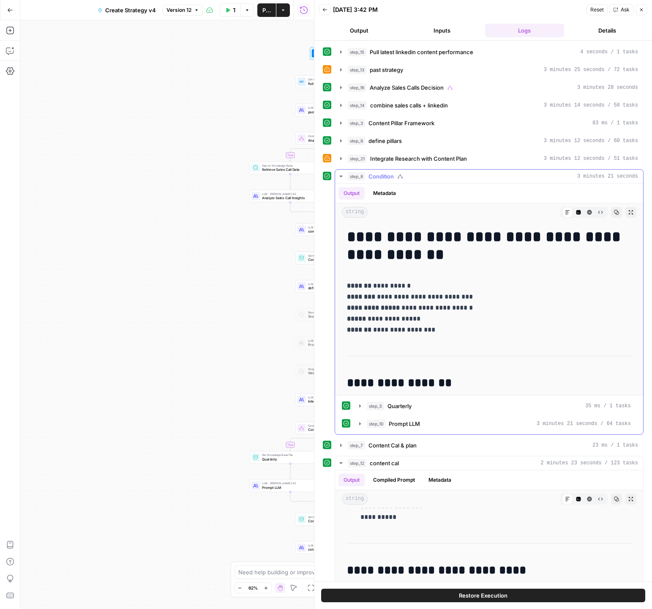
click at [340, 180] on button "step_8 Condition 3 minutes 21 seconds" at bounding box center [489, 177] width 308 height 14
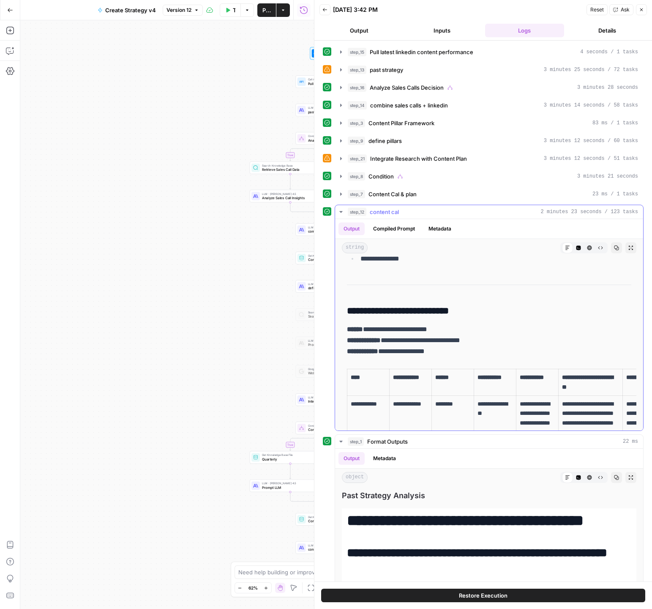
scroll to position [1187, 0]
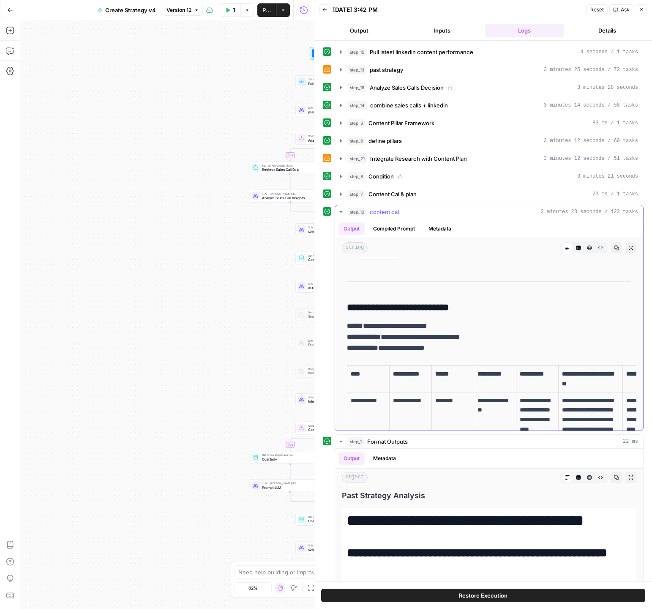
click at [616, 247] on icon "button" at bounding box center [616, 247] width 5 height 5
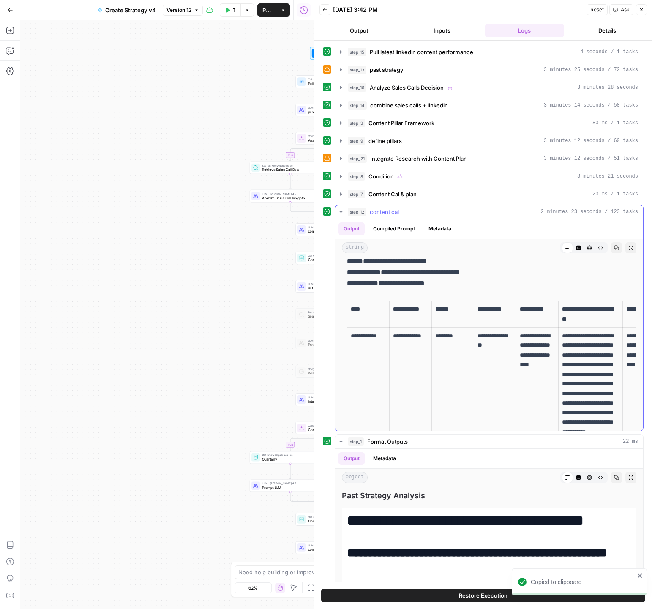
scroll to position [1252, 0]
click at [340, 196] on icon "button" at bounding box center [341, 194] width 7 height 7
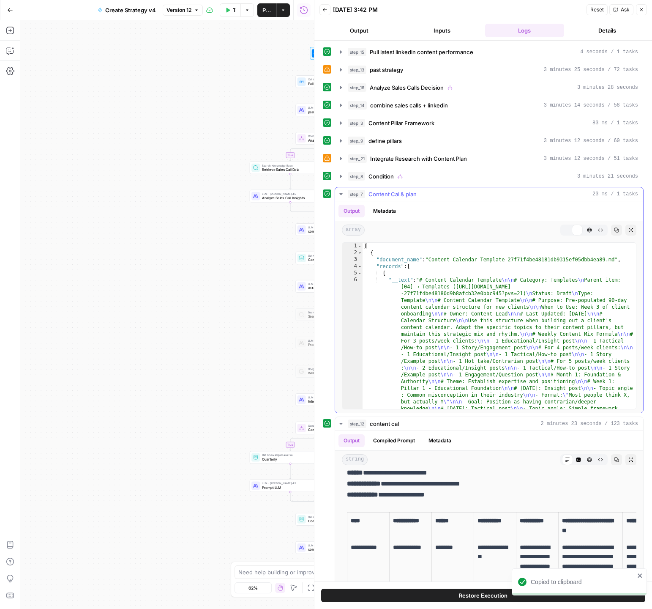
click at [340, 196] on icon "button" at bounding box center [341, 194] width 7 height 7
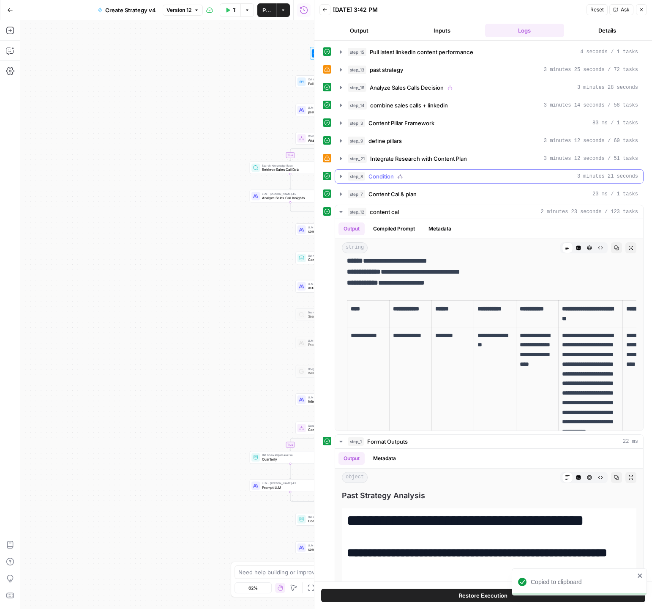
click at [342, 180] on button "step_8 Condition 3 minutes 21 seconds" at bounding box center [489, 177] width 308 height 14
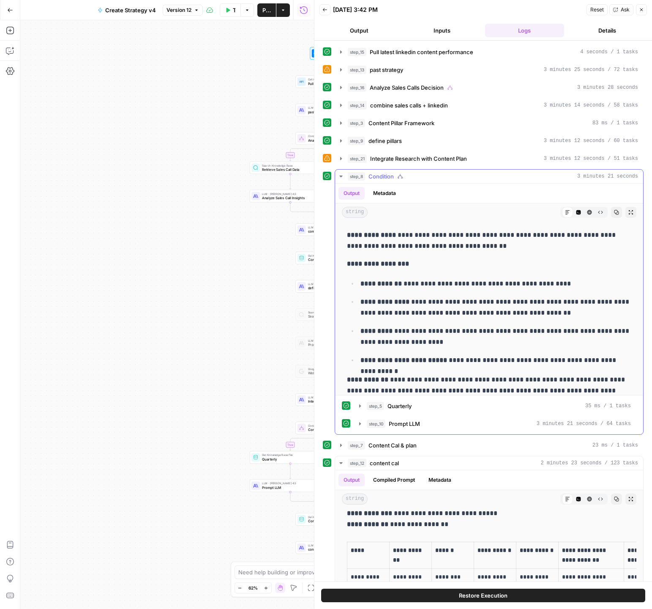
scroll to position [1251, 0]
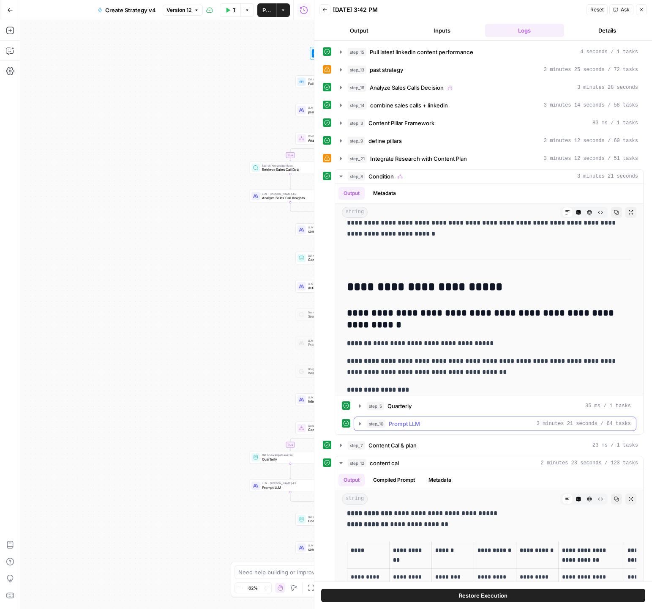
click at [421, 426] on div "step_10 Prompt LLM 3 minutes 21 seconds / 64 tasks" at bounding box center [499, 423] width 264 height 8
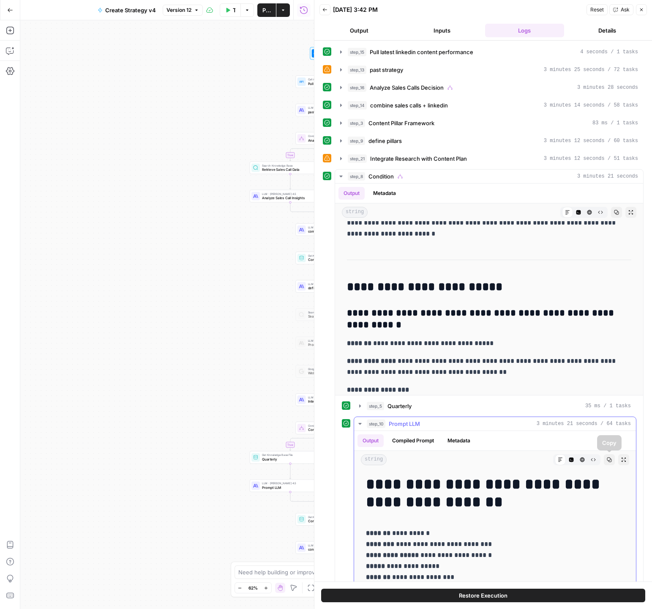
click at [612, 462] on button "Copy" at bounding box center [609, 459] width 11 height 11
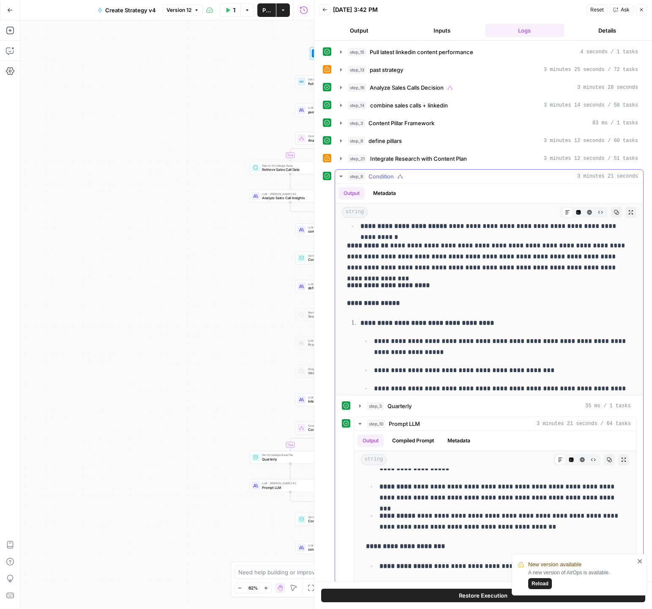
scroll to position [1552, 0]
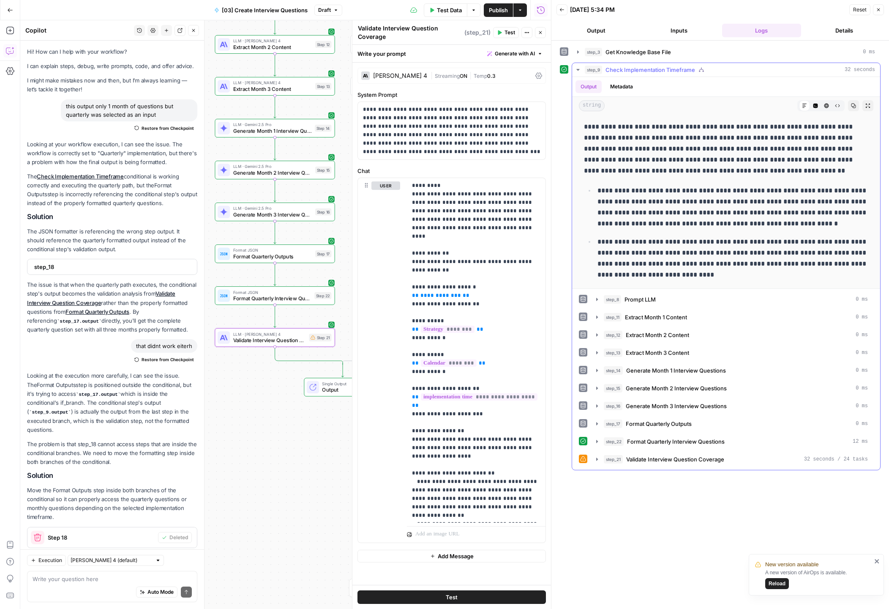
scroll to position [183, 0]
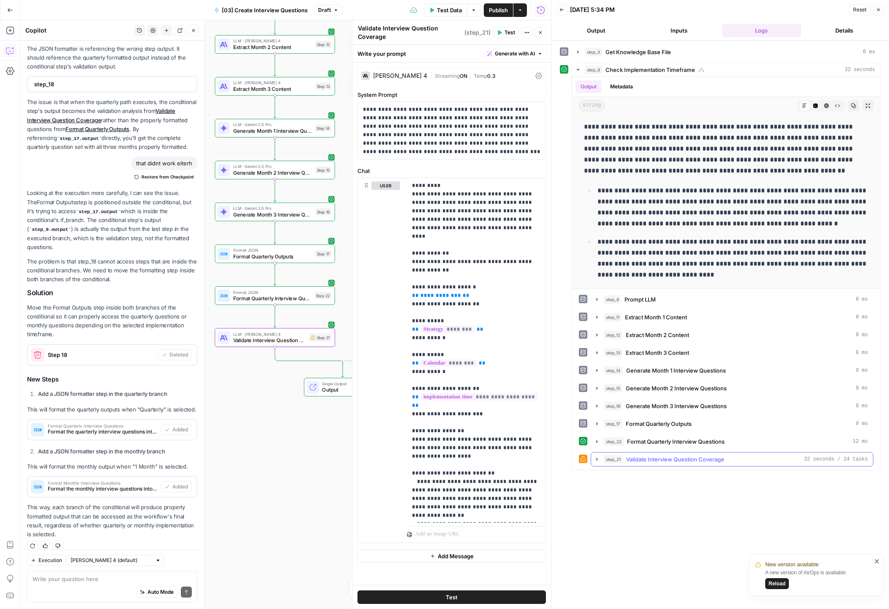
click at [594, 458] on button "step_21 Validate Interview Question Coverage 32 seconds / 24 tasks" at bounding box center [732, 459] width 282 height 14
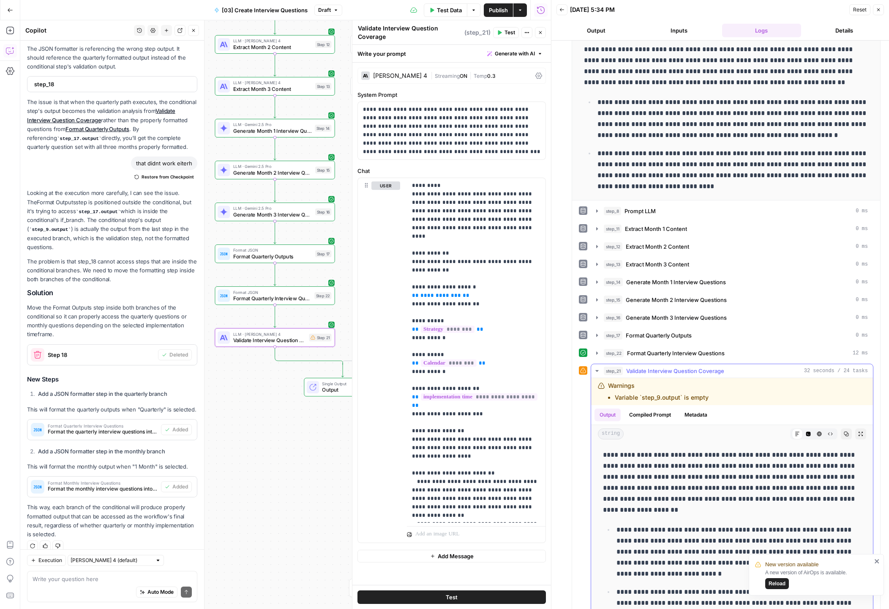
scroll to position [96, 0]
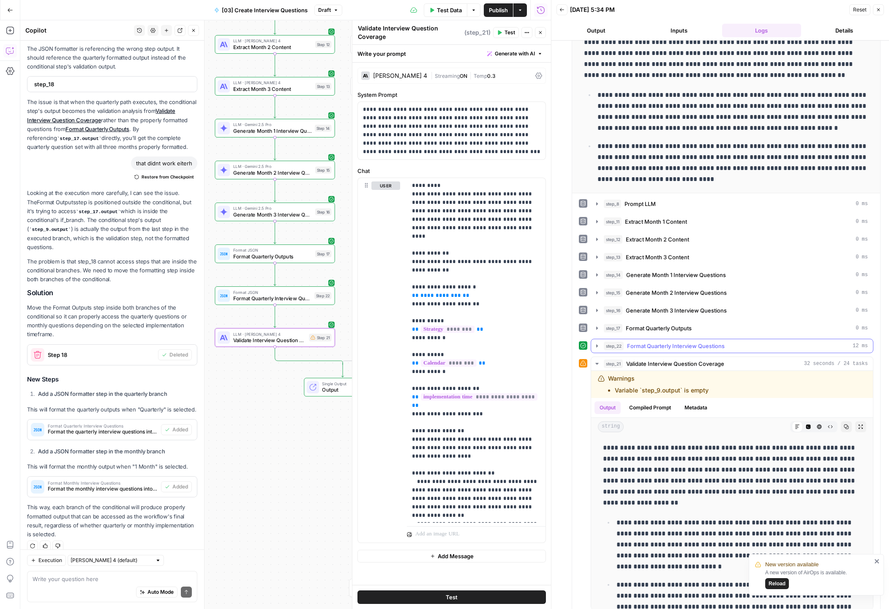
click at [596, 346] on icon "button" at bounding box center [597, 345] width 7 height 7
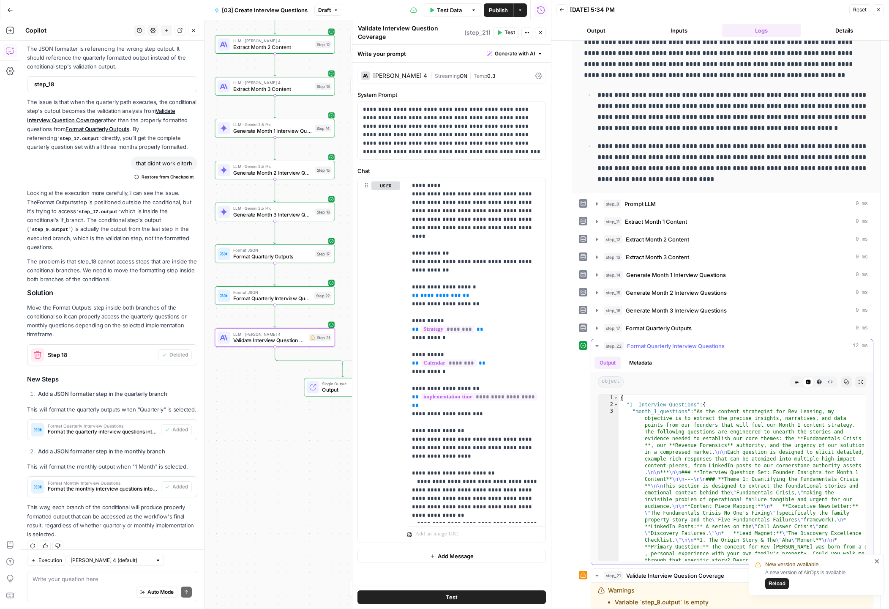
click at [598, 346] on icon "button" at bounding box center [597, 345] width 7 height 7
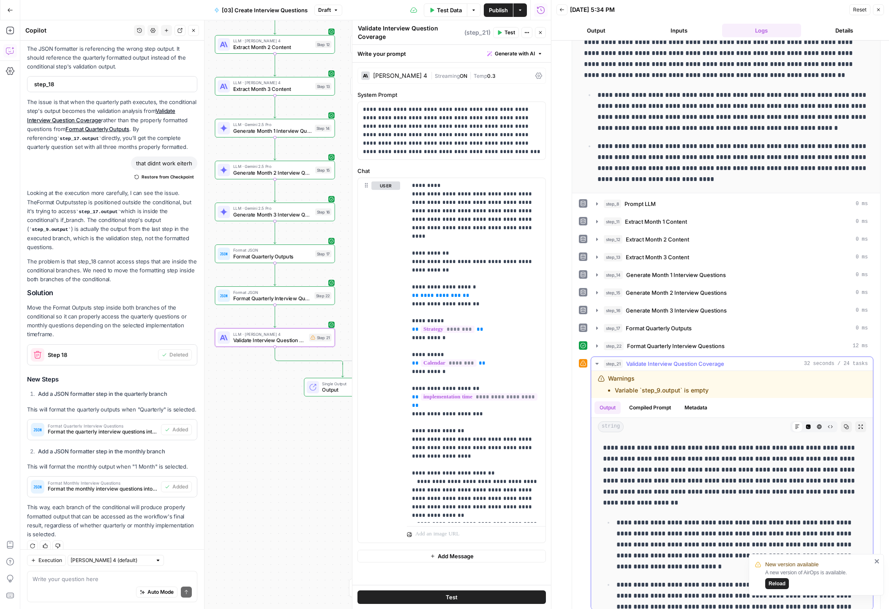
click at [600, 363] on icon "button" at bounding box center [597, 363] width 7 height 7
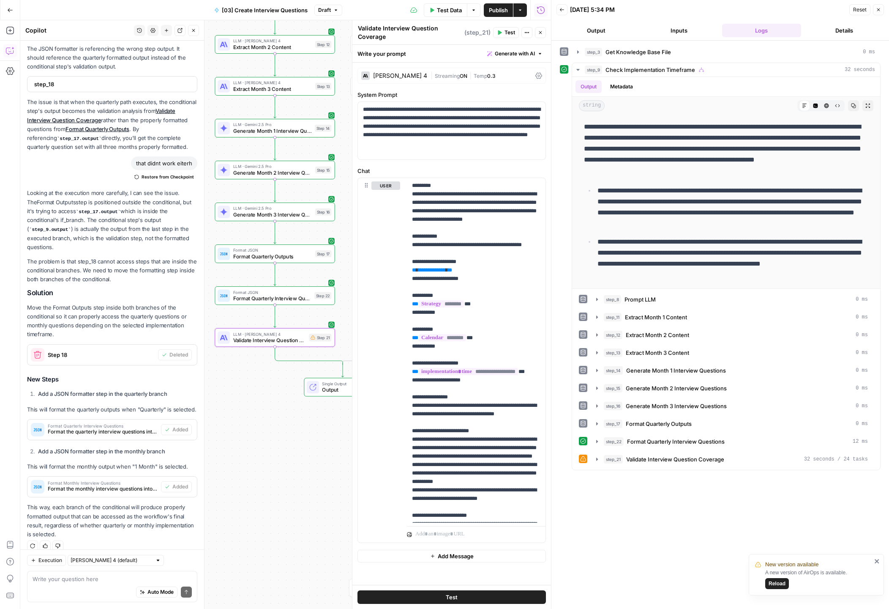
click at [770, 517] on div "**********" at bounding box center [720, 325] width 321 height 560
click at [500, 11] on span "Publish" at bounding box center [498, 10] width 19 height 8
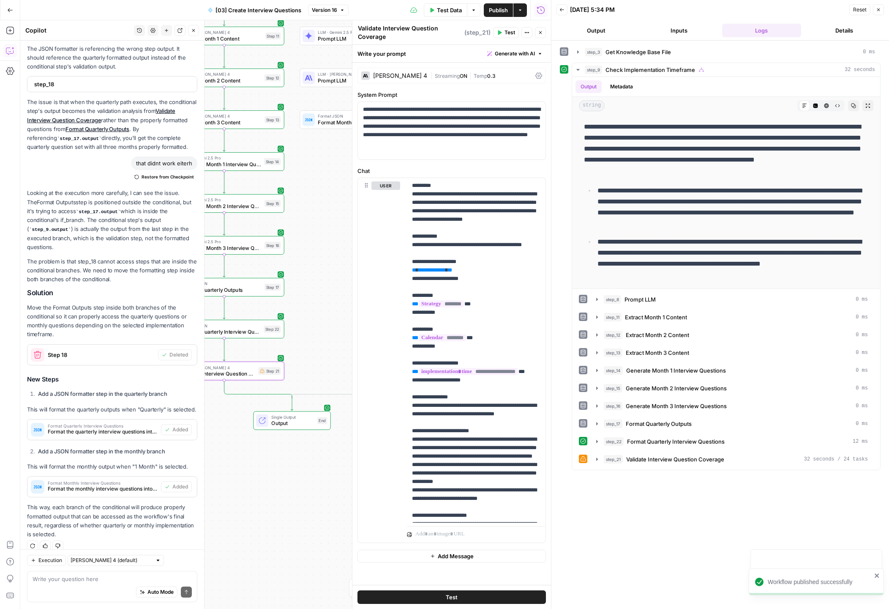
drag, startPoint x: 295, startPoint y: 446, endPoint x: 277, endPoint y: 470, distance: 30.2
click at [277, 471] on div "true false Workflow Input Settings Inputs Get Knowledge Base File Get Knowledge…" at bounding box center [285, 314] width 531 height 588
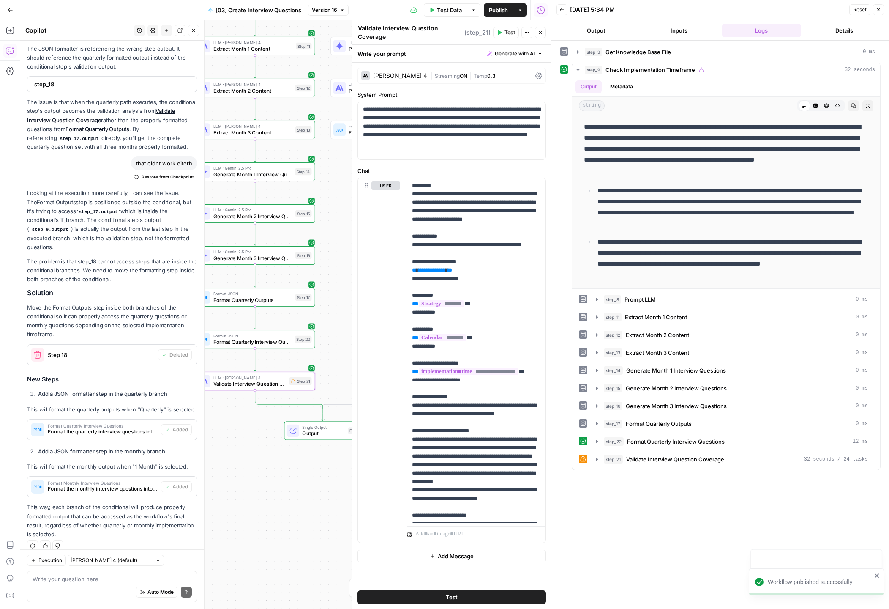
drag, startPoint x: 251, startPoint y: 440, endPoint x: 272, endPoint y: 449, distance: 22.8
click at [272, 449] on div "true false Workflow Input Settings Inputs Get Knowledge Base File Get Knowledge…" at bounding box center [285, 314] width 531 height 588
click at [309, 435] on span "Output" at bounding box center [323, 434] width 43 height 8
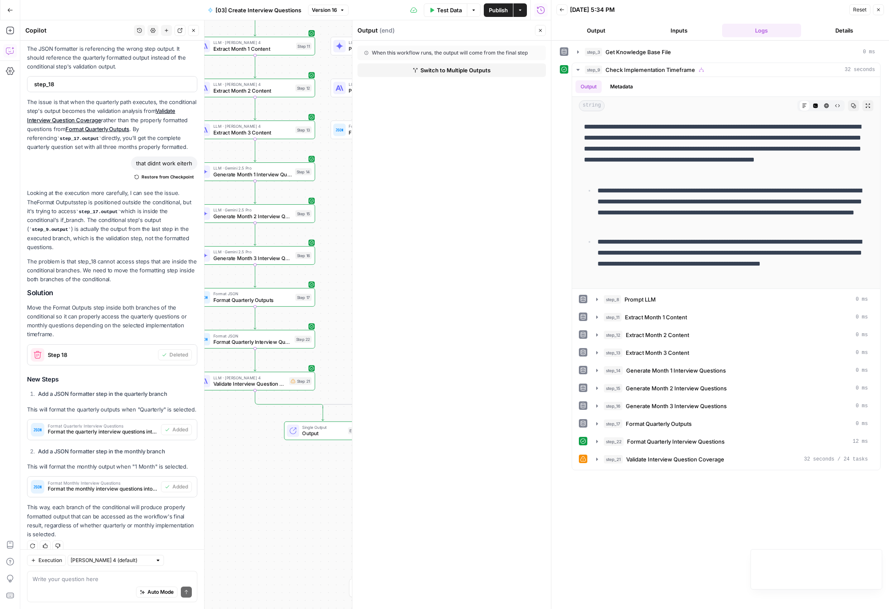
click at [325, 435] on span "Output" at bounding box center [323, 434] width 43 height 8
click at [446, 68] on span "Switch to Multiple Outputs" at bounding box center [456, 70] width 70 height 8
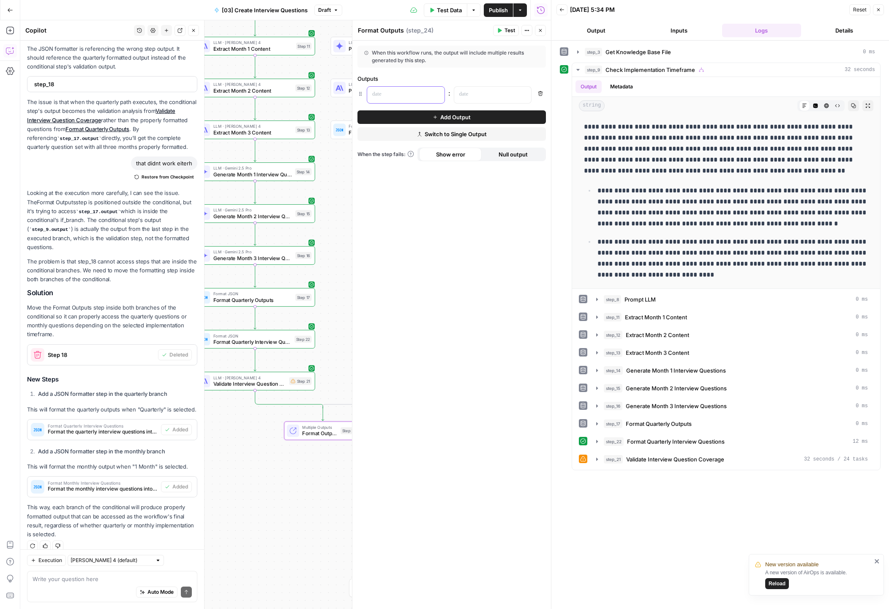
click at [398, 88] on div at bounding box center [399, 95] width 64 height 16
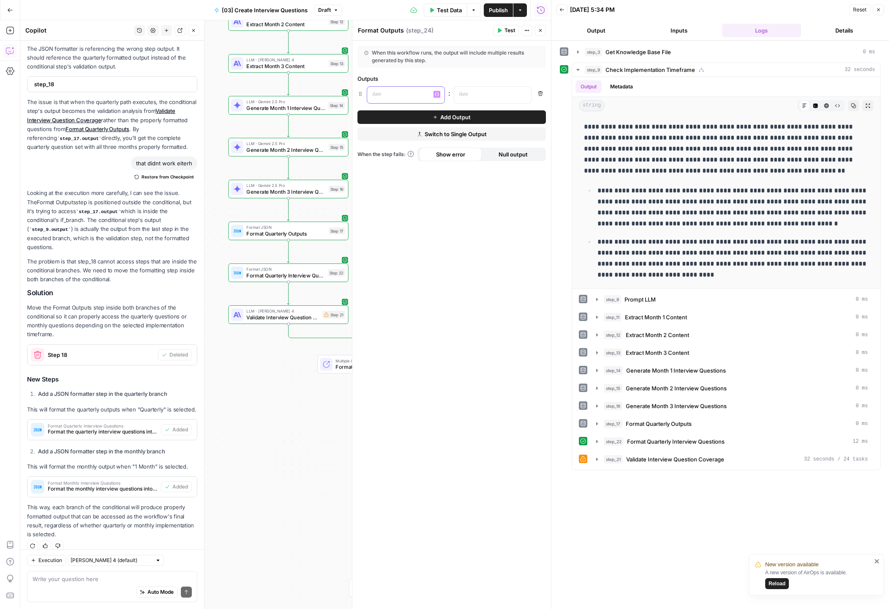
click at [401, 95] on p at bounding box center [399, 94] width 54 height 8
click at [99, 585] on div "Auto Mode Send" at bounding box center [112, 592] width 159 height 19
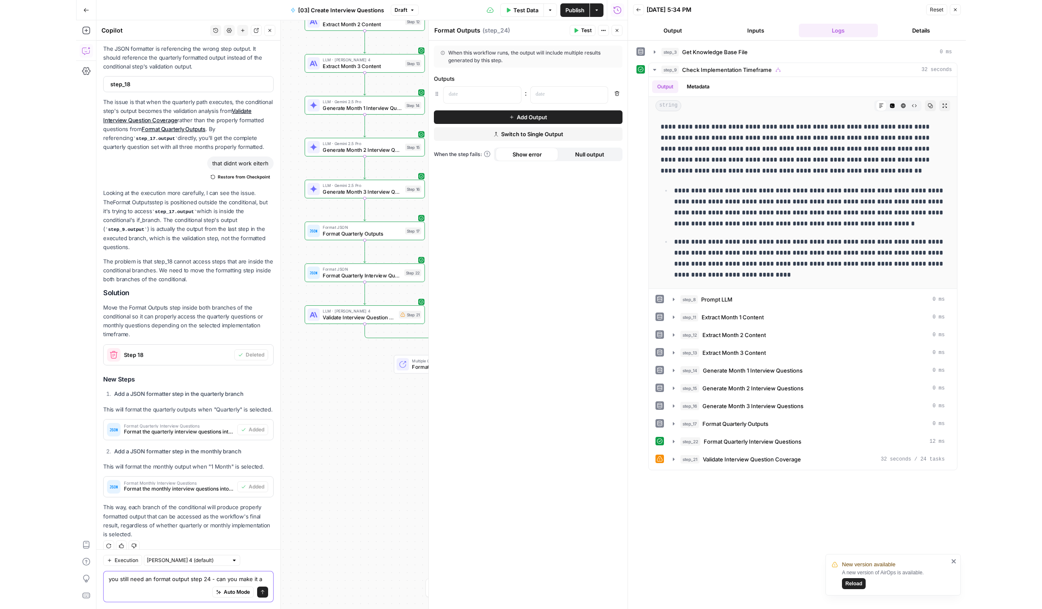
scroll to position [191, 0]
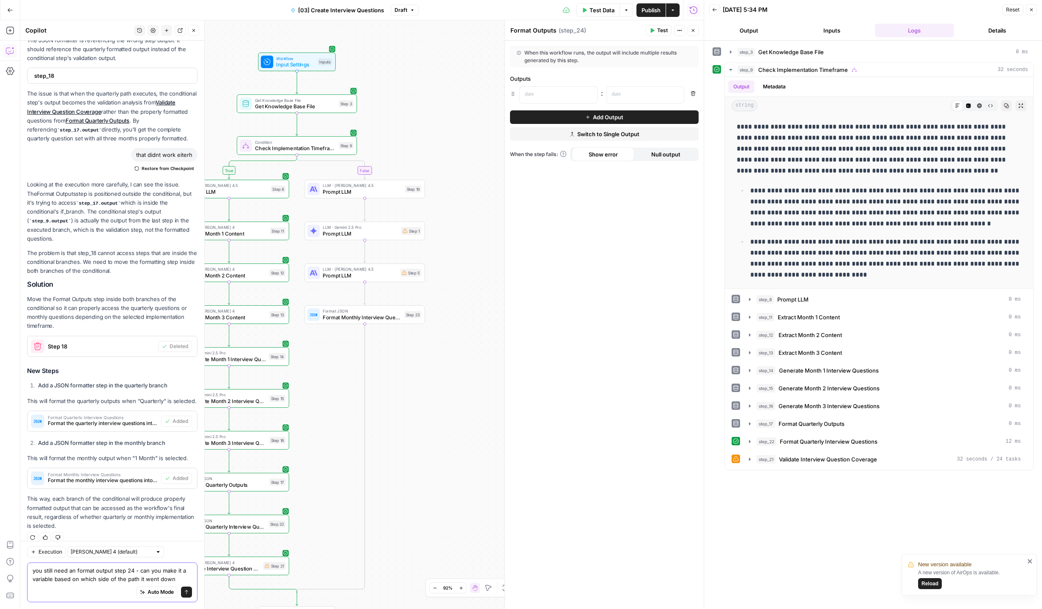
click at [178, 578] on textarea "you still need an format output step 24 - can you make it a variable based on w…" at bounding box center [112, 574] width 159 height 17
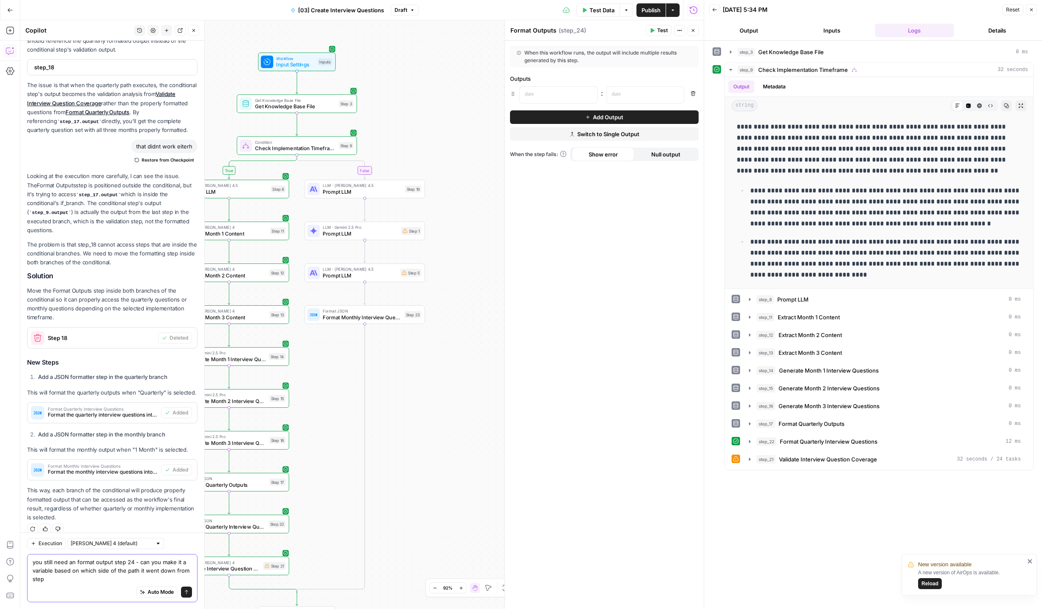
type textarea "you still need an format output step 24 - can you make it a variable based on w…"
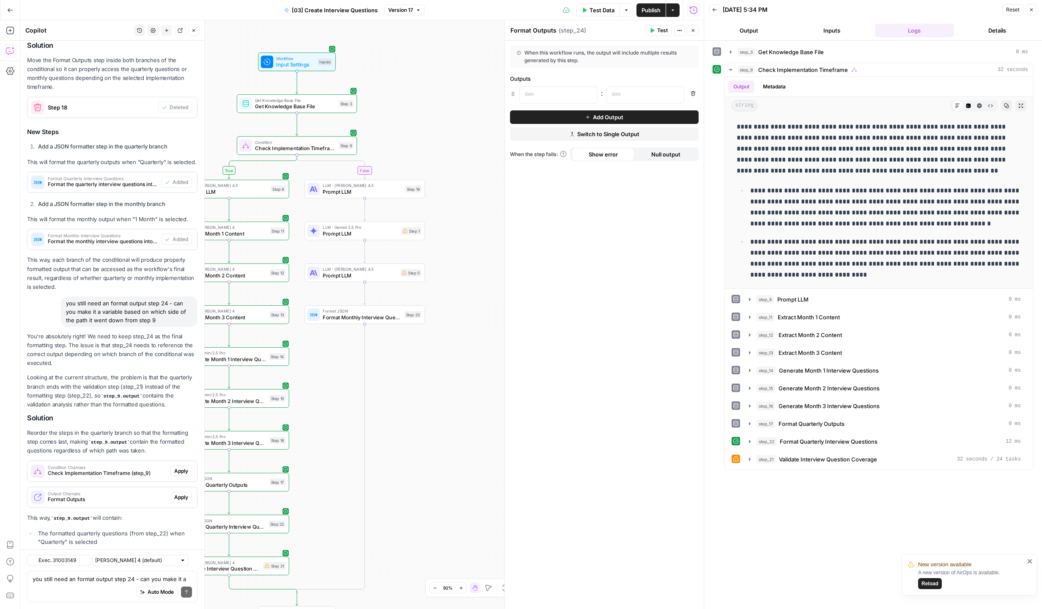
scroll to position [482, 0]
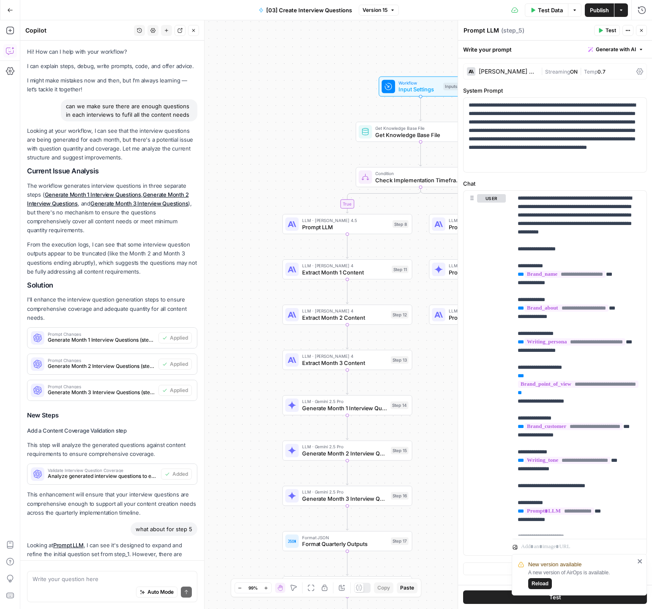
scroll to position [808, 0]
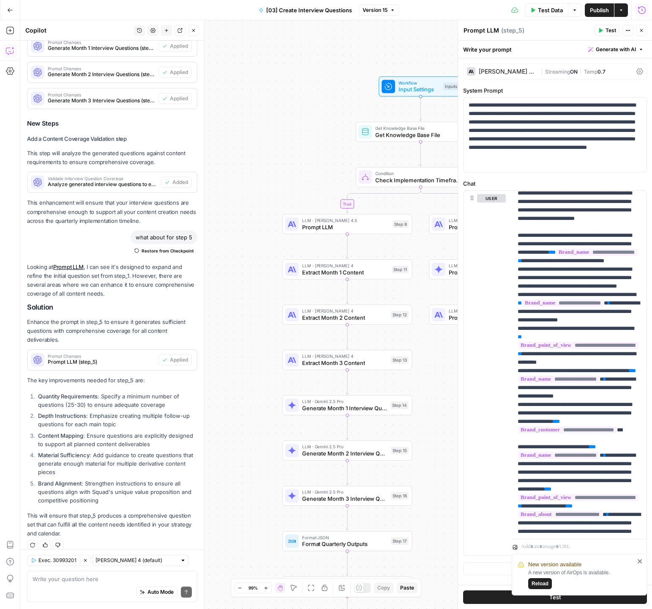
click at [641, 12] on icon "button" at bounding box center [642, 10] width 8 height 8
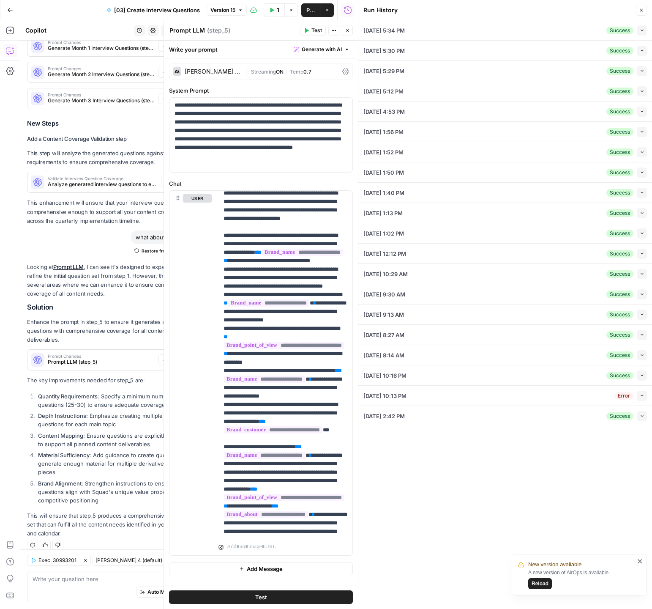
click at [643, 31] on icon "button" at bounding box center [642, 30] width 5 height 5
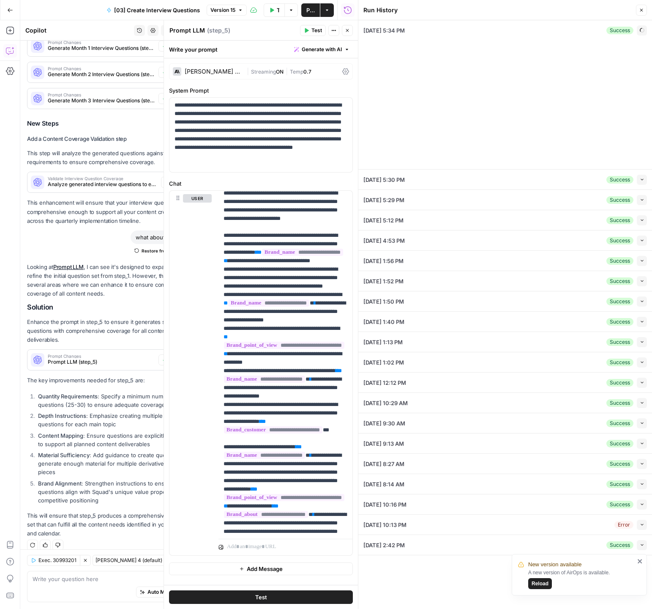
type input "Rev Leasing"
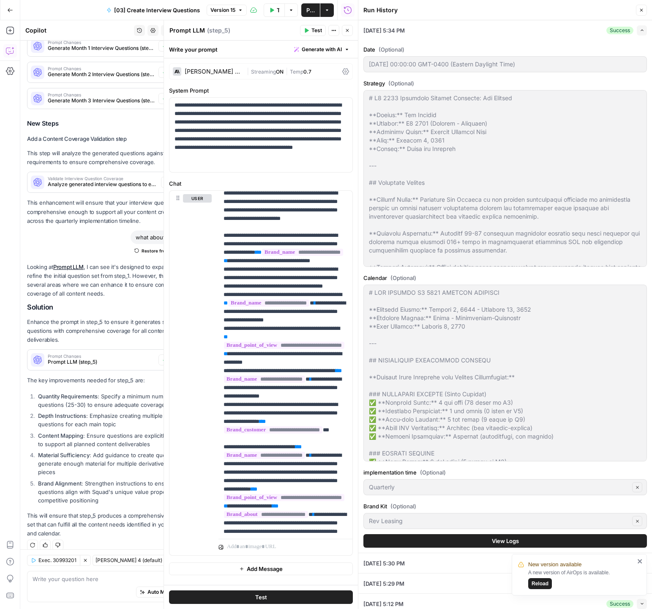
click at [474, 546] on button "View Logs" at bounding box center [506, 541] width 284 height 14
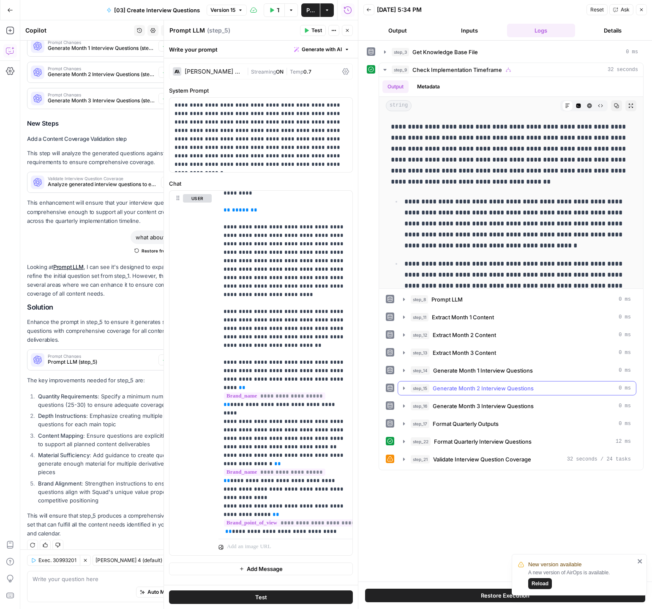
click at [402, 388] on icon "button" at bounding box center [404, 388] width 7 height 7
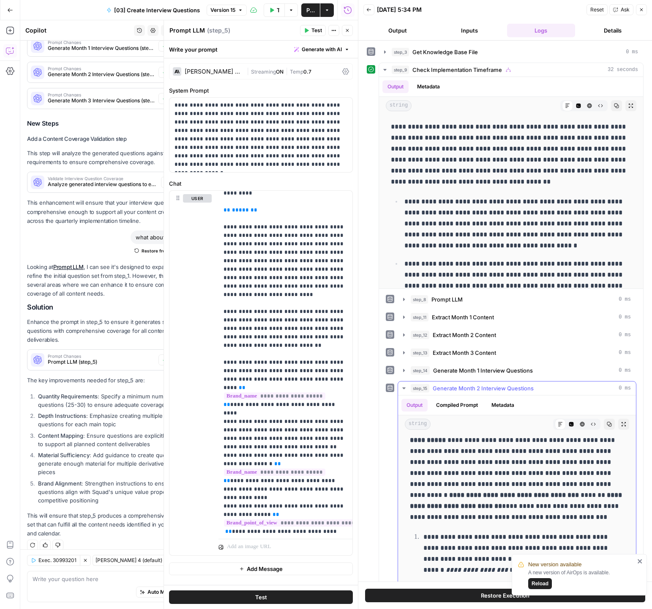
scroll to position [189, 0]
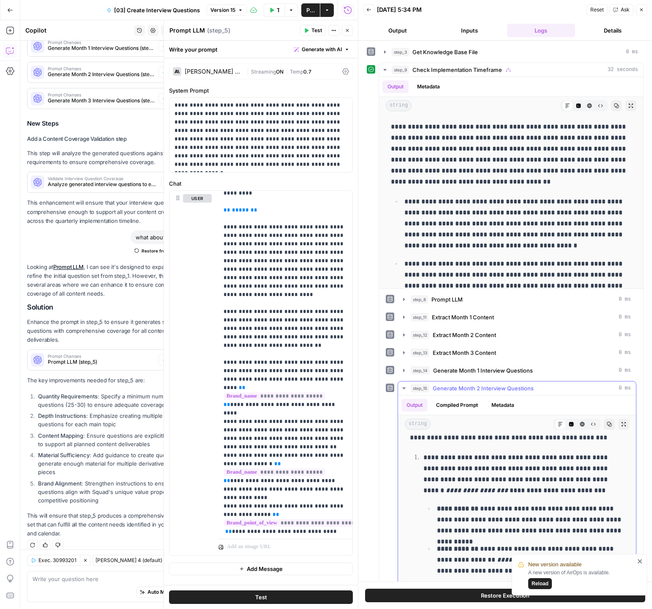
click at [613, 425] on button "Copy" at bounding box center [609, 424] width 11 height 11
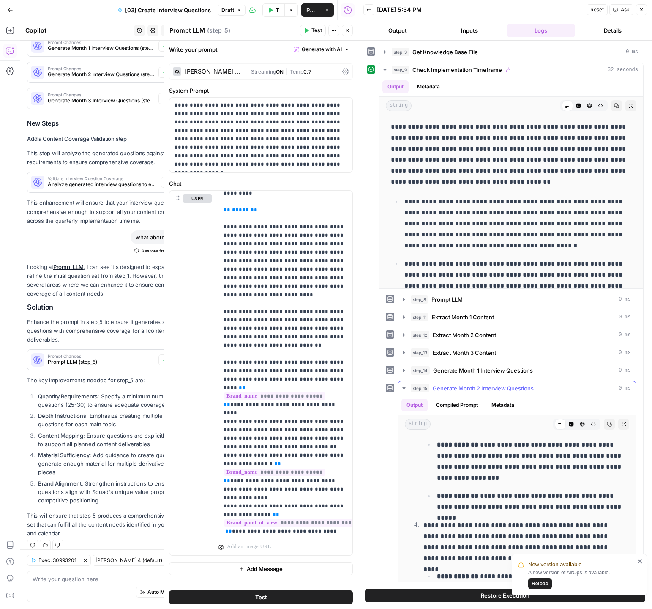
click at [405, 390] on icon "button" at bounding box center [404, 388] width 7 height 7
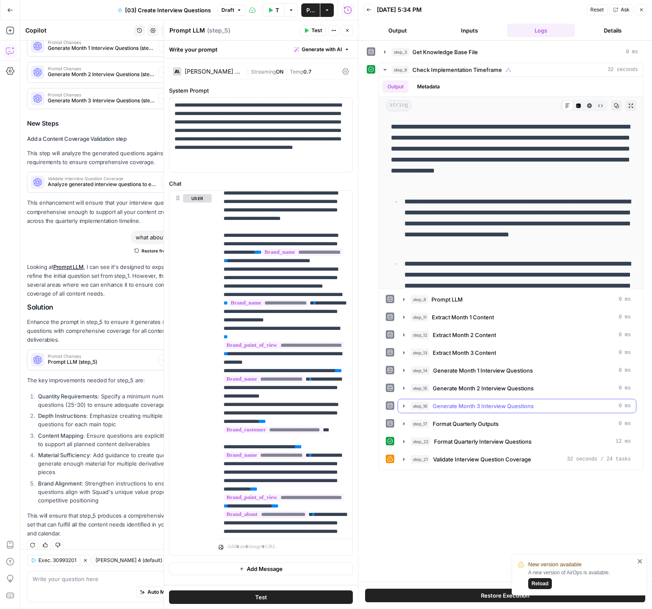
click at [406, 409] on button "step_16 Generate Month 3 Interview Questions 0 ms" at bounding box center [517, 406] width 238 height 14
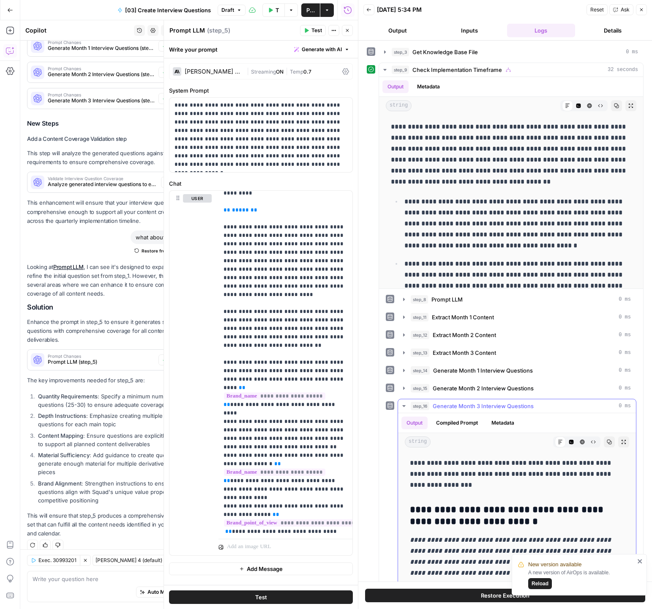
scroll to position [101, 0]
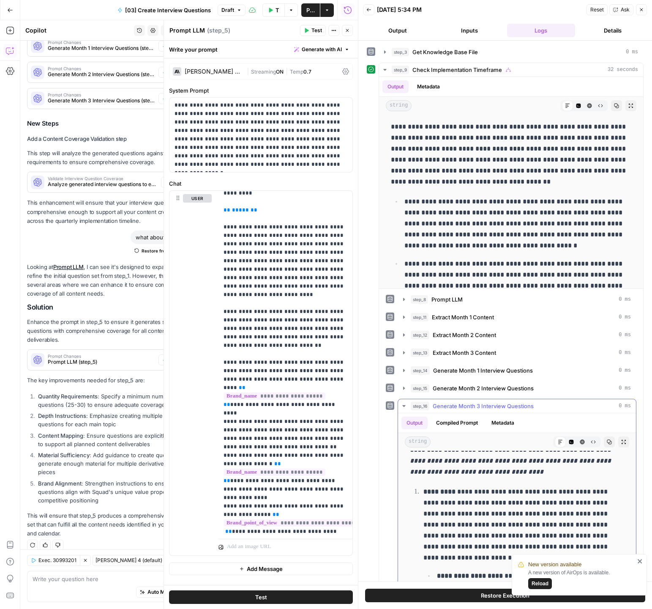
click at [610, 441] on icon "button" at bounding box center [610, 442] width 5 height 5
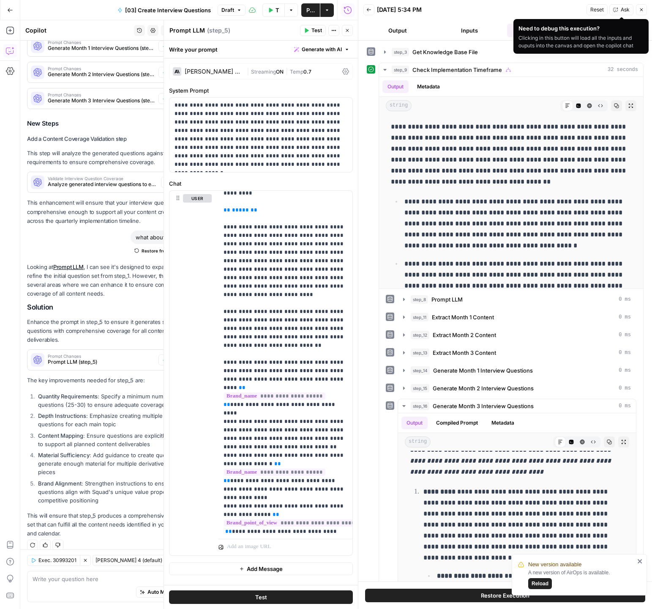
click at [624, 11] on span "Ask" at bounding box center [625, 10] width 9 height 8
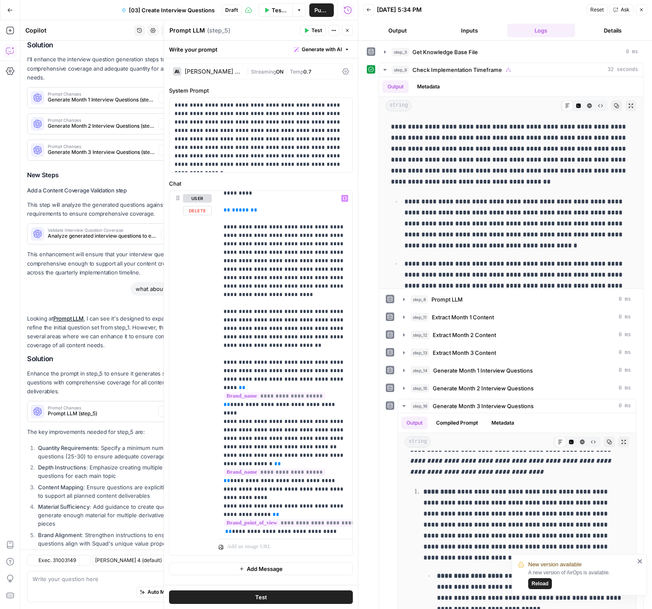
scroll to position [305, 0]
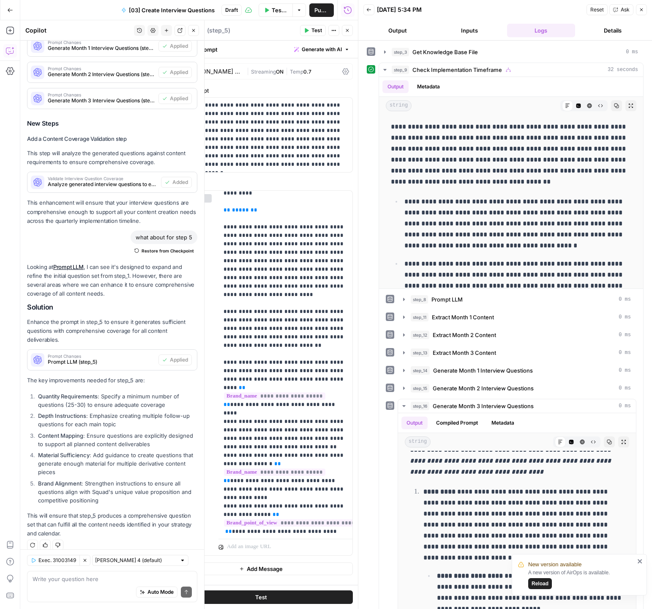
click at [81, 587] on div "Auto Mode Send" at bounding box center [112, 592] width 159 height 19
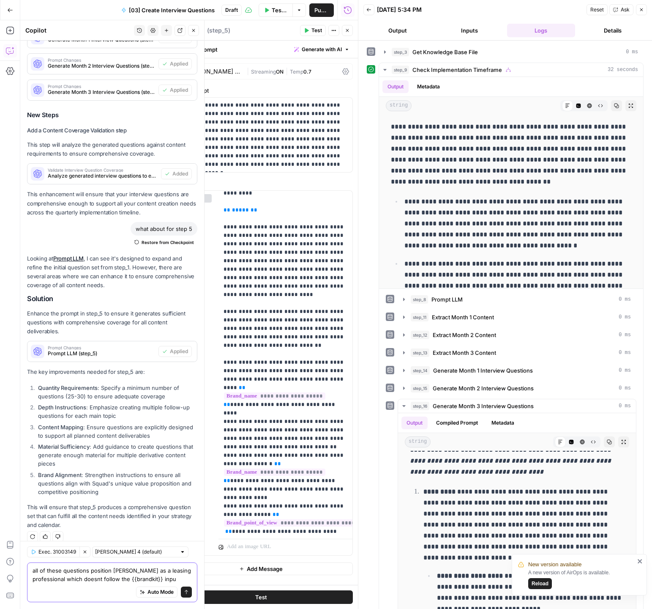
type textarea "all of these questions position Peter as a leasing professional which doesnt fo…"
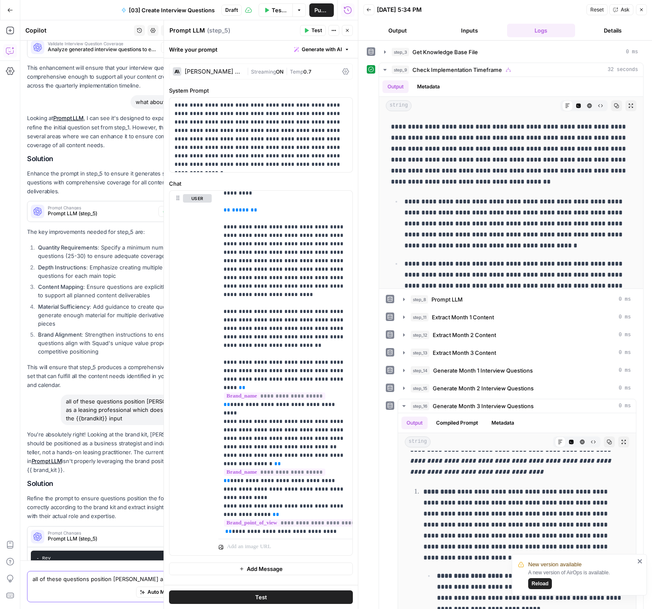
scroll to position [432, 0]
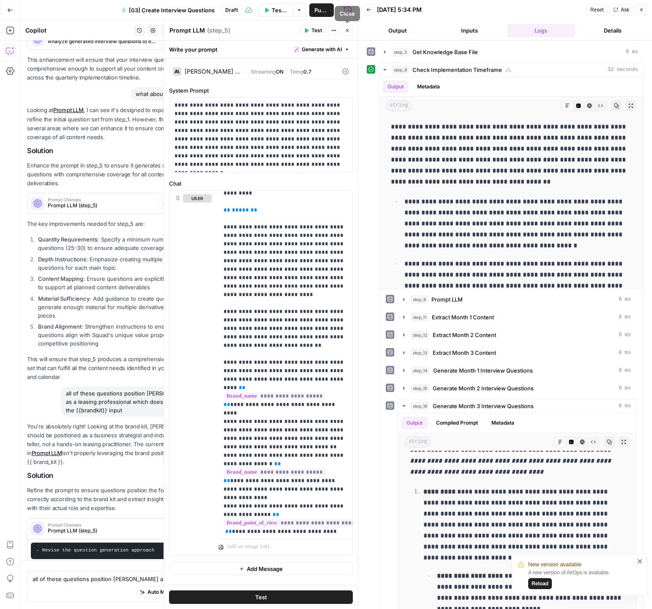
click at [347, 32] on icon "button" at bounding box center [347, 30] width 5 height 5
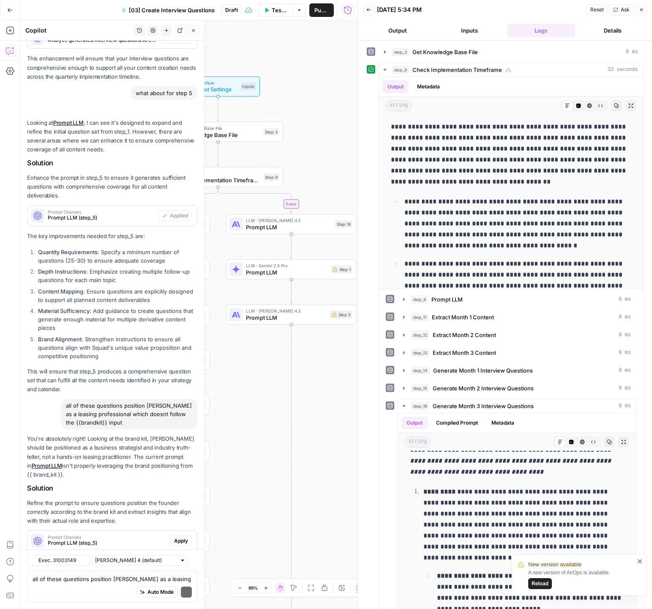
scroll to position [504, 0]
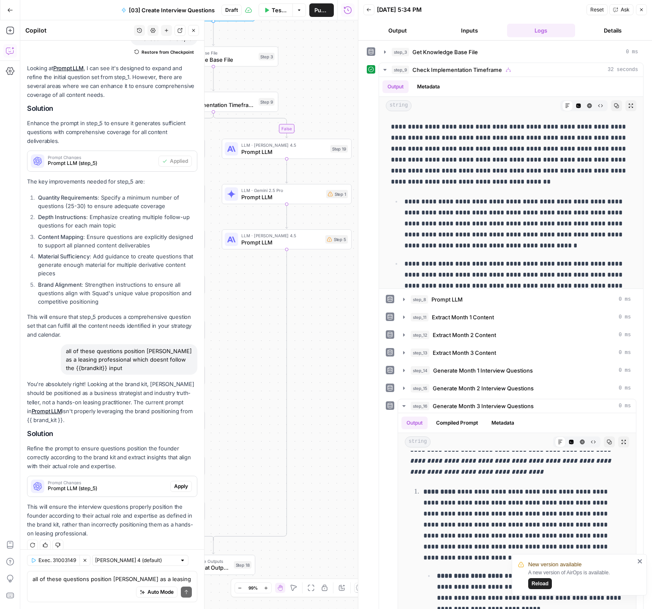
drag, startPoint x: 260, startPoint y: 511, endPoint x: 255, endPoint y: 436, distance: 75.4
click at [255, 436] on div "true false Workflow Input Settings Inputs Get Knowledge Base File Get Knowledge…" at bounding box center [189, 314] width 338 height 588
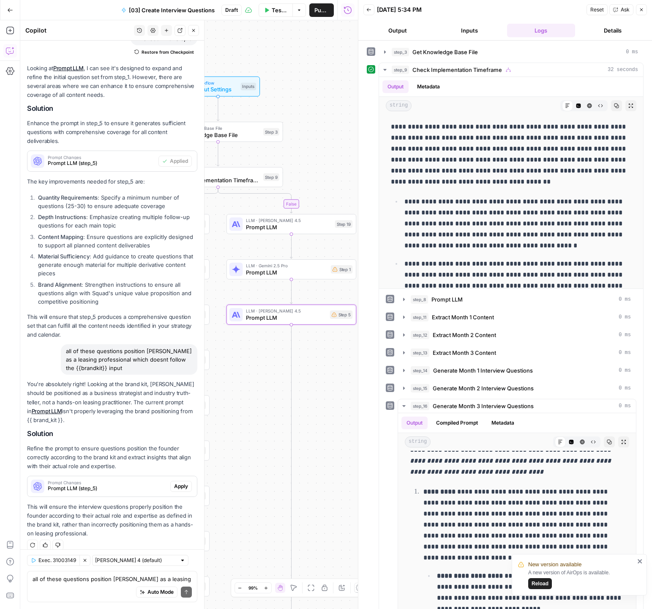
click at [181, 481] on button "Apply" at bounding box center [181, 486] width 22 height 11
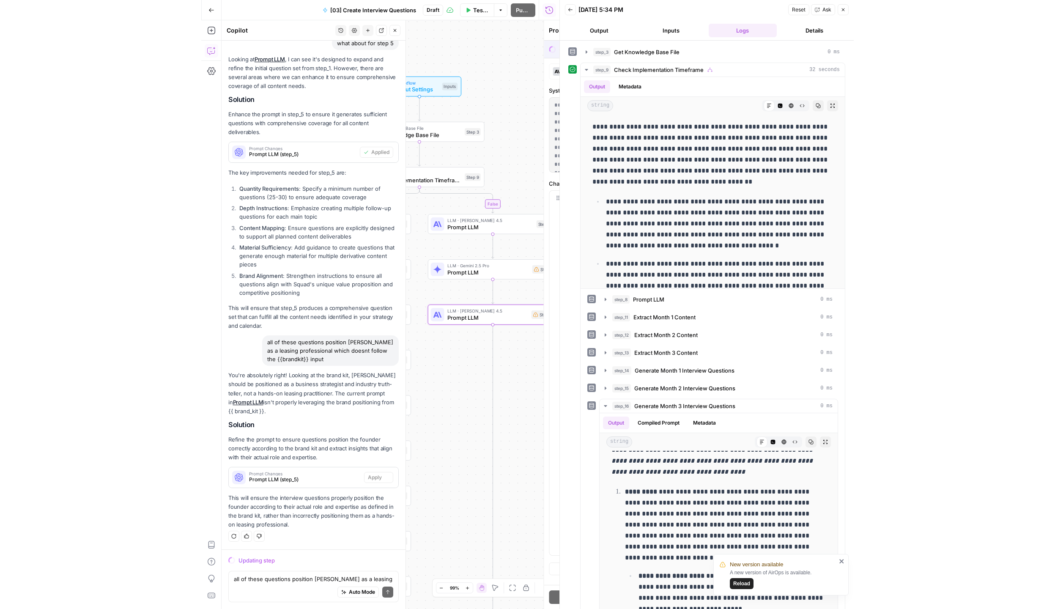
scroll to position [477, 0]
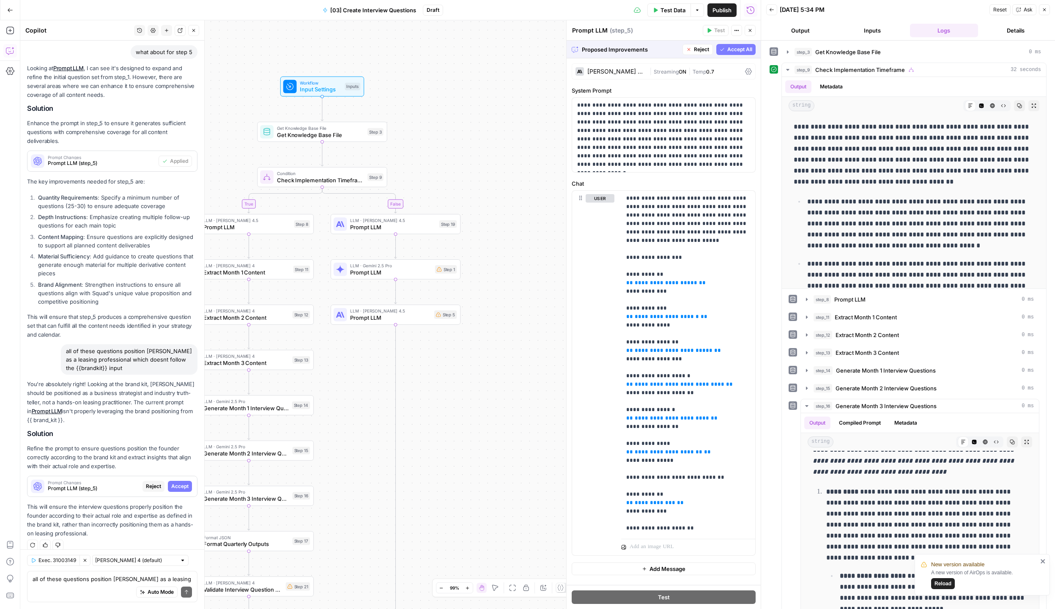
click at [652, 50] on span "Accept All" at bounding box center [739, 50] width 25 height 8
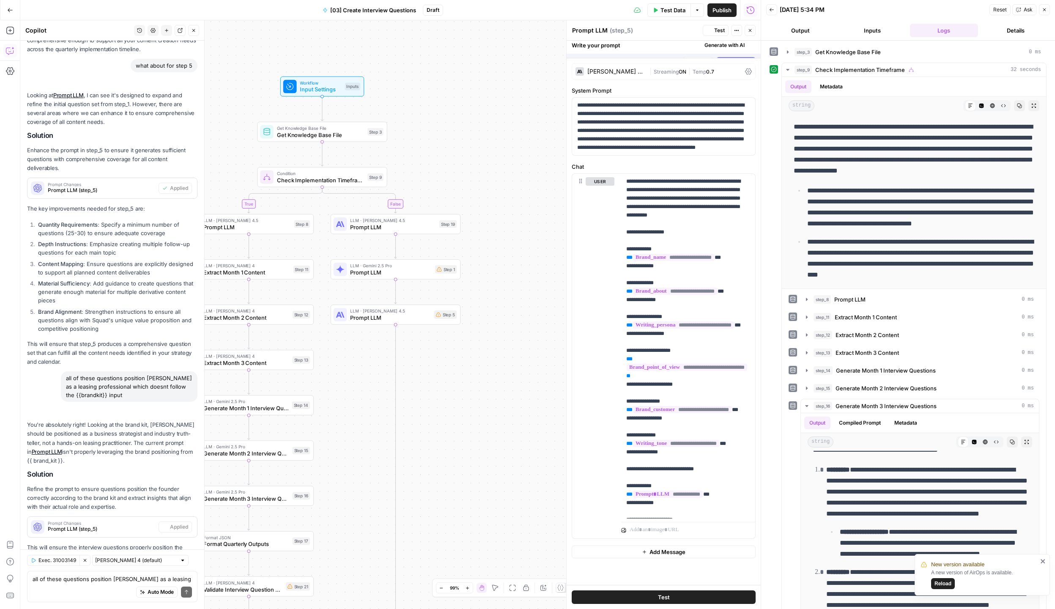
scroll to position [0, 0]
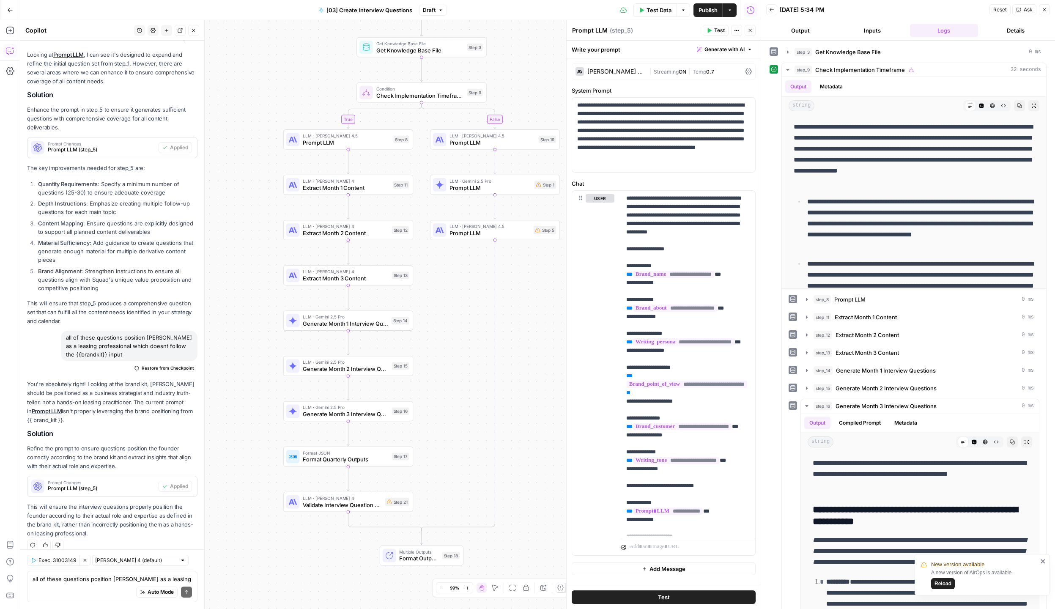
drag, startPoint x: 430, startPoint y: 367, endPoint x: 443, endPoint y: 334, distance: 36.0
click at [443, 334] on div "true false Workflow Input Settings Inputs Get Knowledge Base File Get Knowledge…" at bounding box center [390, 314] width 740 height 588
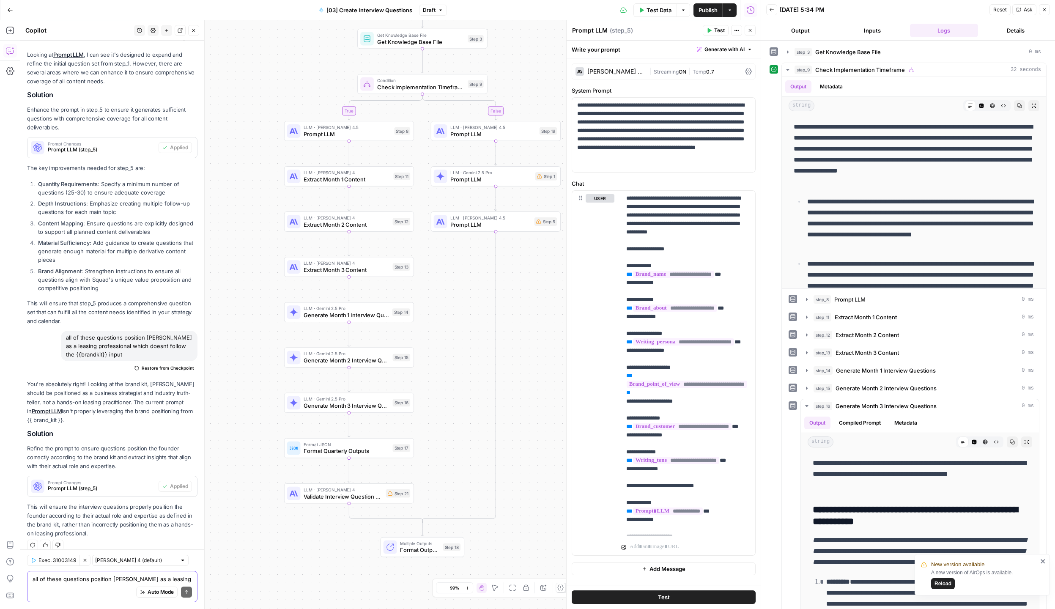
click at [96, 580] on textarea "all of these questions position Peter as a leasing professional which doesnt fo…" at bounding box center [112, 579] width 159 height 8
type textarea "dont you need to update 14,15,16?"
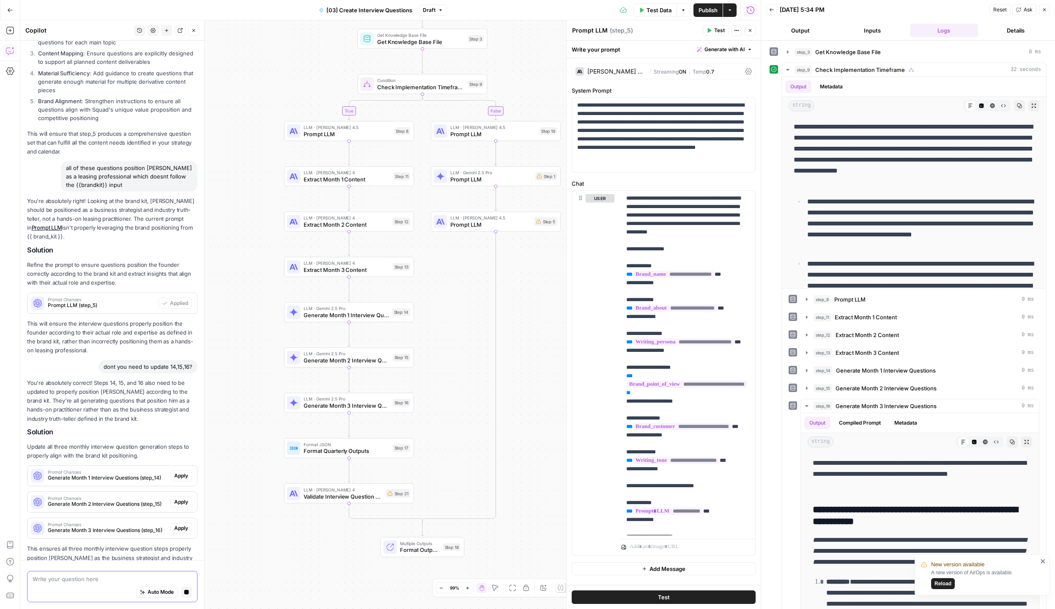
scroll to position [675, 0]
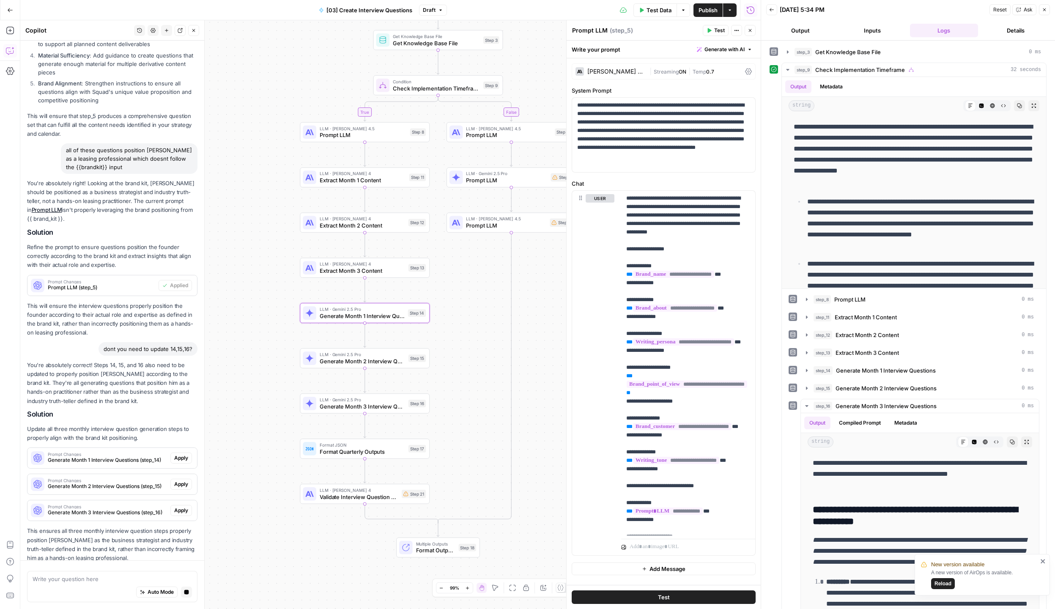
click at [134, 454] on div "You're absolutely correct! Steps 14, 15, and 16 also need to be updated to prop…" at bounding box center [112, 462] width 170 height 202
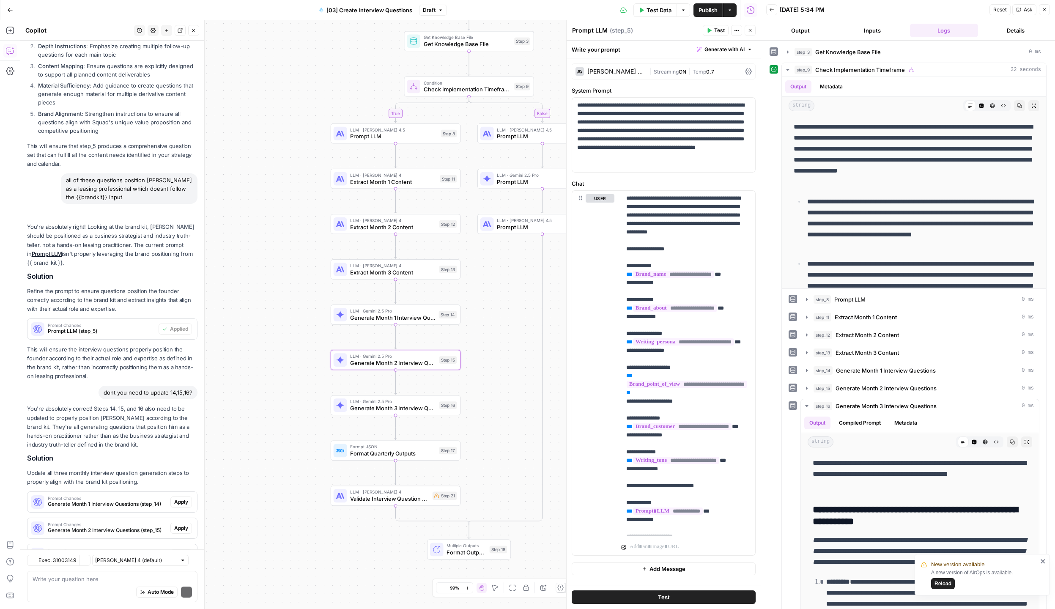
scroll to position [743, 0]
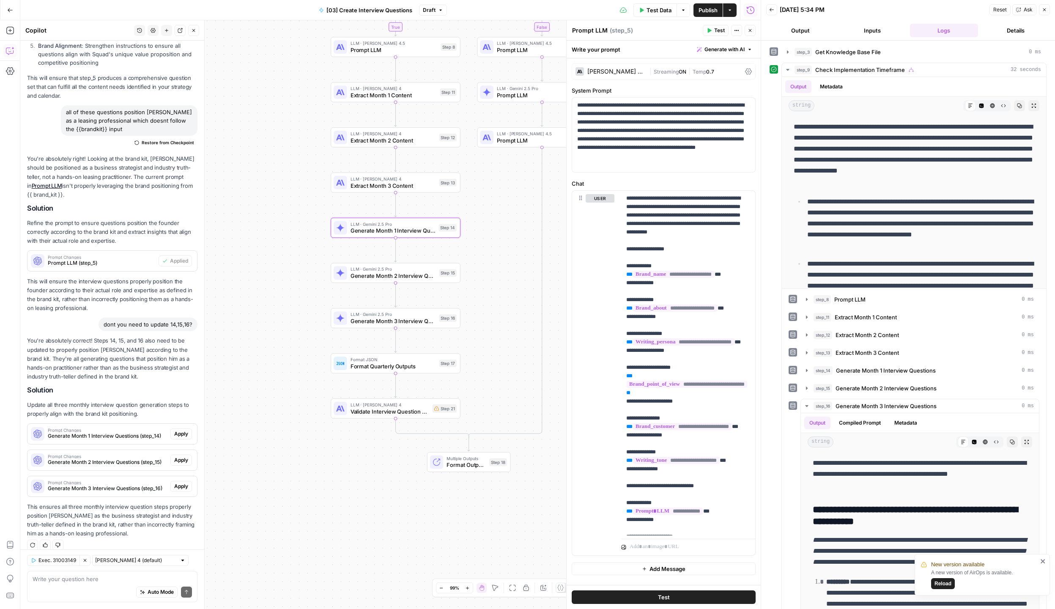
click at [130, 432] on div "Prompt Changes Generate Month 1 Interview Questions (step_14)" at bounding box center [98, 434] width 143 height 20
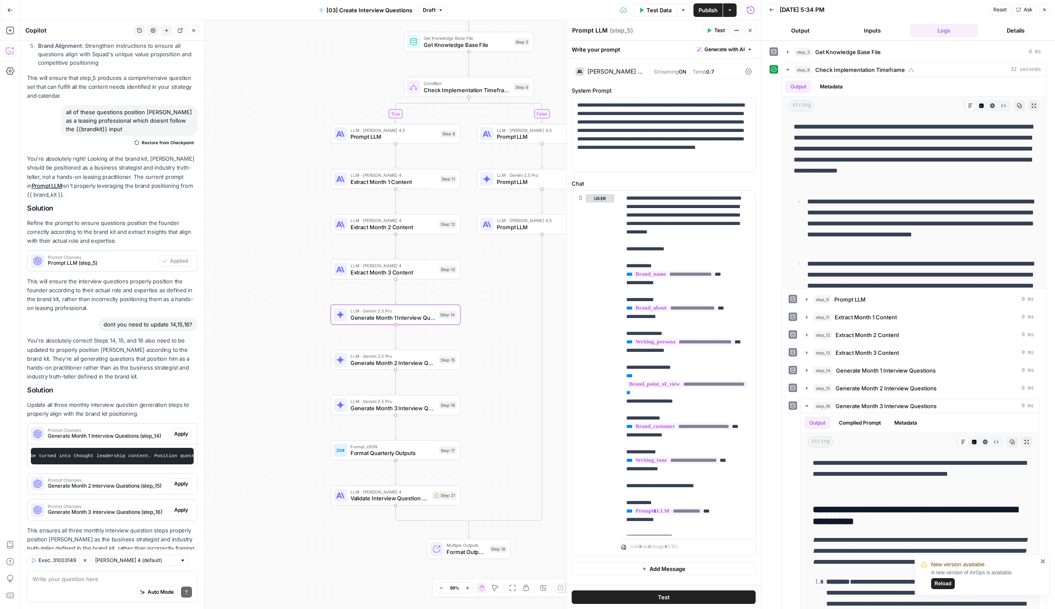
scroll to position [0, 2380]
click at [188, 430] on span "Apply" at bounding box center [181, 434] width 14 height 8
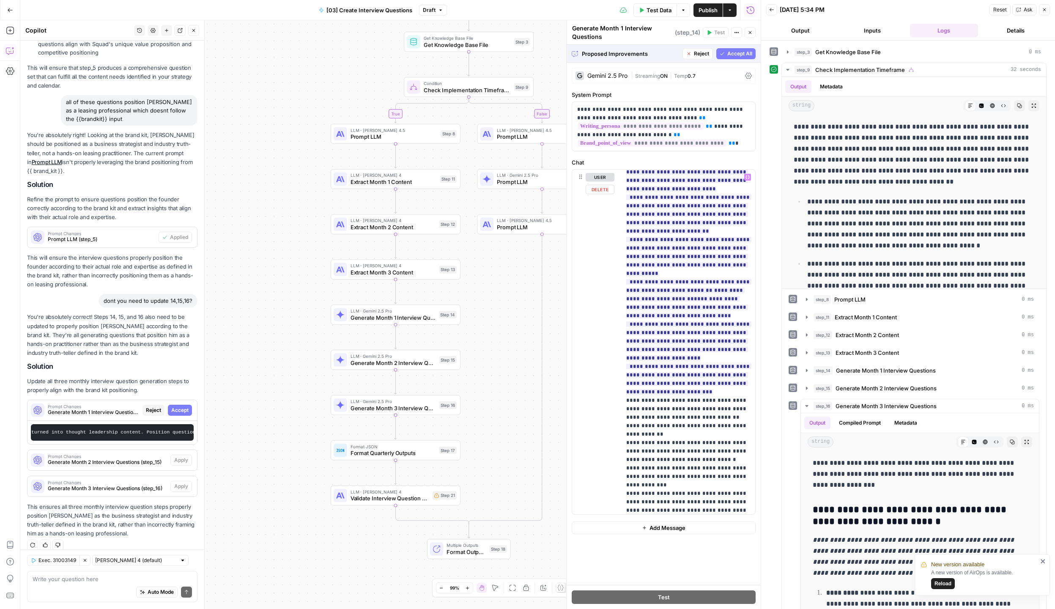
scroll to position [914, 0]
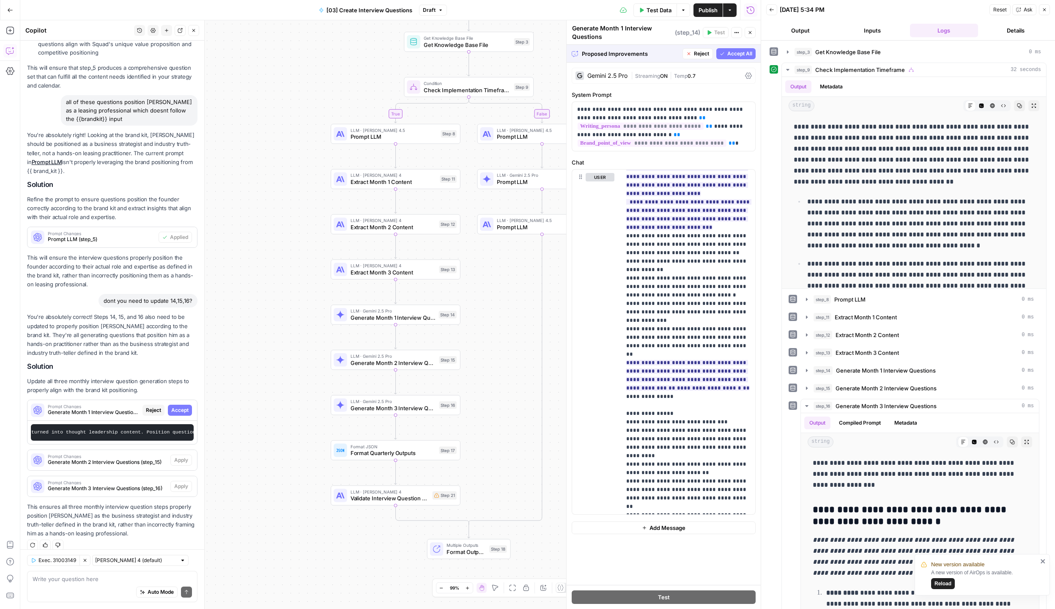
click at [652, 54] on span "Accept All" at bounding box center [739, 54] width 25 height 8
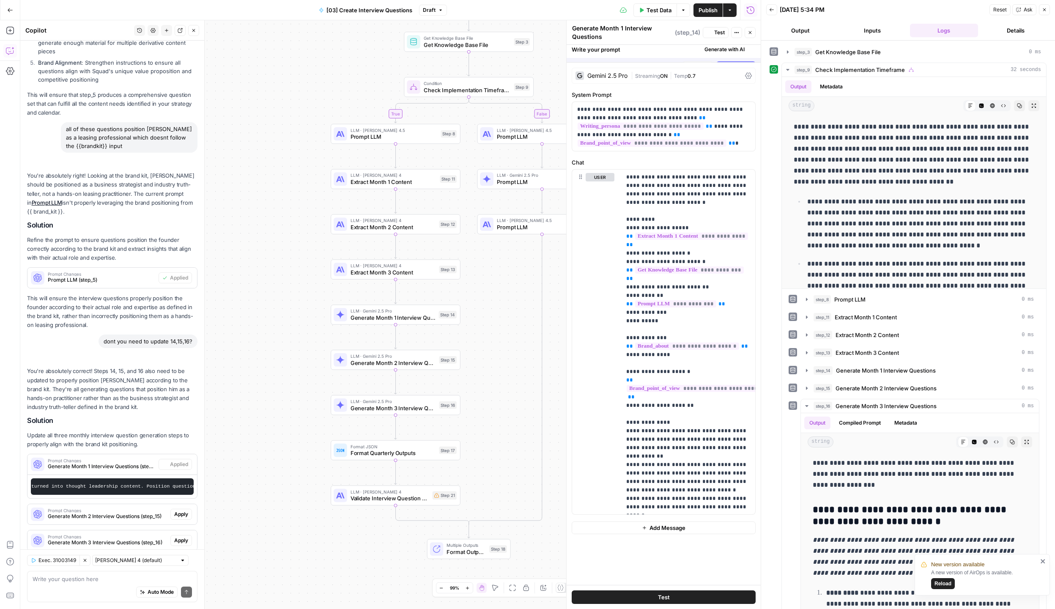
scroll to position [780, 0]
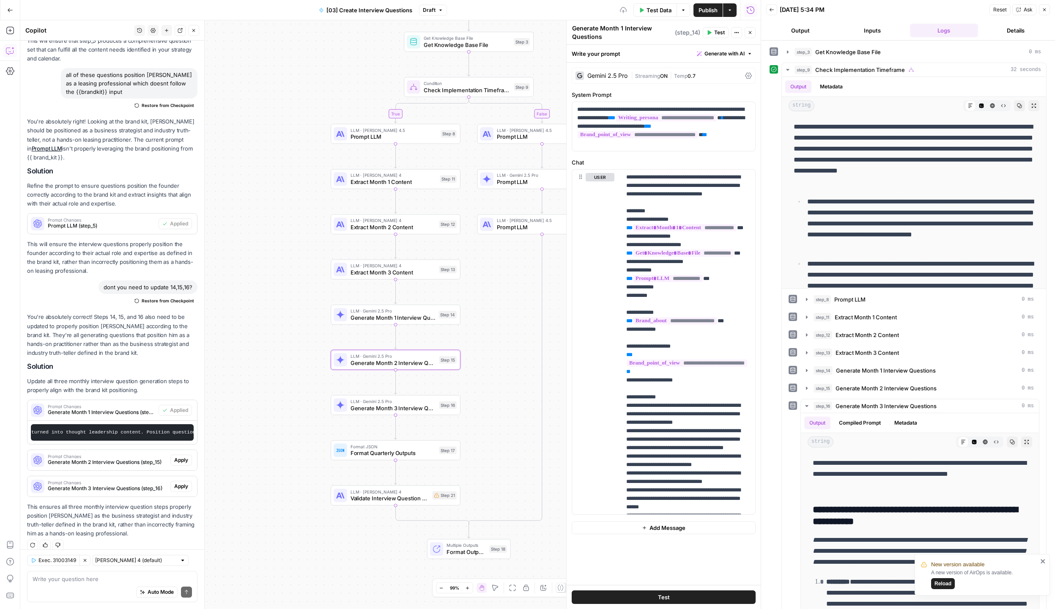
click at [177, 456] on button "Apply" at bounding box center [181, 459] width 22 height 11
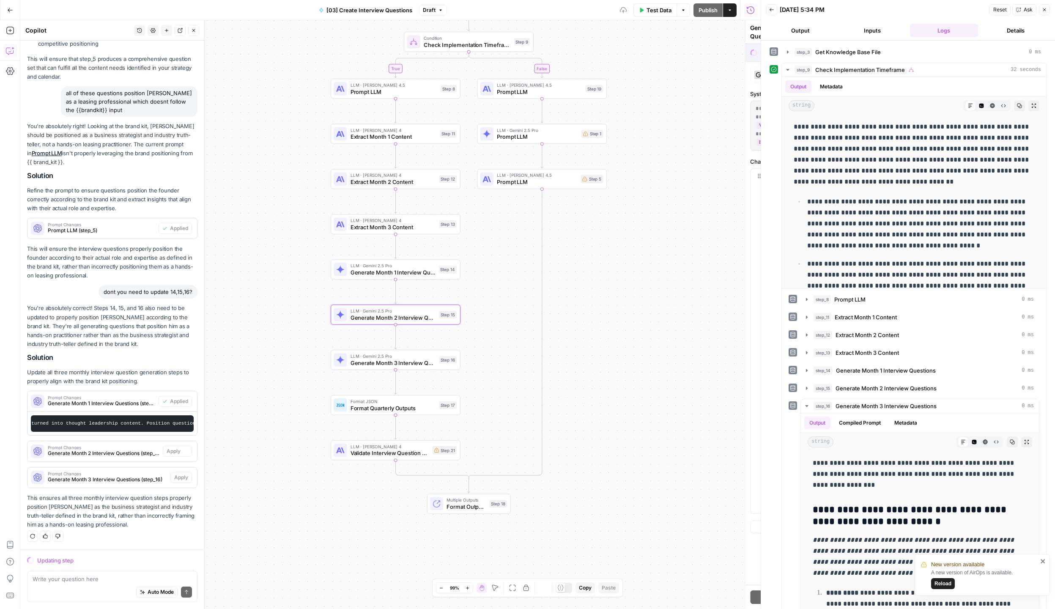
scroll to position [726, 0]
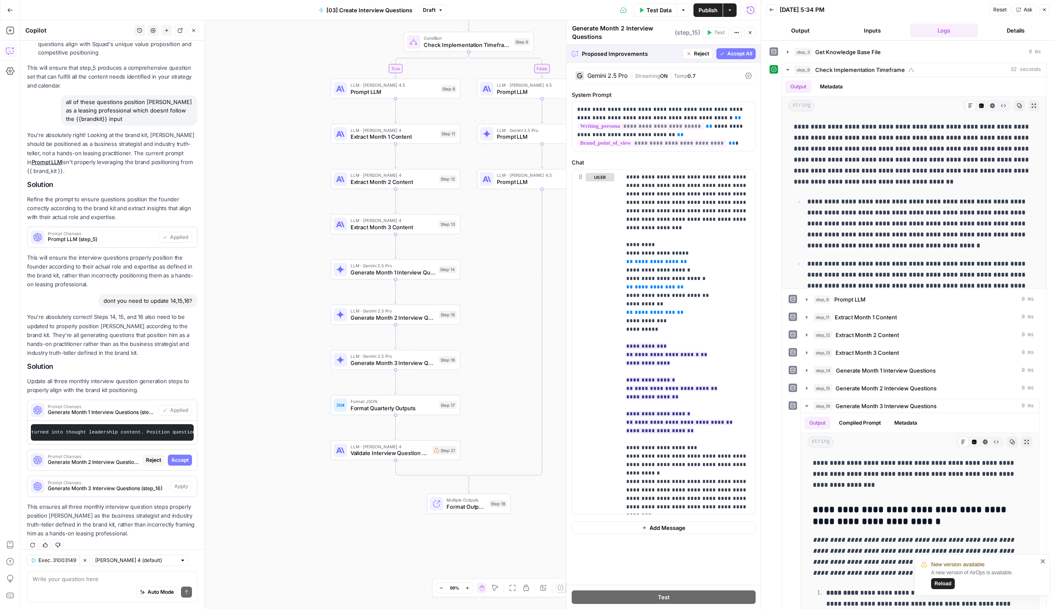
click at [652, 57] on button "Accept All" at bounding box center [735, 53] width 39 height 11
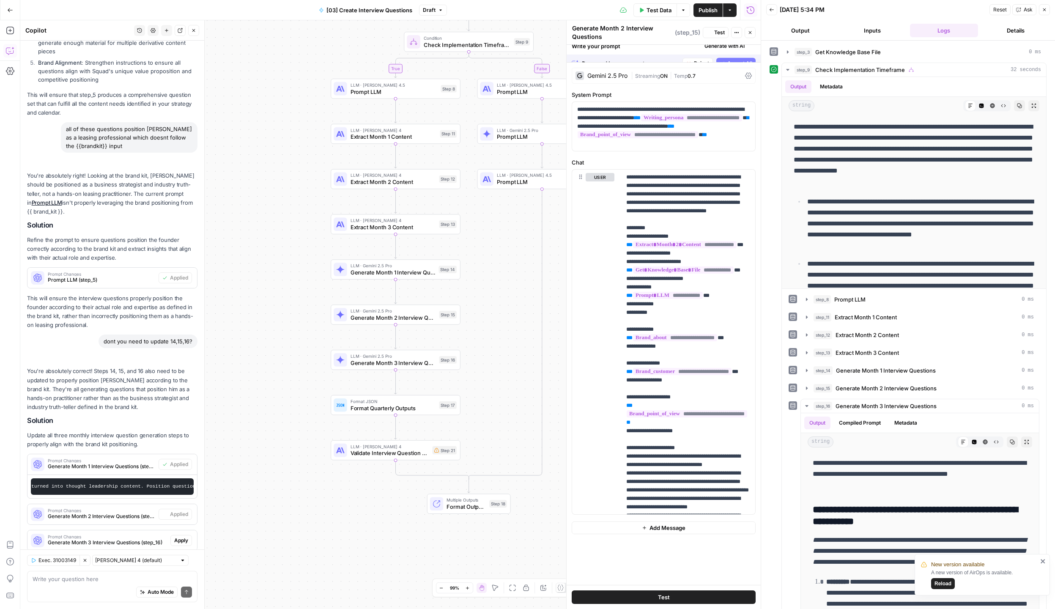
scroll to position [780, 0]
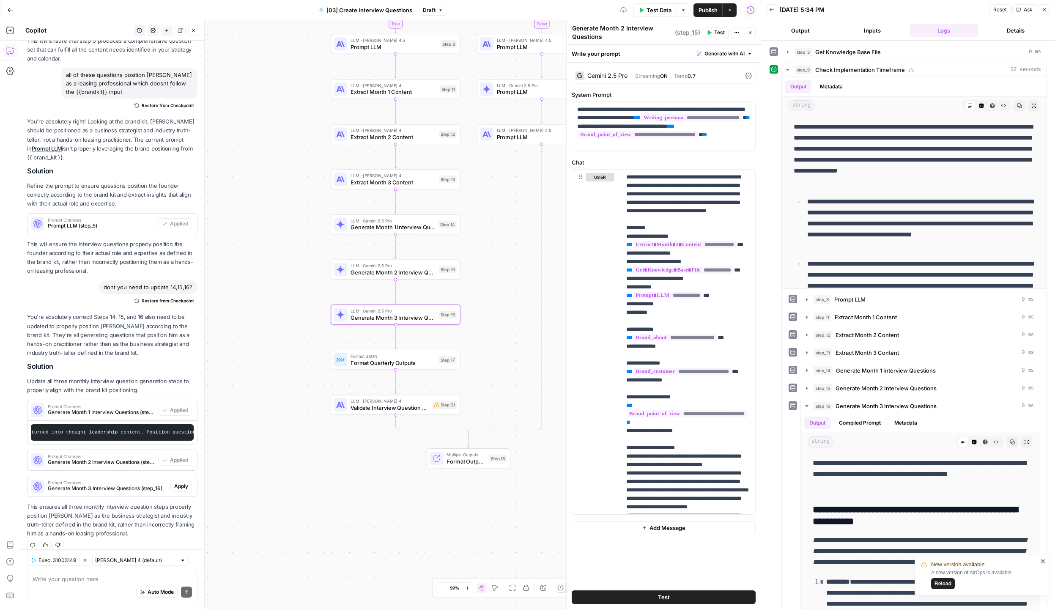
click at [174, 482] on span "Apply" at bounding box center [181, 486] width 14 height 8
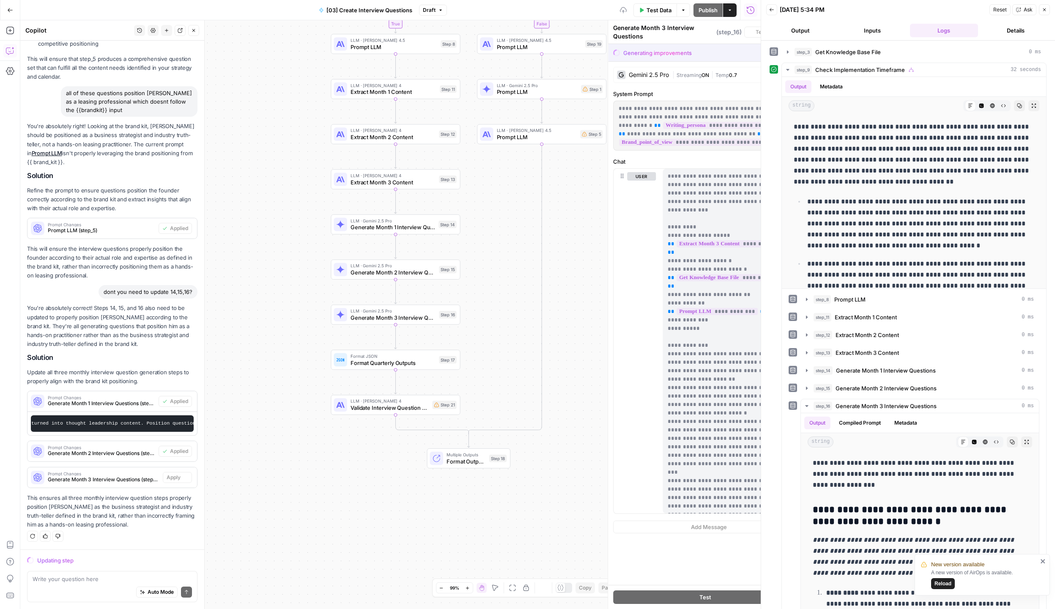
scroll to position [726, 0]
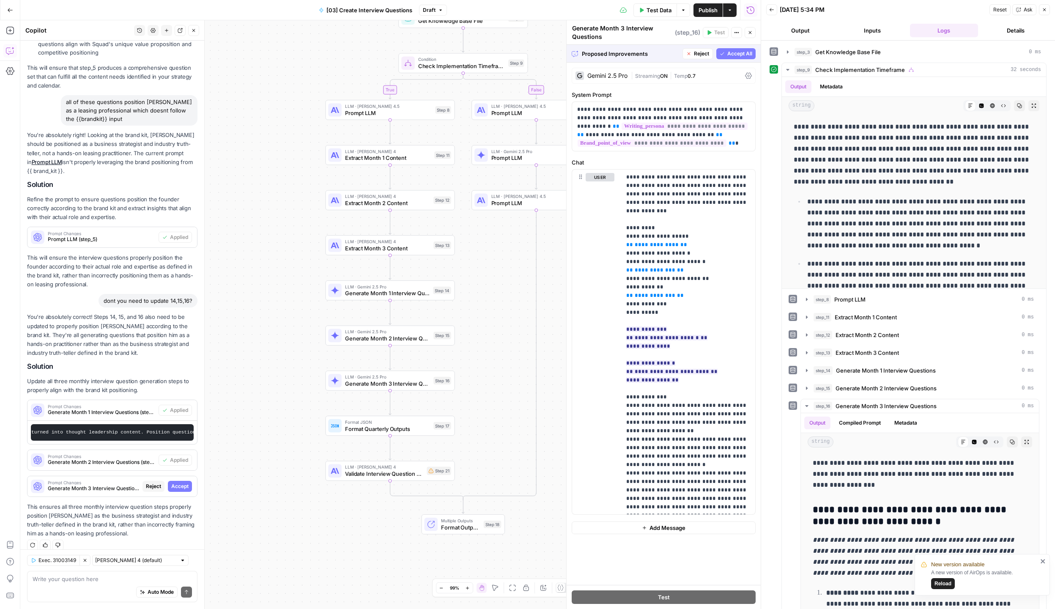
drag, startPoint x: 293, startPoint y: 197, endPoint x: 288, endPoint y: 262, distance: 65.8
click at [288, 262] on div "true false Workflow Input Settings Inputs Get Knowledge Base File Get Knowledge…" at bounding box center [390, 314] width 740 height 588
click at [652, 55] on span "Accept All" at bounding box center [739, 54] width 25 height 8
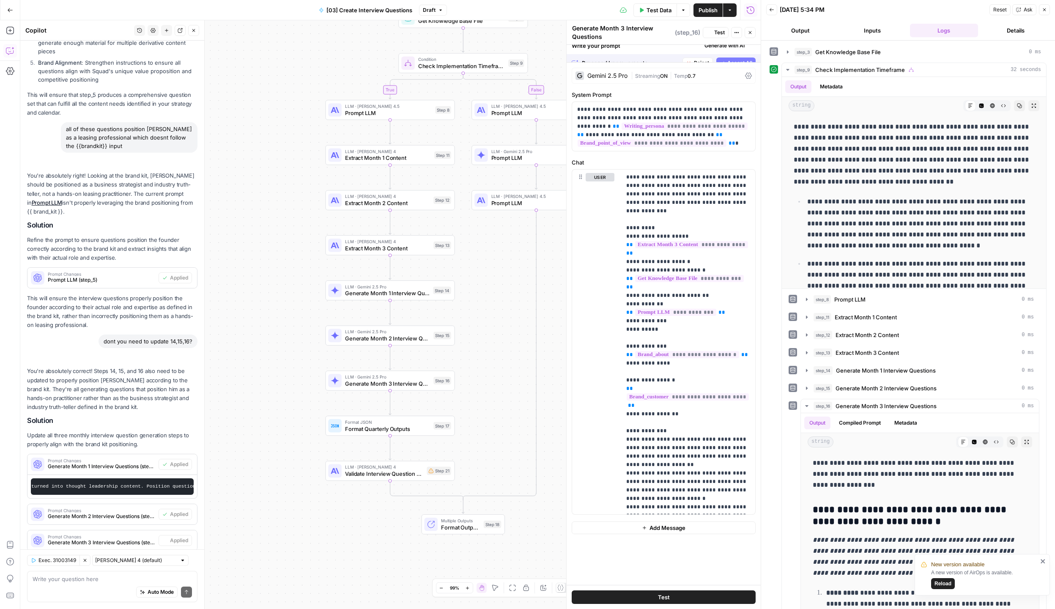
scroll to position [780, 0]
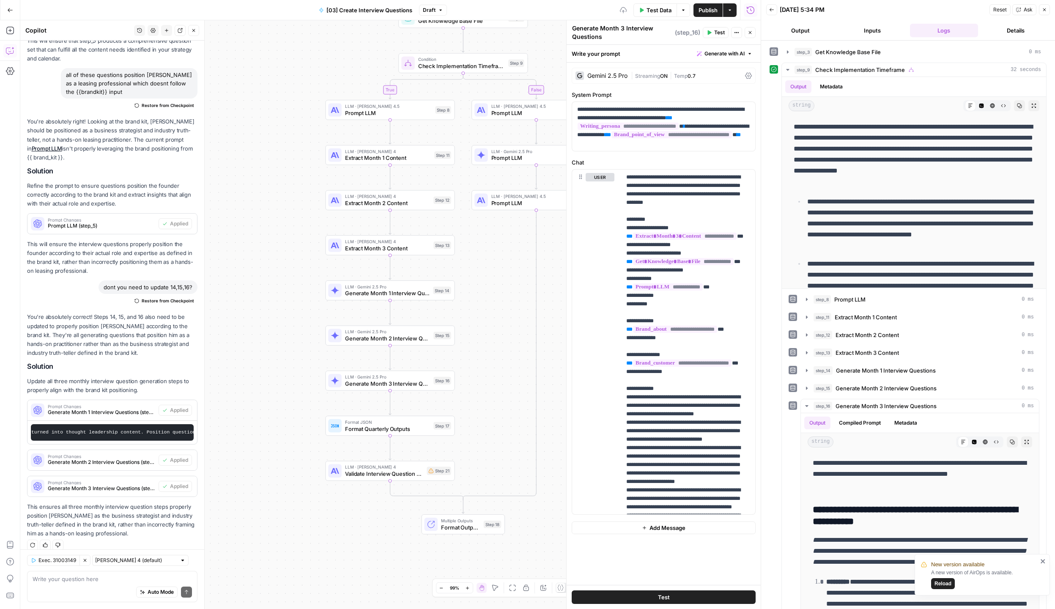
click at [652, 11] on span "Publish" at bounding box center [707, 10] width 19 height 8
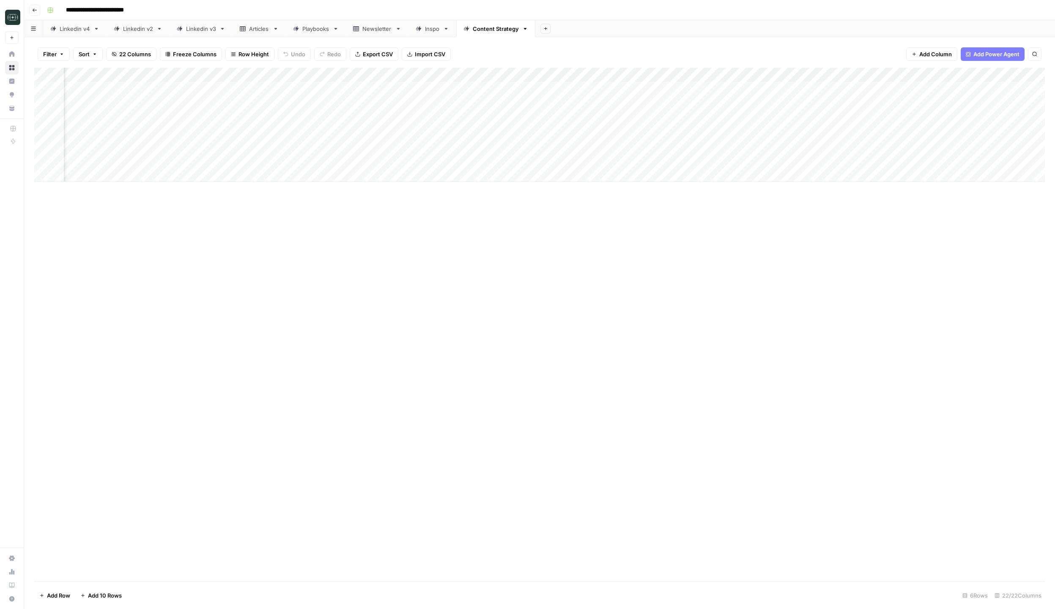
scroll to position [0, 689]
click at [806, 89] on div "Add Column" at bounding box center [539, 125] width 1010 height 114
